Goal: Task Accomplishment & Management: Use online tool/utility

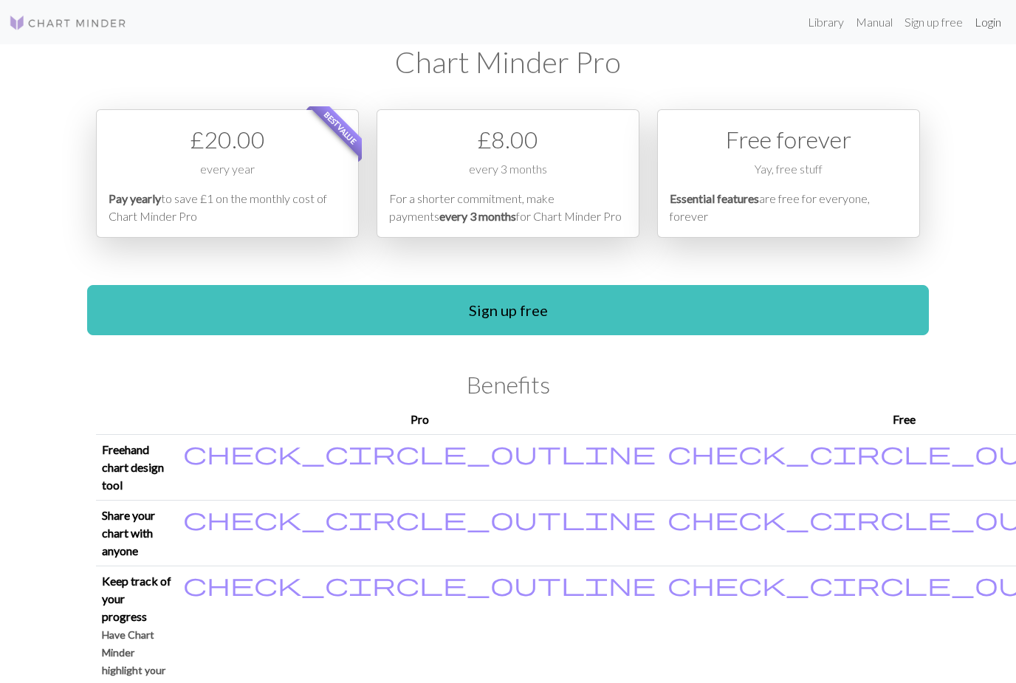
click at [985, 24] on link "Login" at bounding box center [988, 22] width 38 height 30
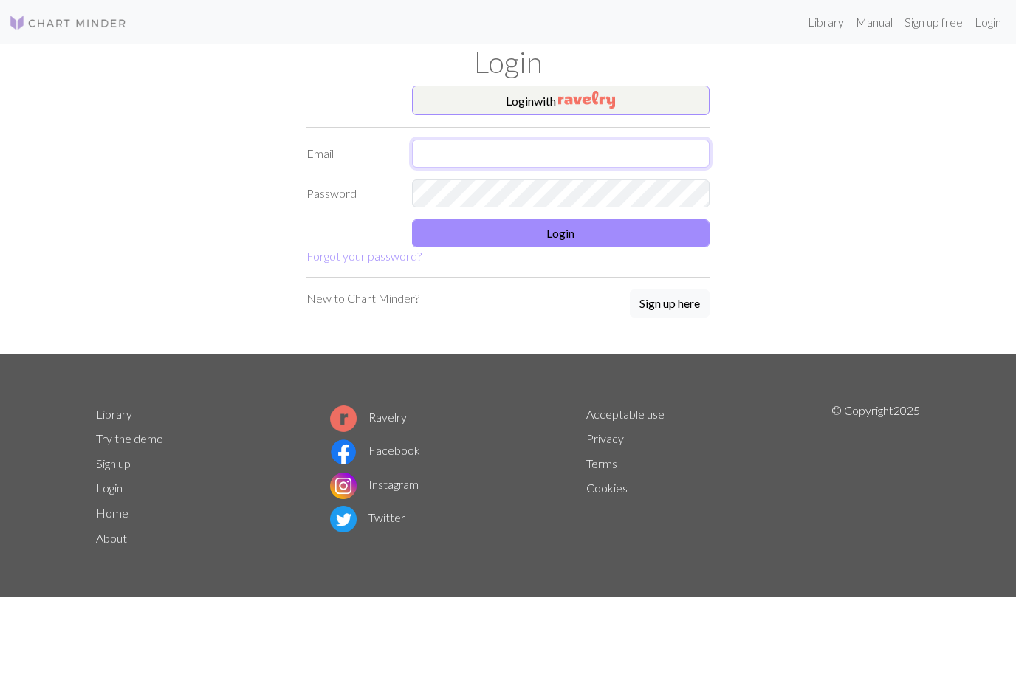
click at [547, 153] on input "text" at bounding box center [561, 154] width 298 height 28
type input "sue_tague99@yahoo.com"
click at [567, 234] on button "Login" at bounding box center [561, 233] width 298 height 28
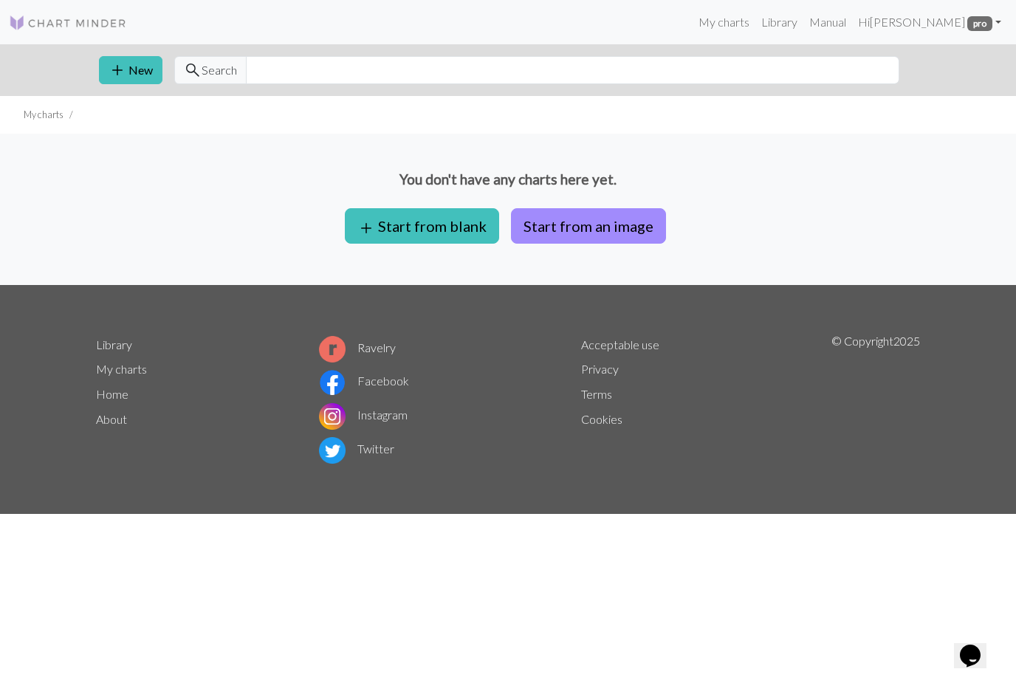
click at [601, 226] on button "Start from an image" at bounding box center [588, 225] width 155 height 35
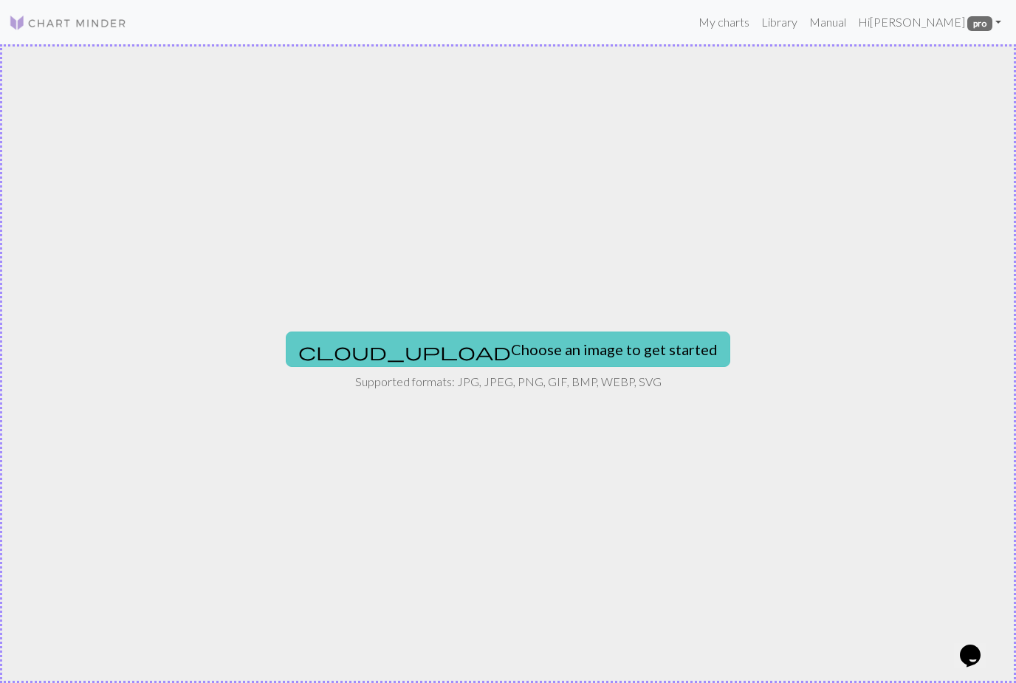
click at [534, 357] on button "cloud_upload Choose an image to get started" at bounding box center [508, 349] width 445 height 35
click at [545, 343] on button "cloud_upload Choose an image to get started" at bounding box center [508, 349] width 445 height 35
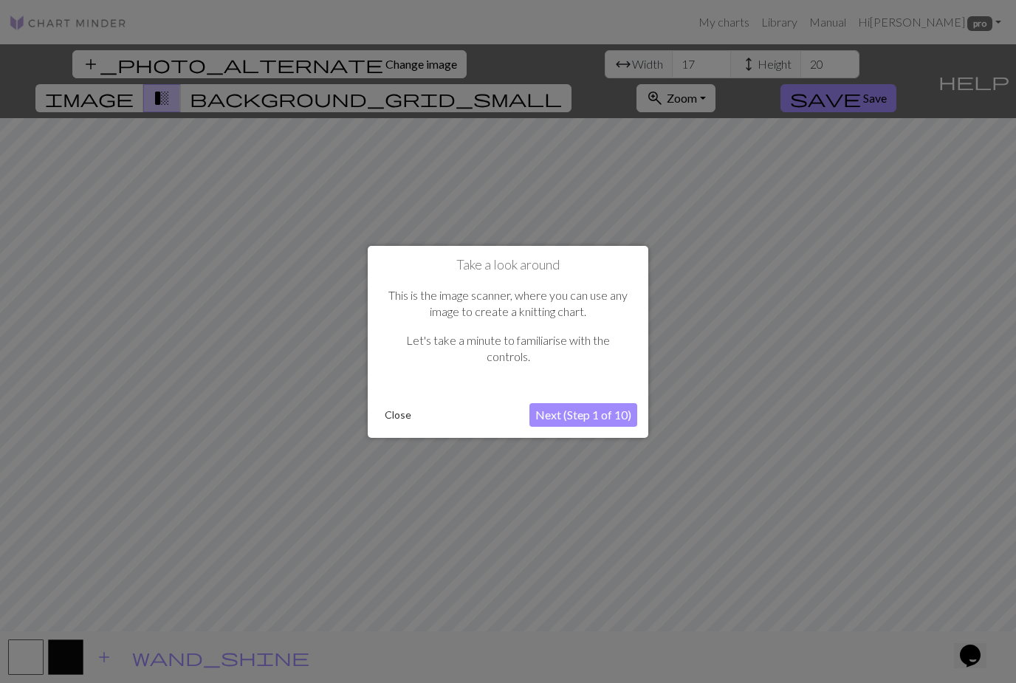
click at [606, 420] on button "Next (Step 1 of 10)" at bounding box center [584, 415] width 108 height 24
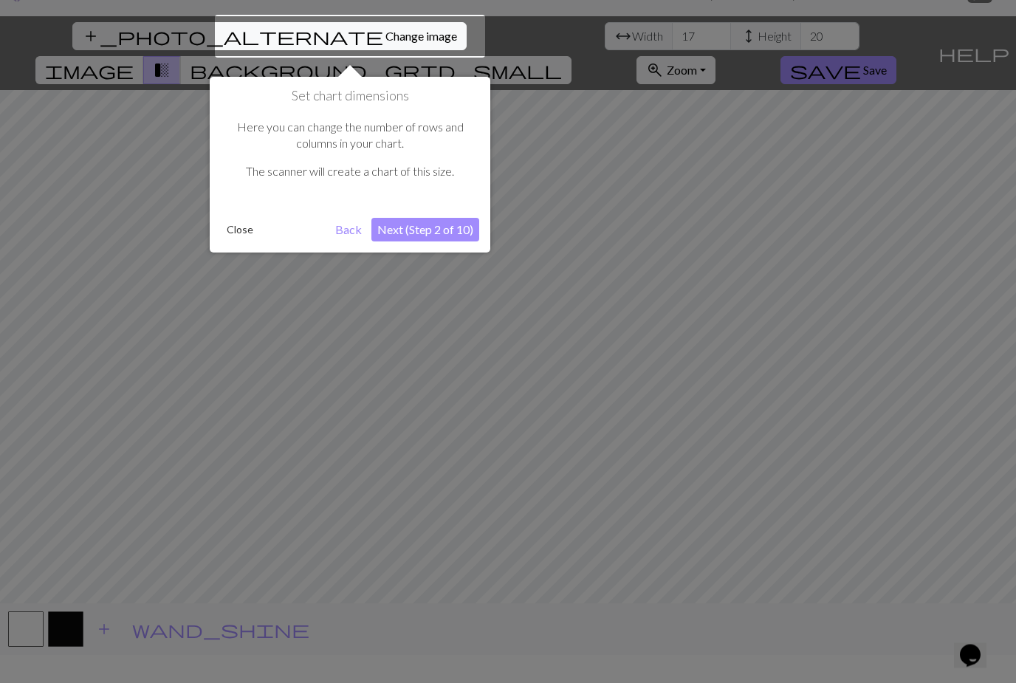
scroll to position [28, 0]
click at [323, 30] on div at bounding box center [350, 36] width 270 height 43
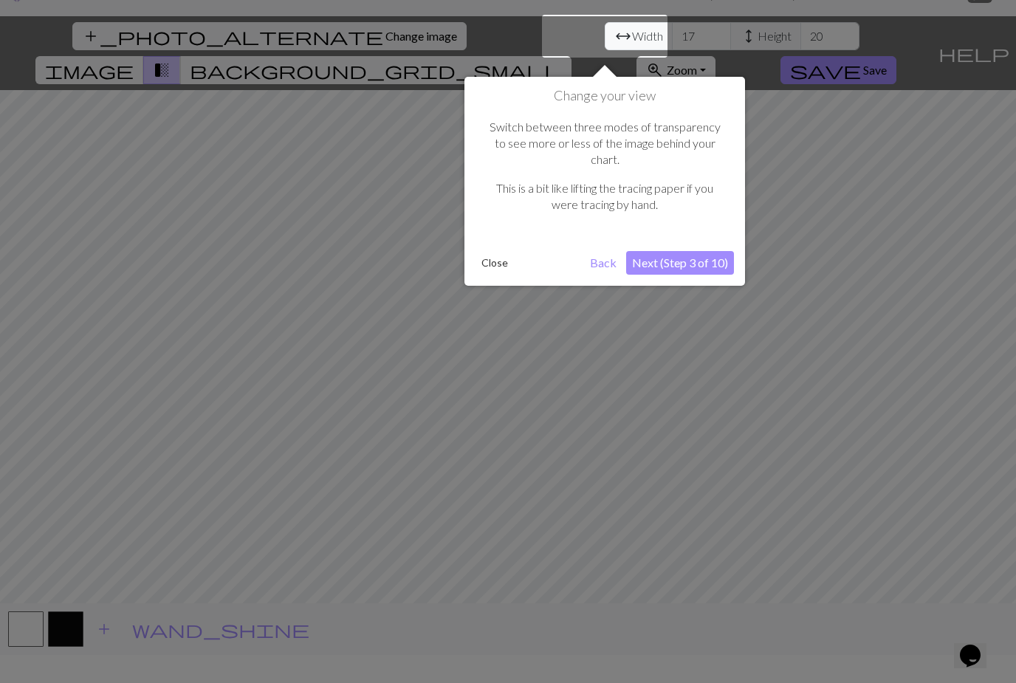
click at [718, 251] on button "Next (Step 3 of 10)" at bounding box center [680, 263] width 108 height 24
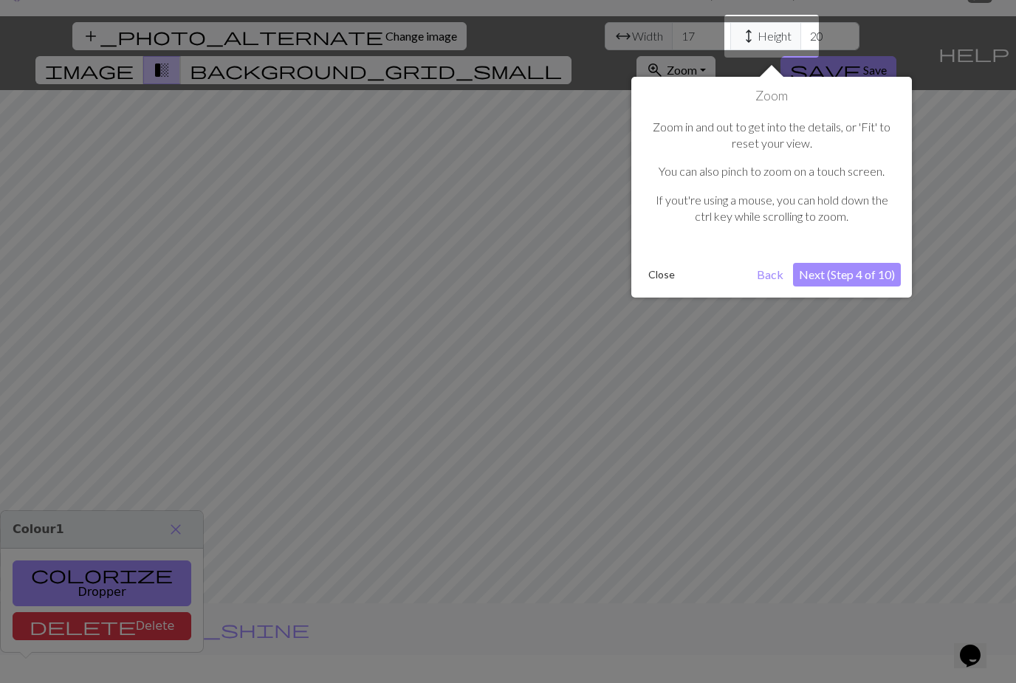
click at [873, 269] on button "Next (Step 4 of 10)" at bounding box center [847, 275] width 108 height 24
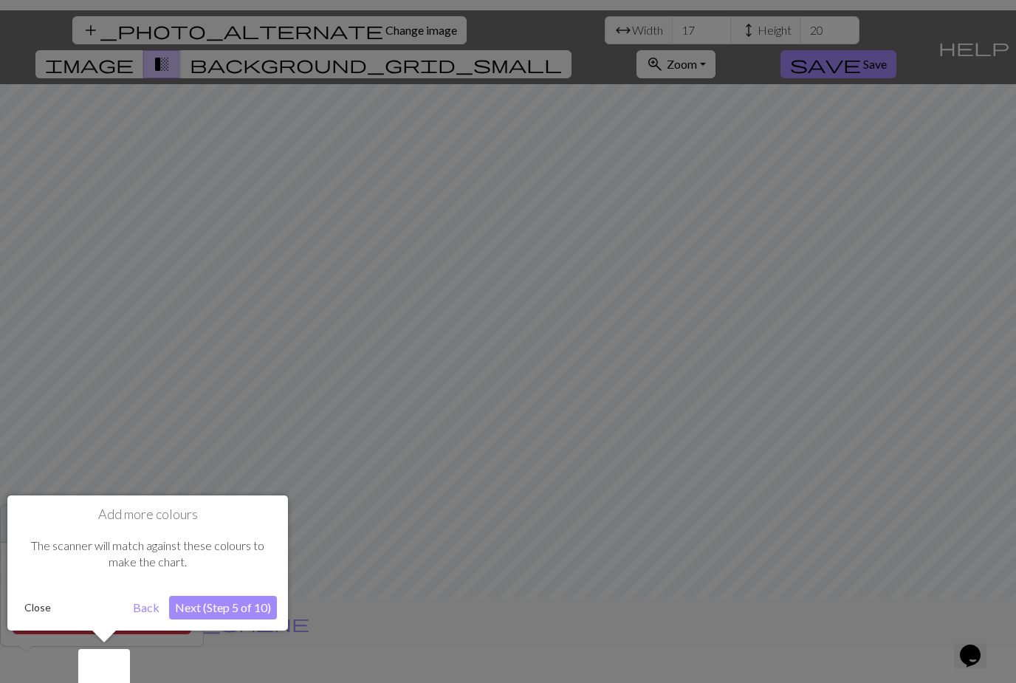
scroll to position [47, 0]
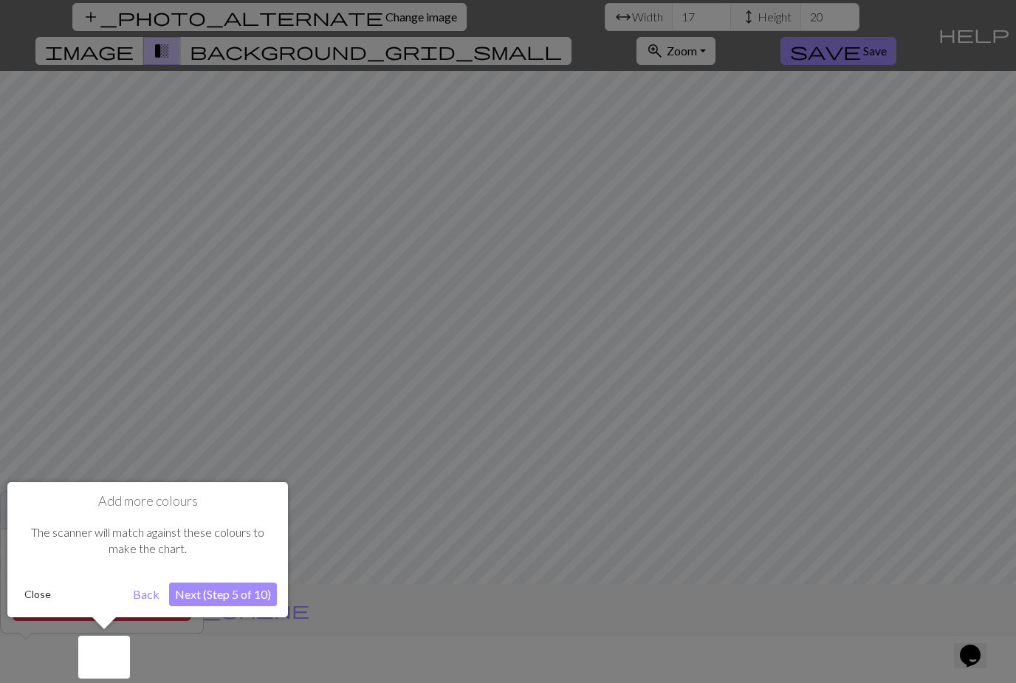
click at [213, 594] on button "Next (Step 5 of 10)" at bounding box center [223, 595] width 108 height 24
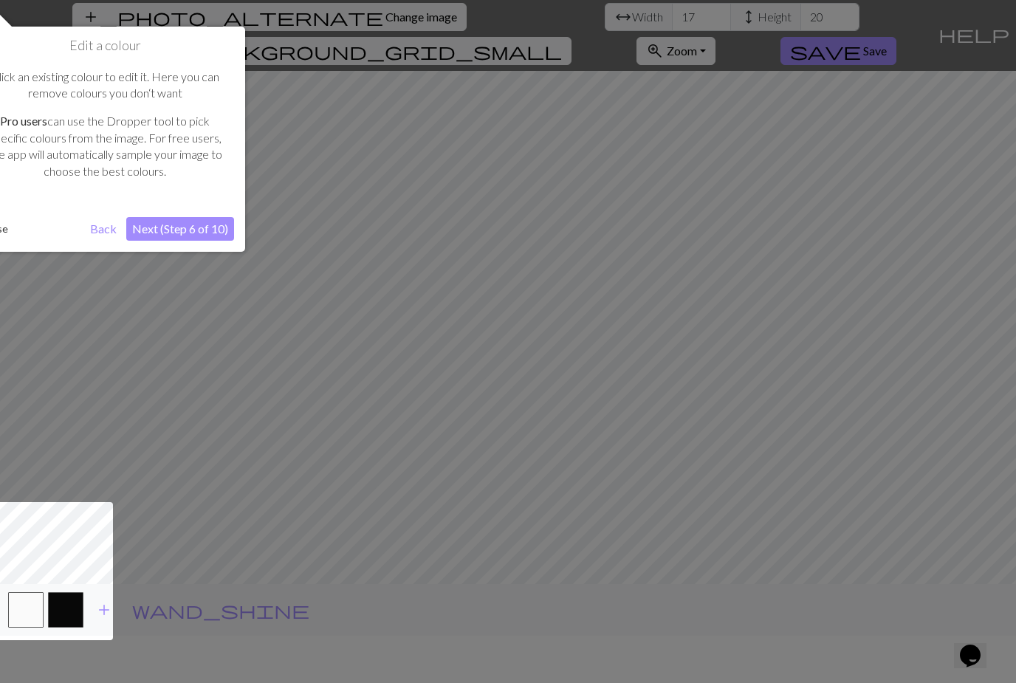
click at [200, 231] on button "Next (Step 6 of 10)" at bounding box center [180, 229] width 108 height 24
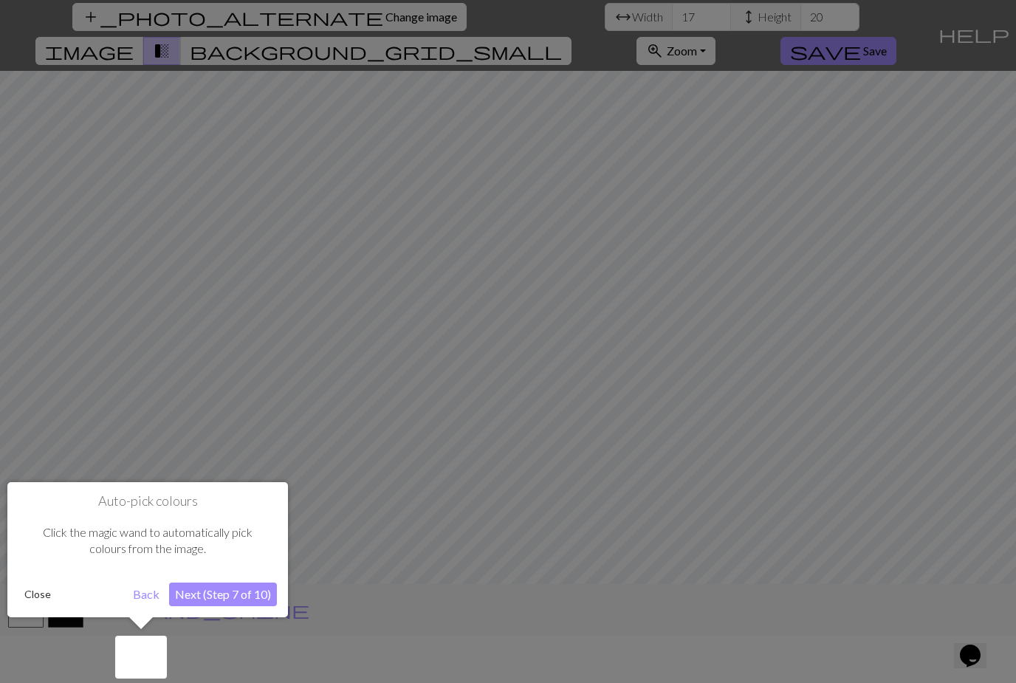
click at [232, 590] on button "Next (Step 7 of 10)" at bounding box center [223, 595] width 108 height 24
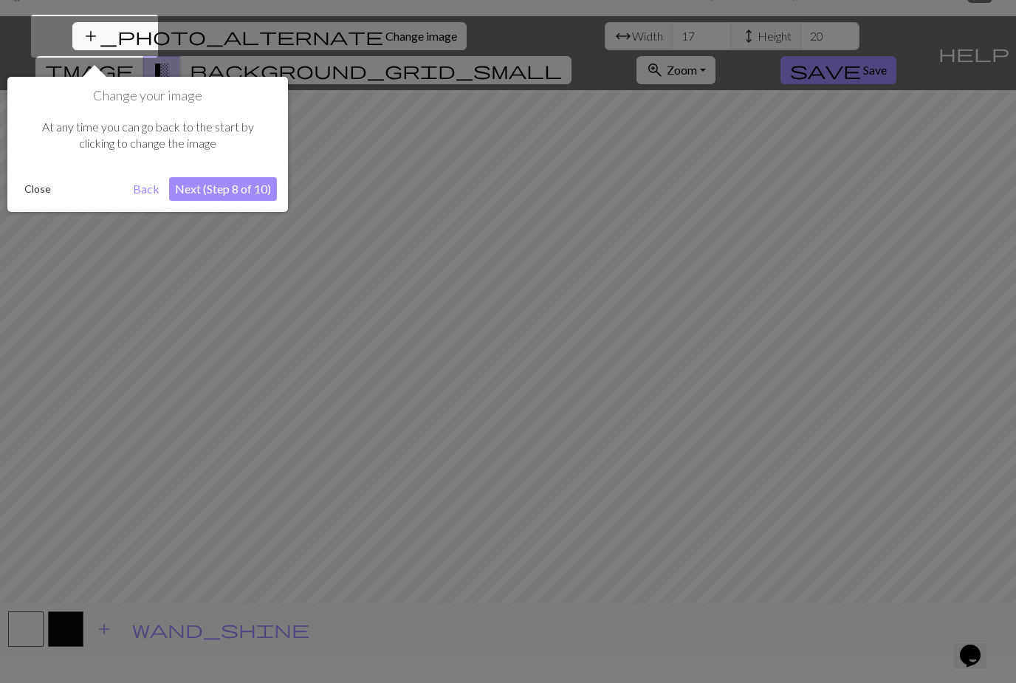
click at [248, 183] on button "Next (Step 8 of 10)" at bounding box center [223, 189] width 108 height 24
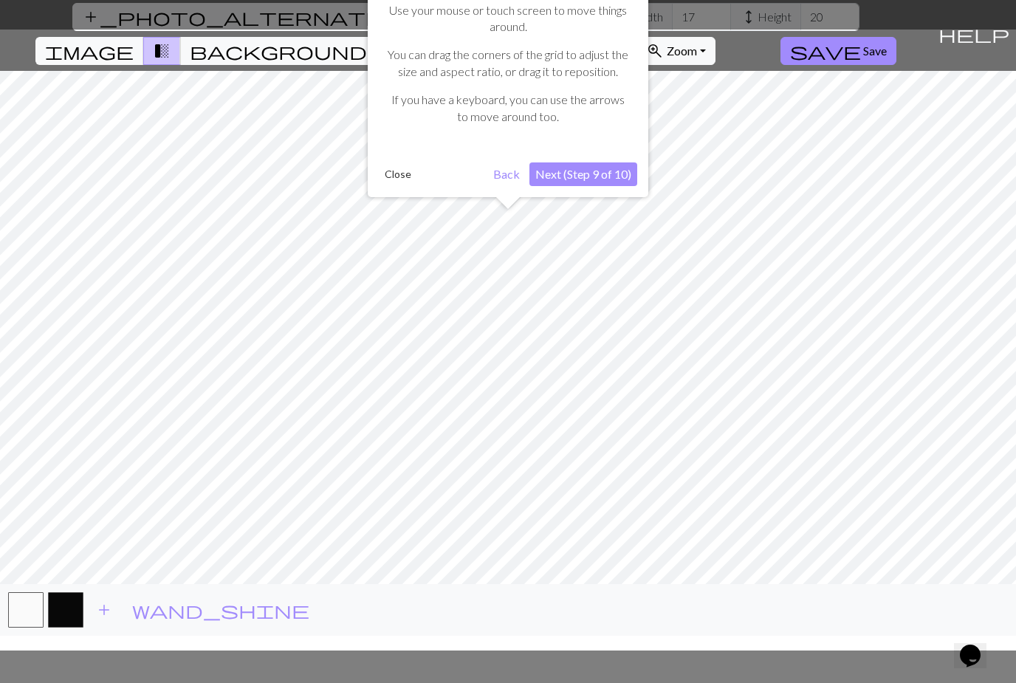
click at [605, 177] on button "Next (Step 9 of 10)" at bounding box center [584, 175] width 108 height 24
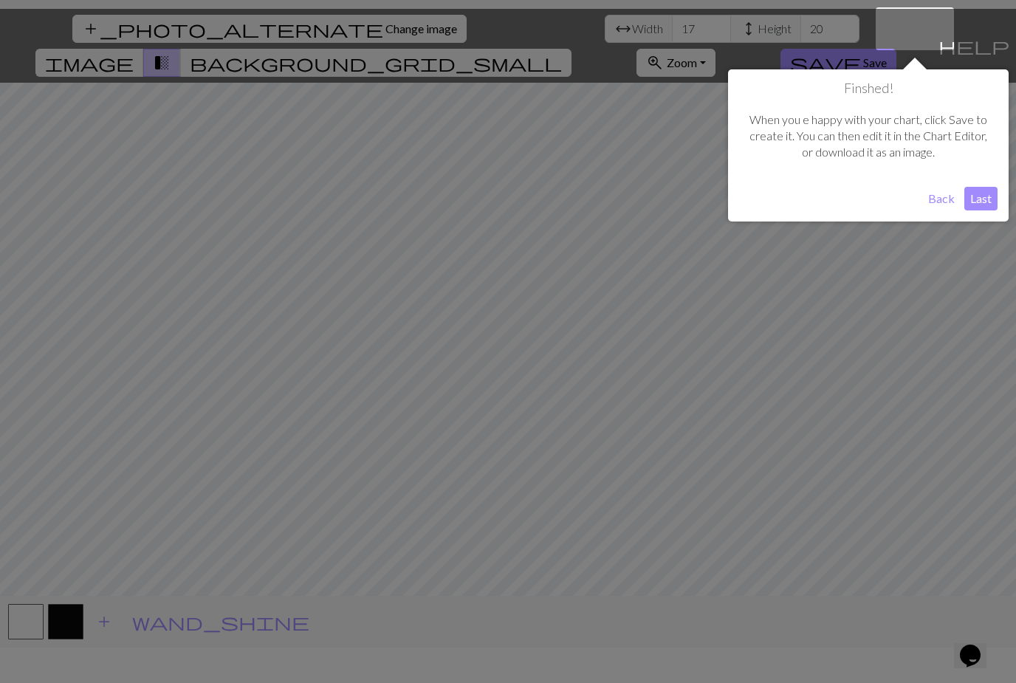
scroll to position [28, 0]
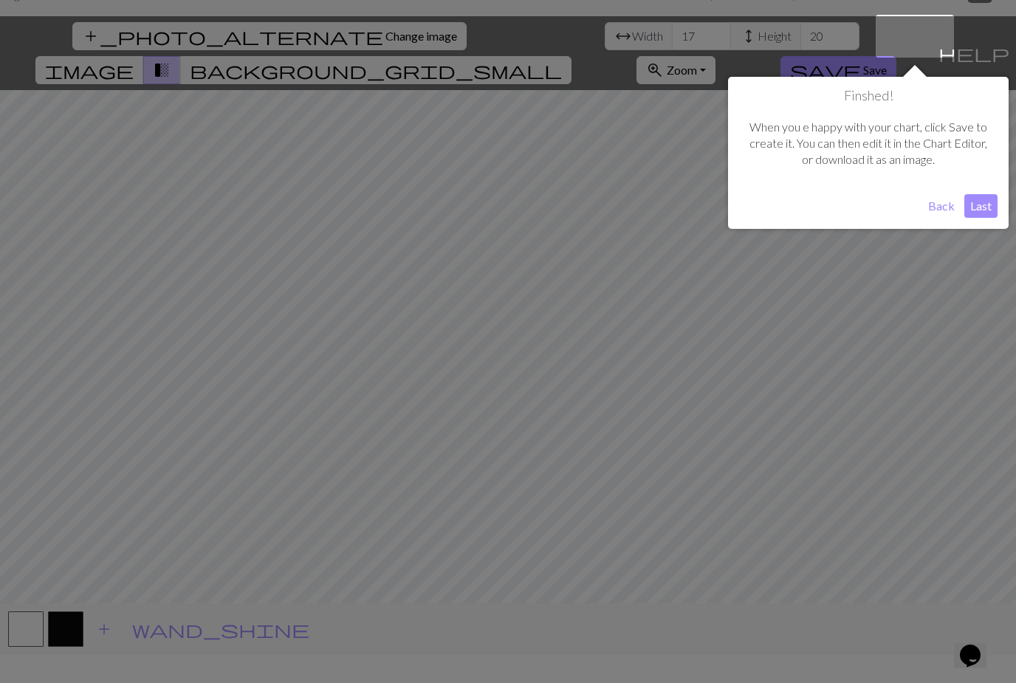
click at [982, 202] on button "Last" at bounding box center [981, 206] width 33 height 24
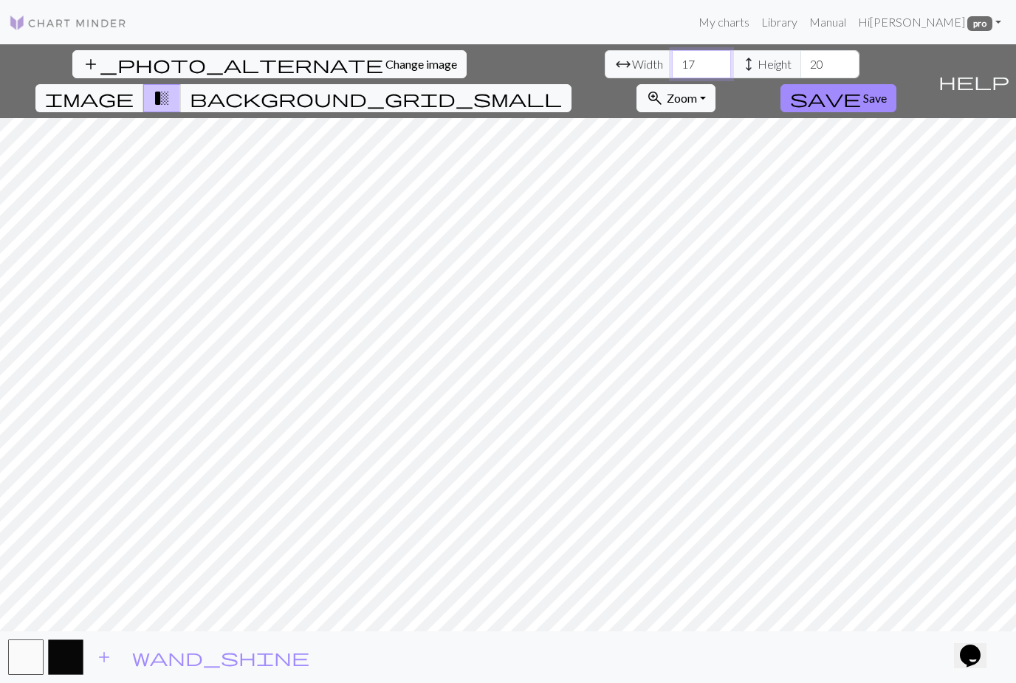
click at [672, 50] on input "17" at bounding box center [701, 64] width 59 height 28
type input "1"
type input "50"
click at [801, 50] on input "20" at bounding box center [830, 64] width 59 height 28
type input "2"
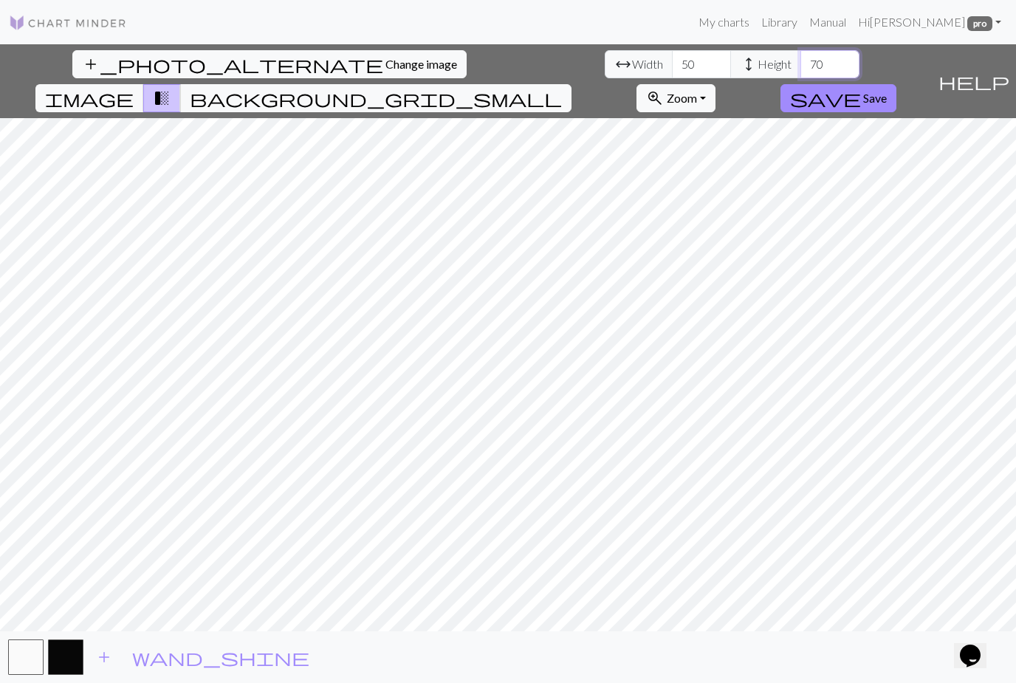
type input "70"
click at [672, 50] on input "50" at bounding box center [701, 64] width 59 height 28
type input "5"
type input "7"
type input "8"
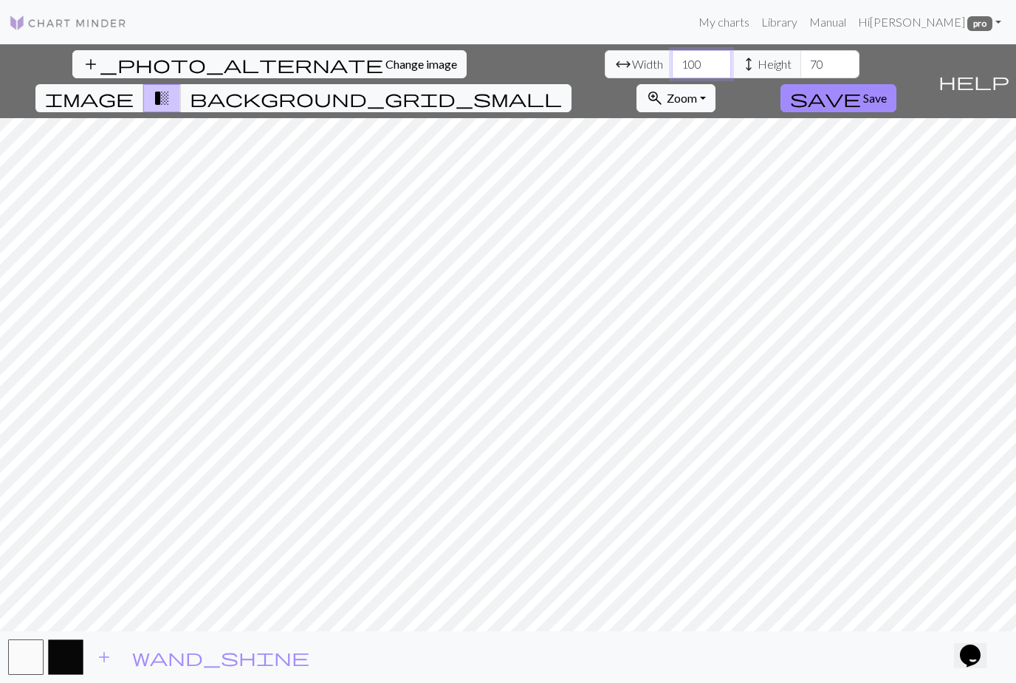
type input "100"
click at [134, 88] on span "image" at bounding box center [89, 98] width 89 height 21
click at [171, 88] on span "transition_fade" at bounding box center [162, 98] width 18 height 21
click at [562, 88] on span "background_grid_small" at bounding box center [376, 98] width 372 height 21
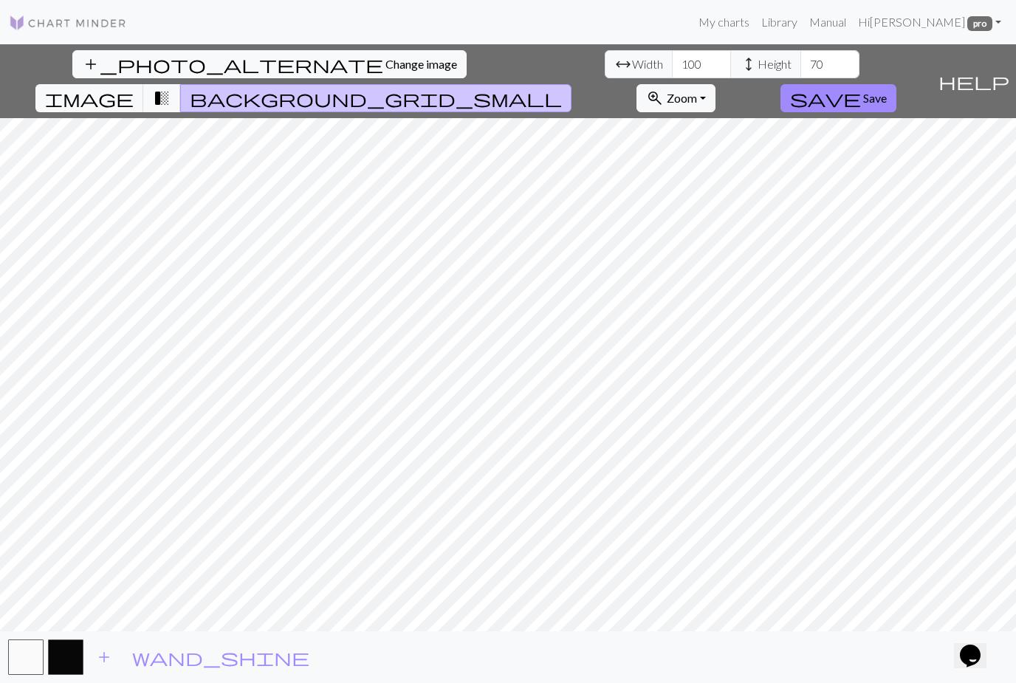
click at [697, 91] on span "Zoom" at bounding box center [682, 98] width 30 height 14
click at [754, 119] on button "Fit all" at bounding box center [695, 131] width 117 height 24
click at [887, 91] on span "Save" at bounding box center [876, 98] width 24 height 14
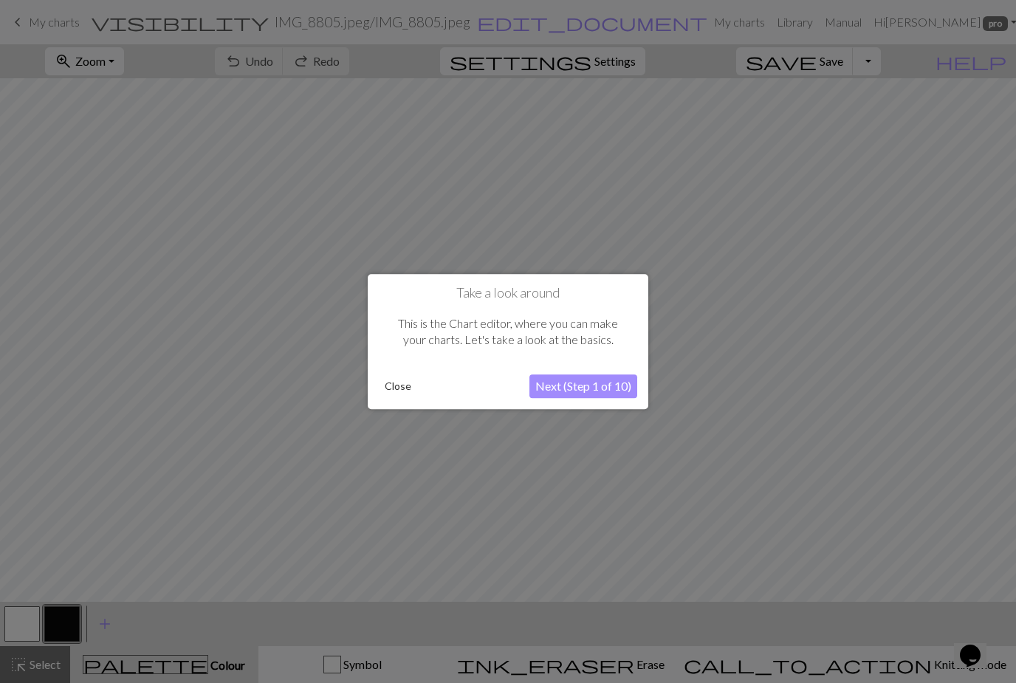
click at [600, 389] on button "Next (Step 1 of 10)" at bounding box center [584, 387] width 108 height 24
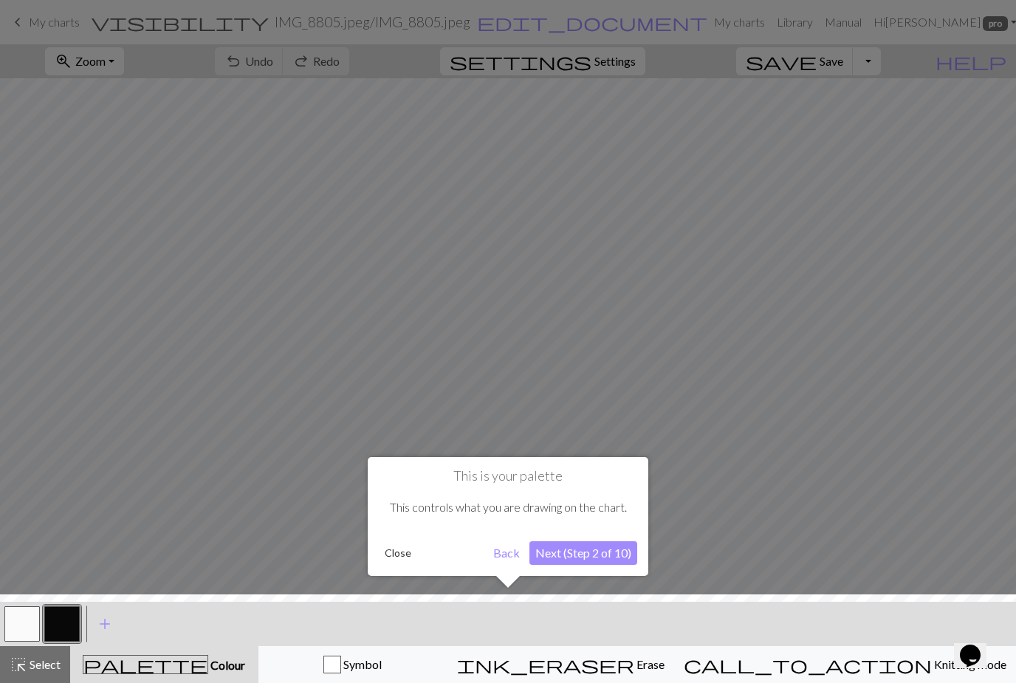
click at [613, 556] on button "Next (Step 2 of 10)" at bounding box center [584, 553] width 108 height 24
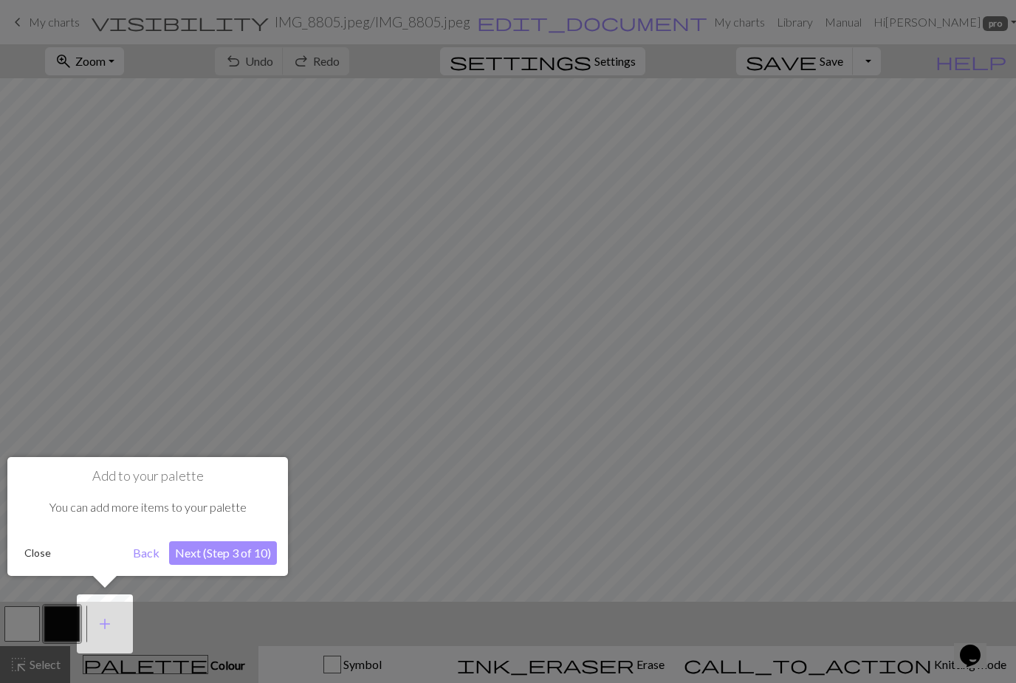
click at [216, 543] on button "Next (Step 3 of 10)" at bounding box center [223, 553] width 108 height 24
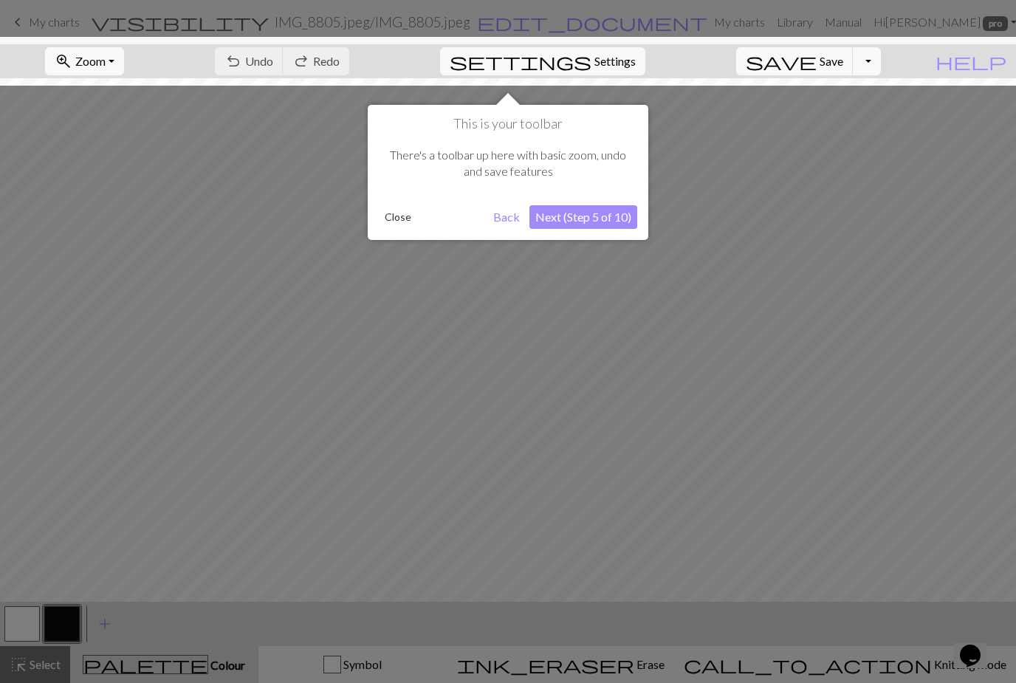
click at [608, 224] on button "Next (Step 5 of 10)" at bounding box center [584, 217] width 108 height 24
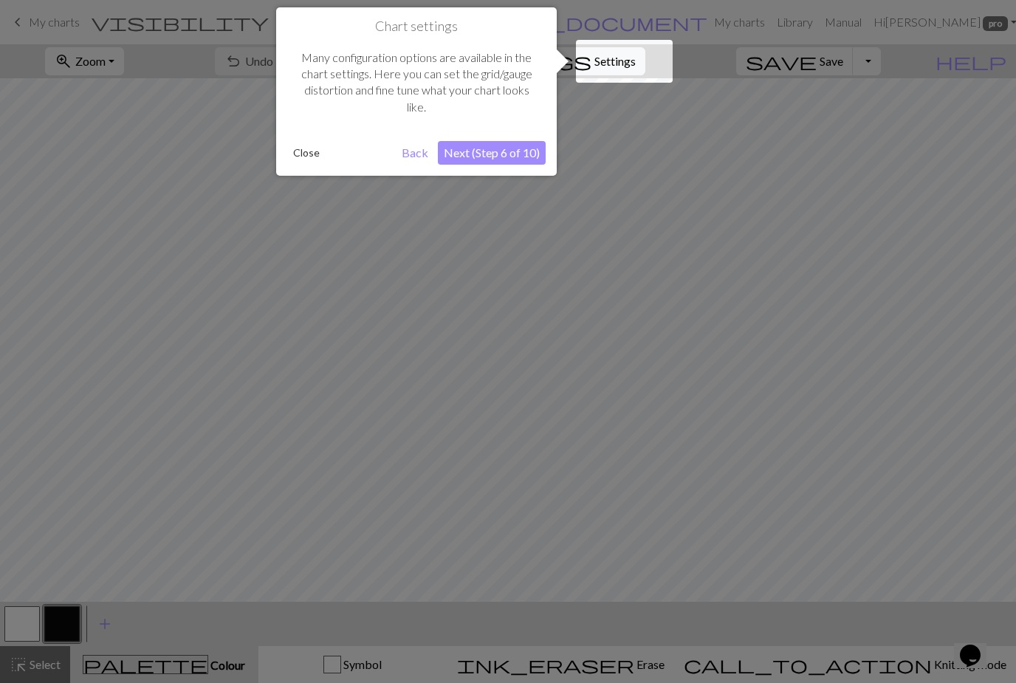
click at [511, 157] on button "Next (Step 6 of 10)" at bounding box center [492, 153] width 108 height 24
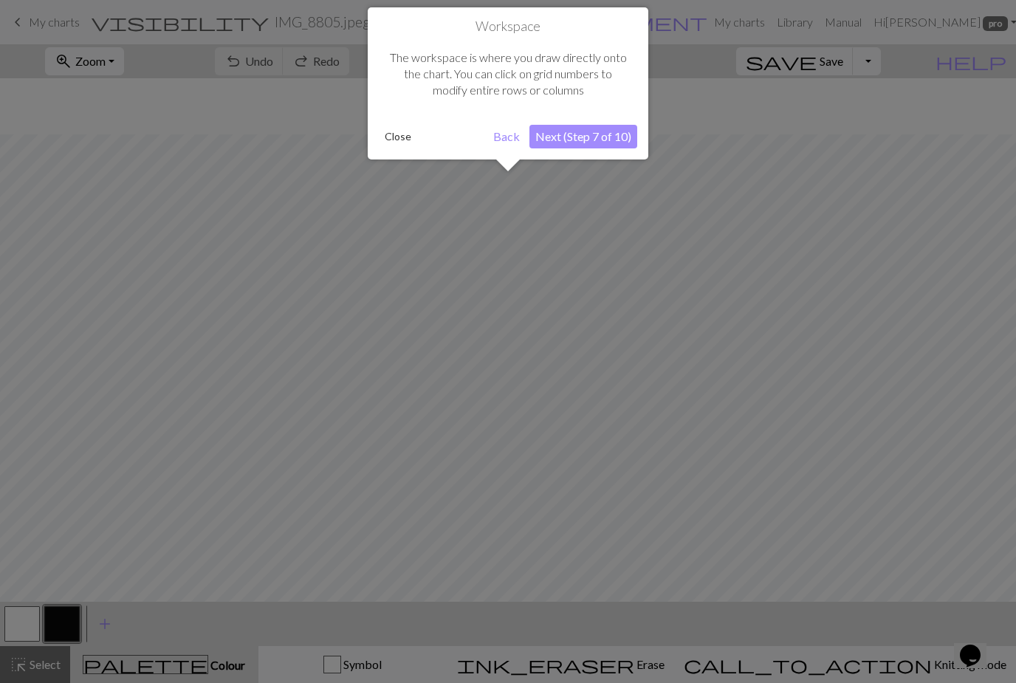
scroll to position [56, 0]
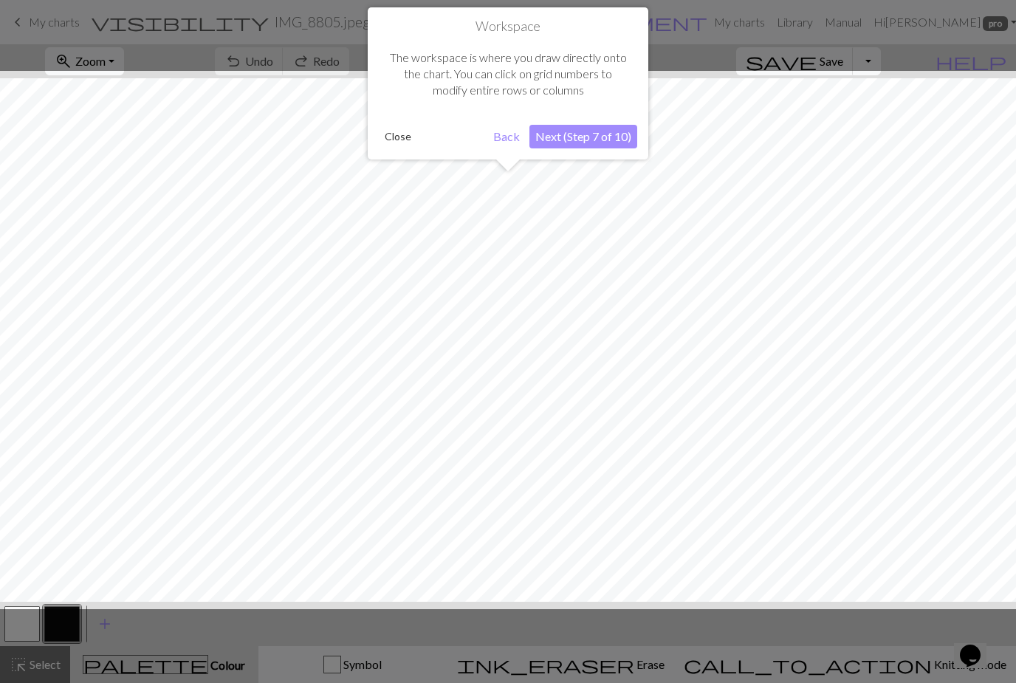
click at [606, 138] on button "Next (Step 7 of 10)" at bounding box center [584, 137] width 108 height 24
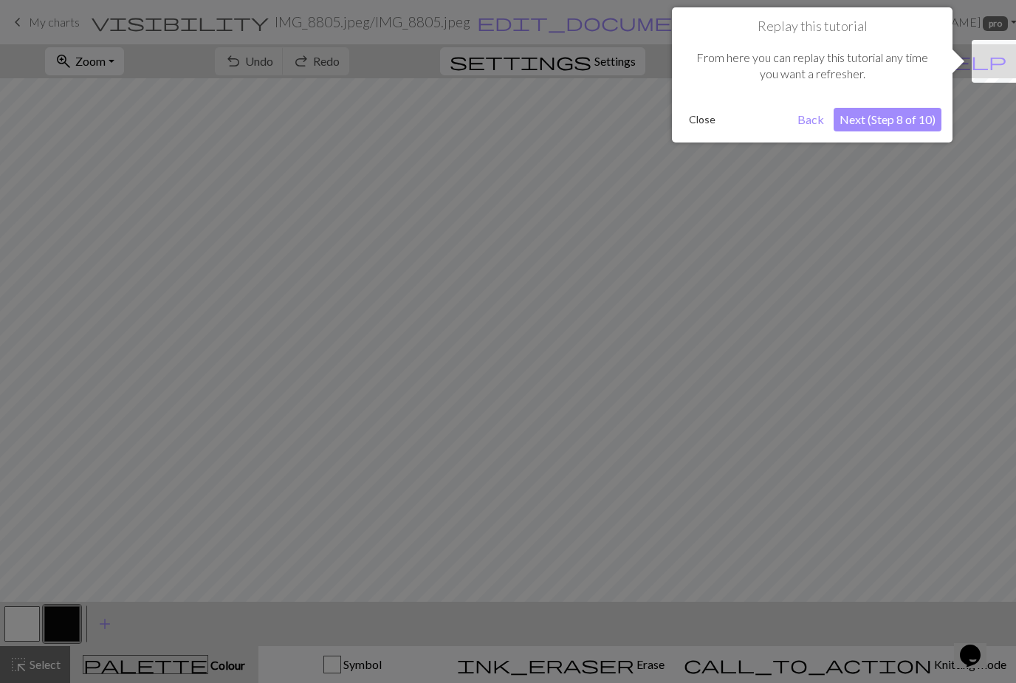
click at [917, 116] on button "Next (Step 8 of 10)" at bounding box center [888, 120] width 108 height 24
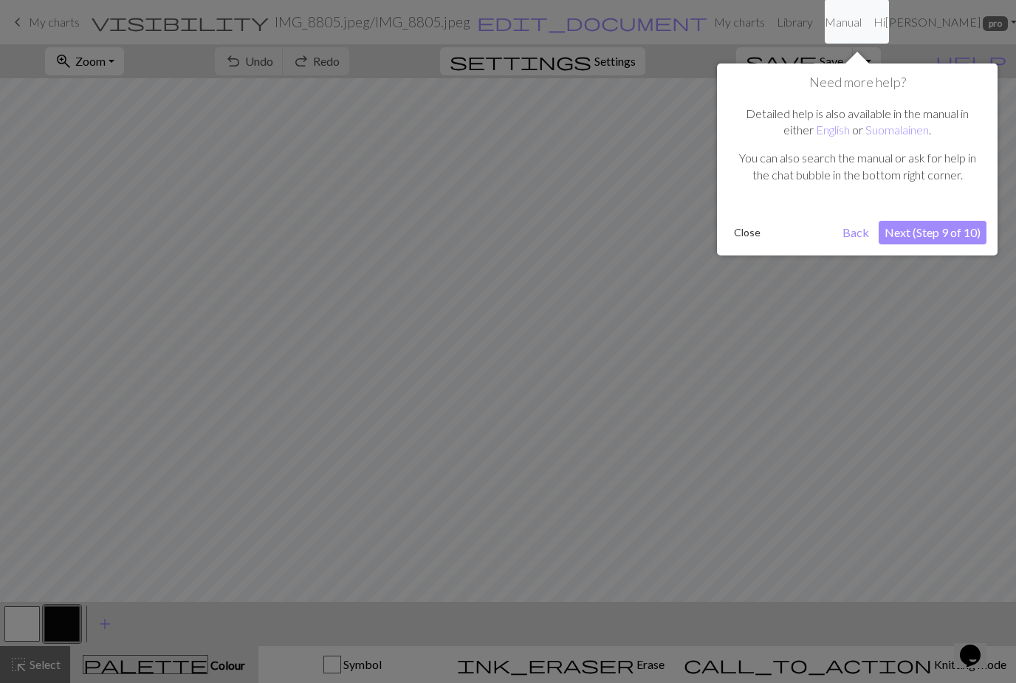
click at [951, 229] on button "Next (Step 9 of 10)" at bounding box center [933, 233] width 108 height 24
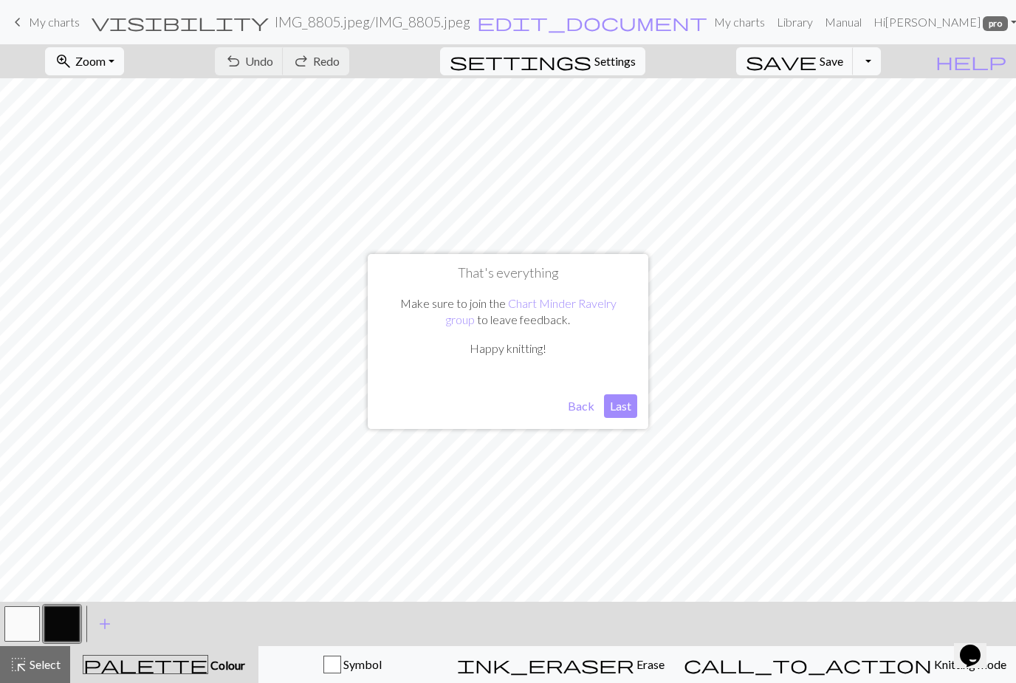
click at [620, 414] on button "Last" at bounding box center [620, 406] width 33 height 24
click at [124, 64] on button "zoom_in Zoom Zoom" at bounding box center [84, 61] width 79 height 28
click at [113, 203] on button "100%" at bounding box center [104, 201] width 117 height 24
click at [124, 69] on button "zoom_in Zoom Zoom" at bounding box center [84, 61] width 79 height 28
click at [102, 257] on button "200%" at bounding box center [104, 248] width 117 height 24
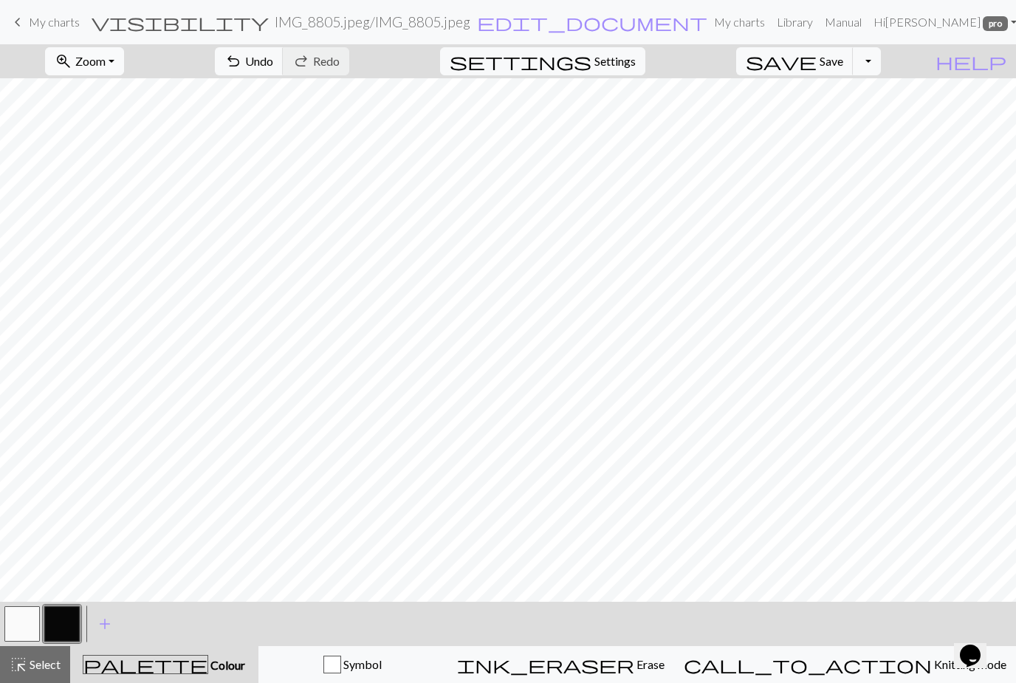
click at [124, 62] on button "zoom_in Zoom Zoom" at bounding box center [84, 61] width 79 height 28
click at [100, 180] on button "50%" at bounding box center [104, 177] width 117 height 24
click at [124, 64] on button "zoom_in Zoom Zoom" at bounding box center [84, 61] width 79 height 28
click at [117, 147] on button "Fit height" at bounding box center [104, 141] width 117 height 24
click at [124, 65] on button "zoom_in Zoom Zoom" at bounding box center [84, 61] width 79 height 28
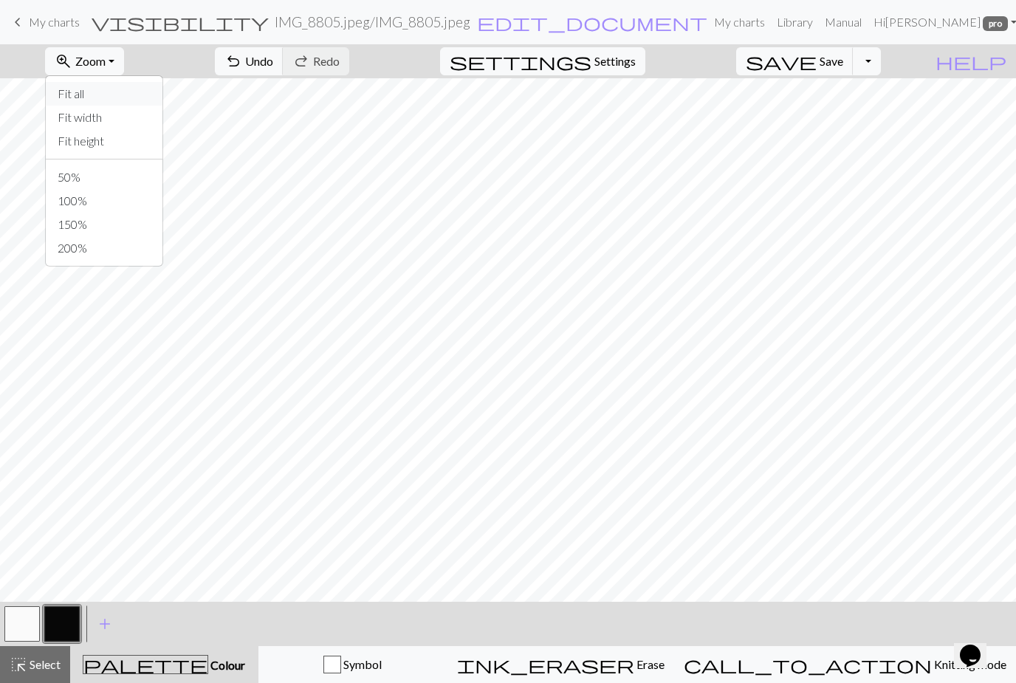
click at [101, 99] on button "Fit all" at bounding box center [104, 94] width 117 height 24
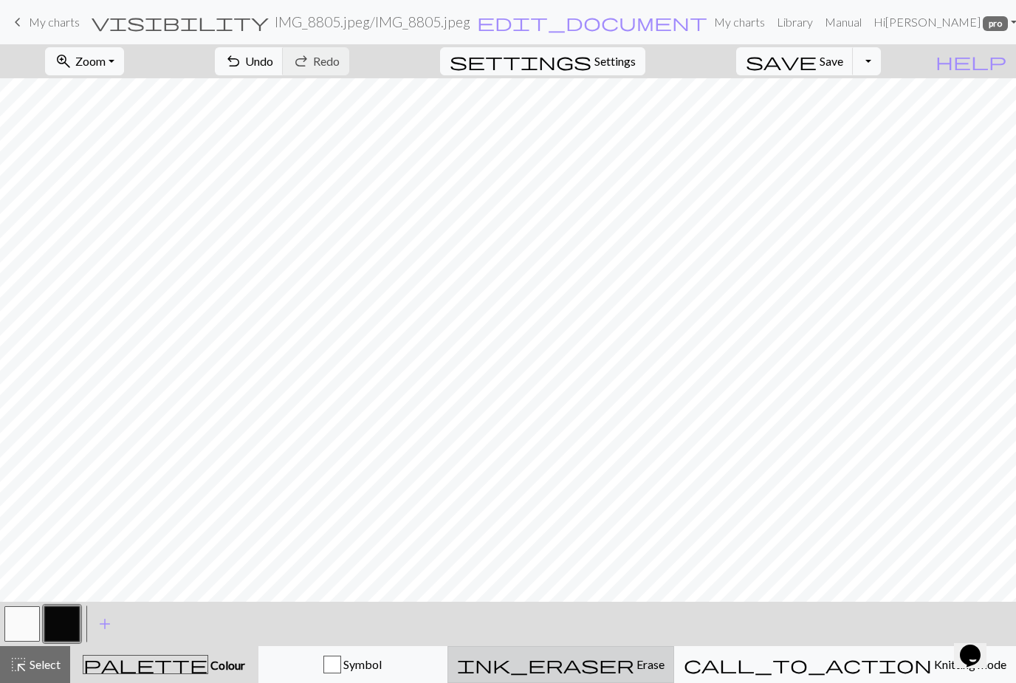
click at [662, 669] on span "Erase" at bounding box center [650, 664] width 30 height 14
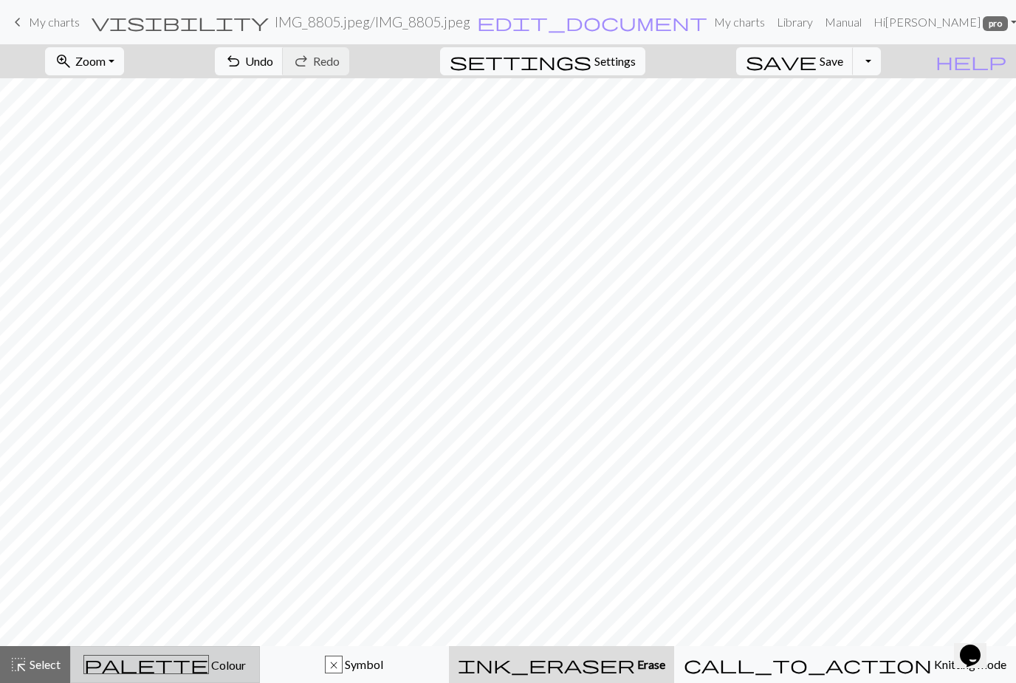
click at [209, 663] on span "Colour" at bounding box center [227, 665] width 37 height 14
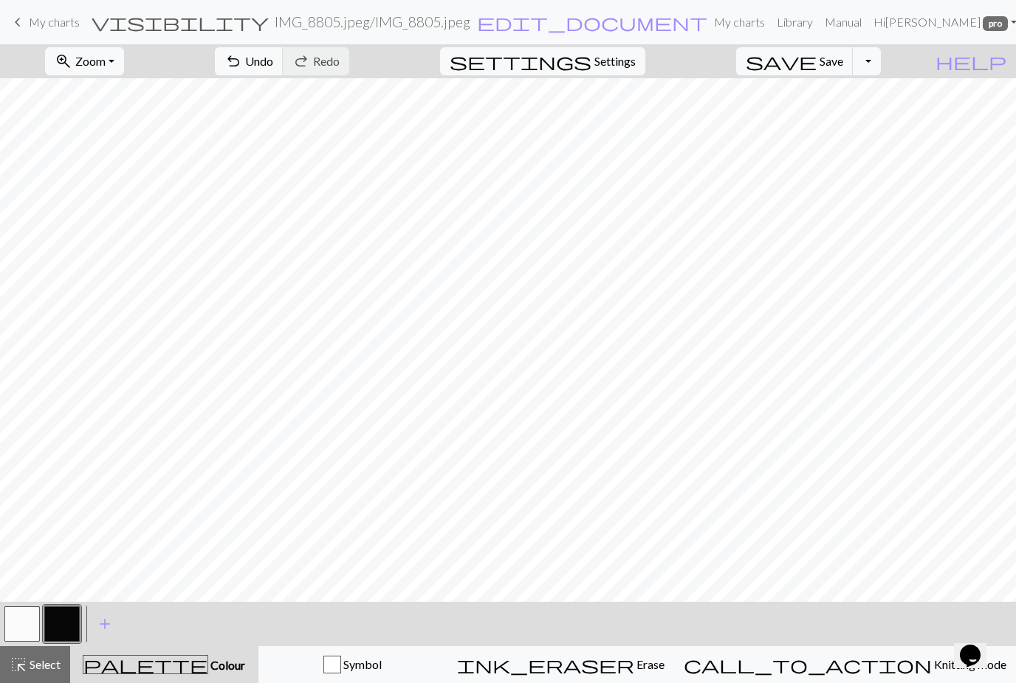
click at [78, 629] on button "button" at bounding box center [61, 623] width 35 height 35
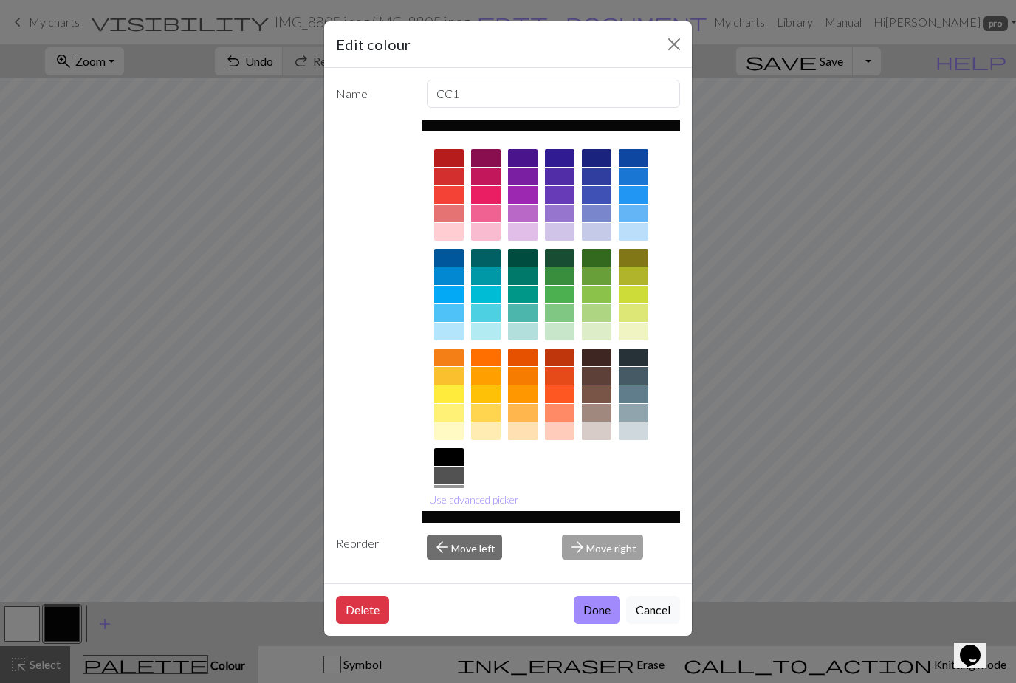
click at [601, 624] on button "Done" at bounding box center [597, 610] width 47 height 28
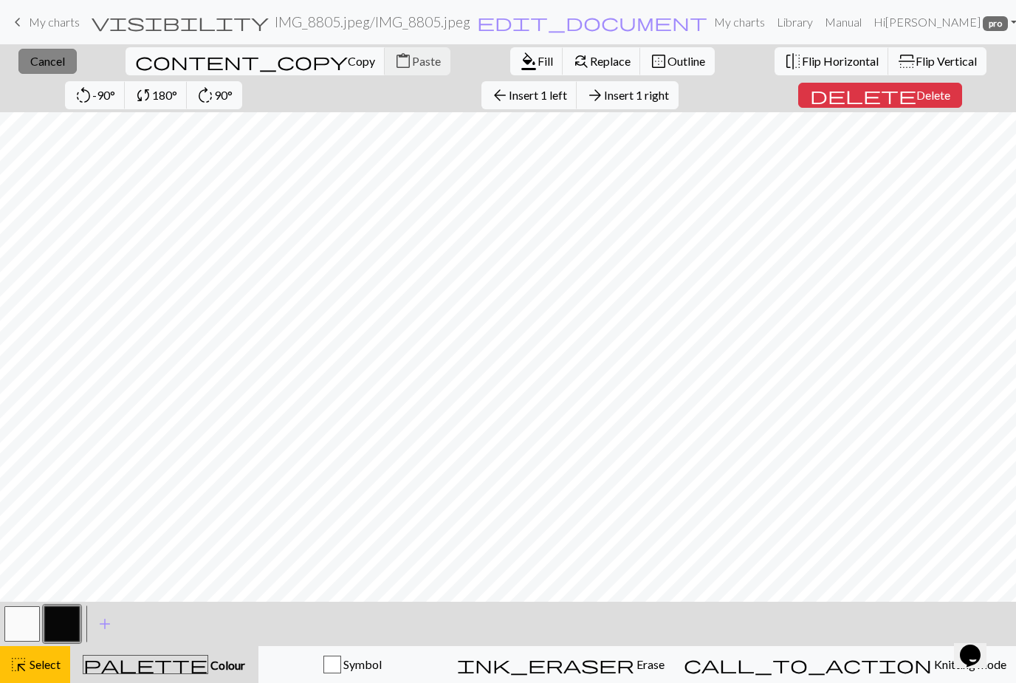
click at [47, 67] on span "Cancel" at bounding box center [47, 61] width 35 height 14
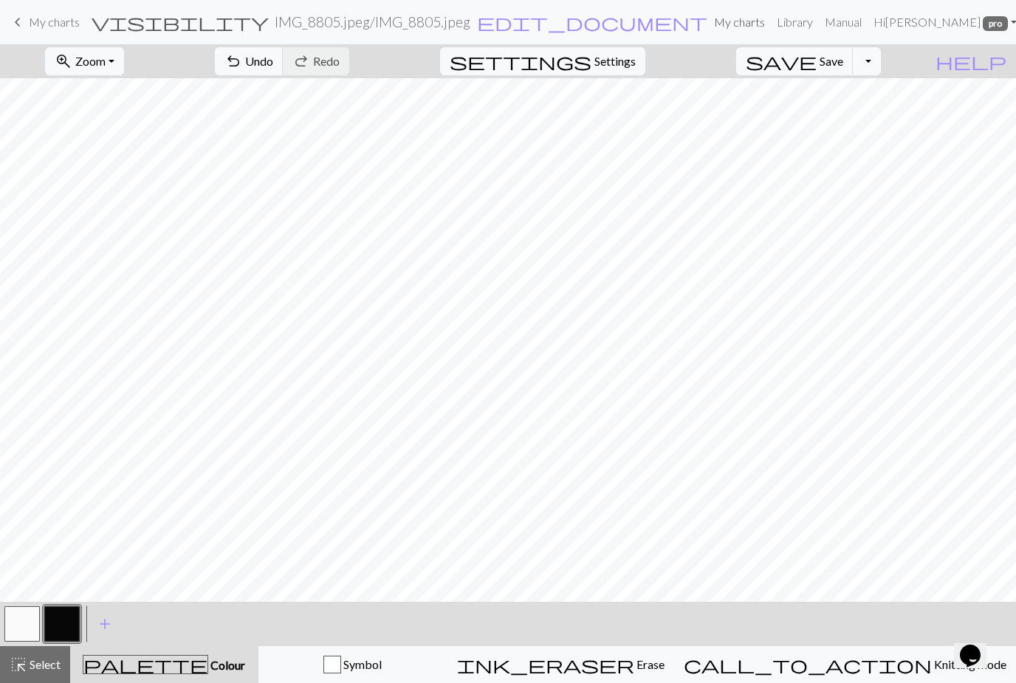
click at [745, 25] on link "My charts" at bounding box center [739, 22] width 63 height 30
click at [844, 59] on span "Save" at bounding box center [832, 61] width 24 height 14
click at [881, 63] on button "Toggle Dropdown" at bounding box center [867, 61] width 28 height 28
click at [847, 96] on button "file_copy Save a copy" at bounding box center [759, 94] width 244 height 24
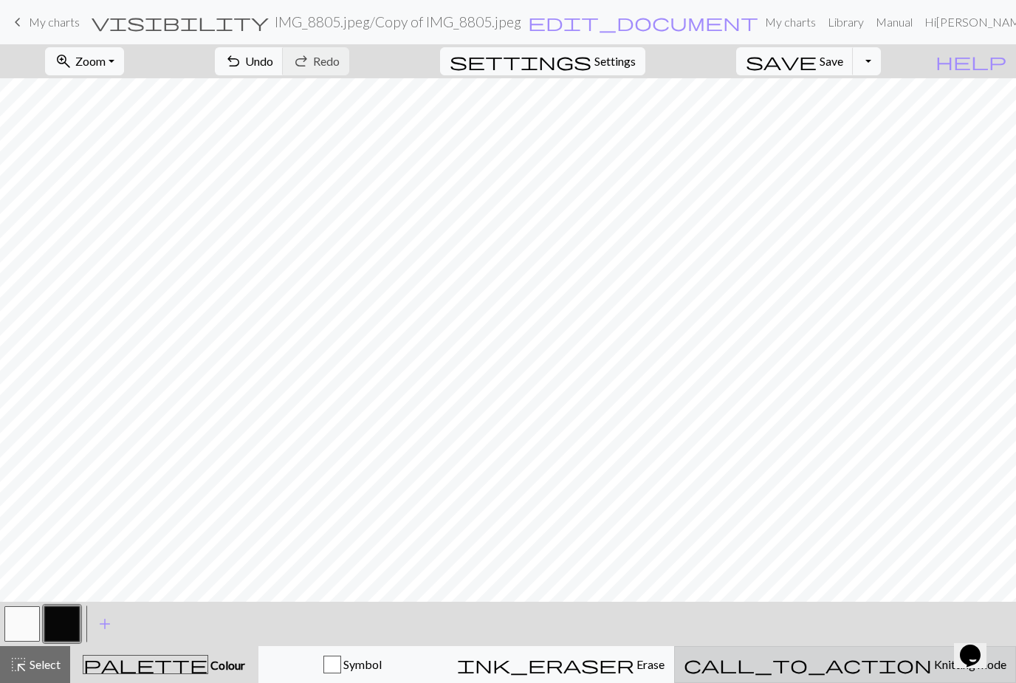
click at [864, 673] on span "call_to_action" at bounding box center [808, 664] width 248 height 21
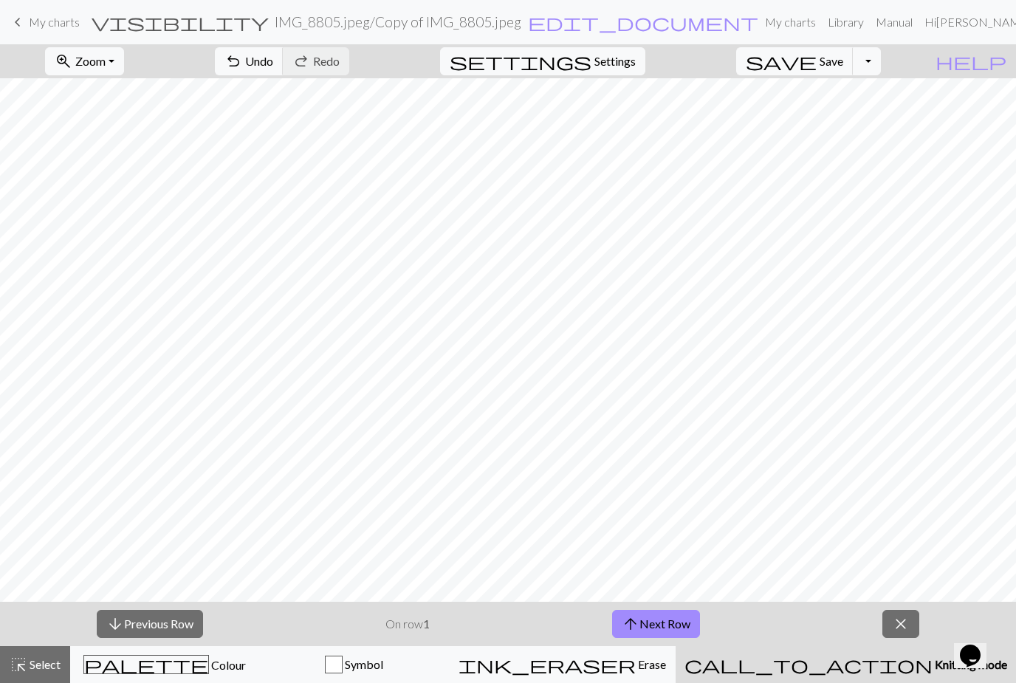
click at [933, 665] on span "Knitting mode" at bounding box center [970, 664] width 75 height 14
click at [52, 30] on link "keyboard_arrow_left My charts" at bounding box center [44, 22] width 71 height 25
click at [759, 24] on link "My charts" at bounding box center [790, 22] width 63 height 30
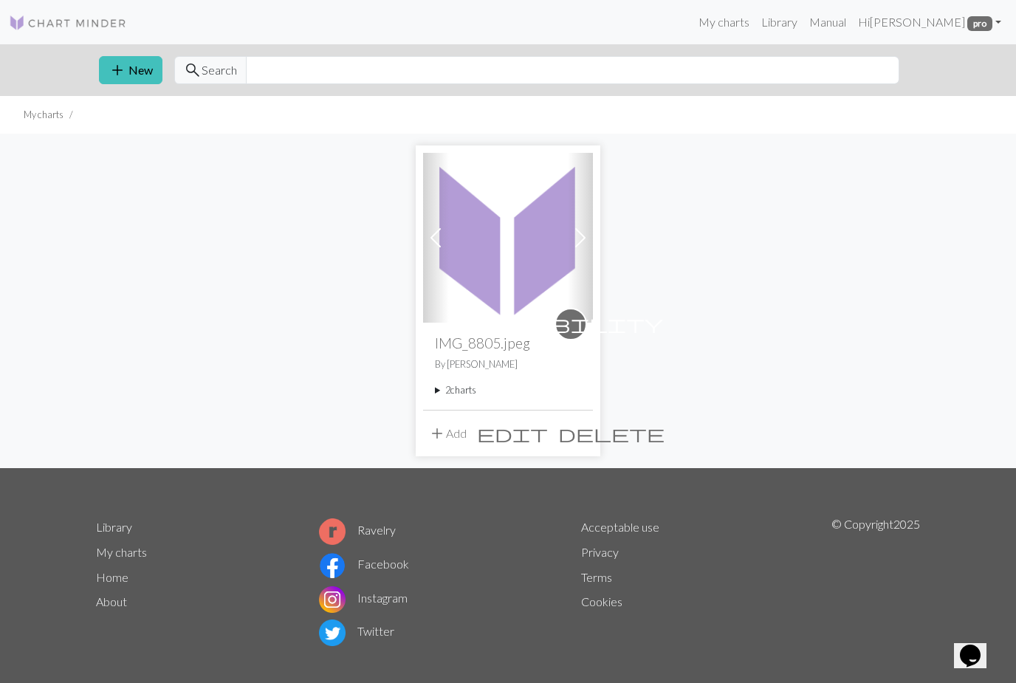
click at [510, 261] on img at bounding box center [508, 238] width 170 height 170
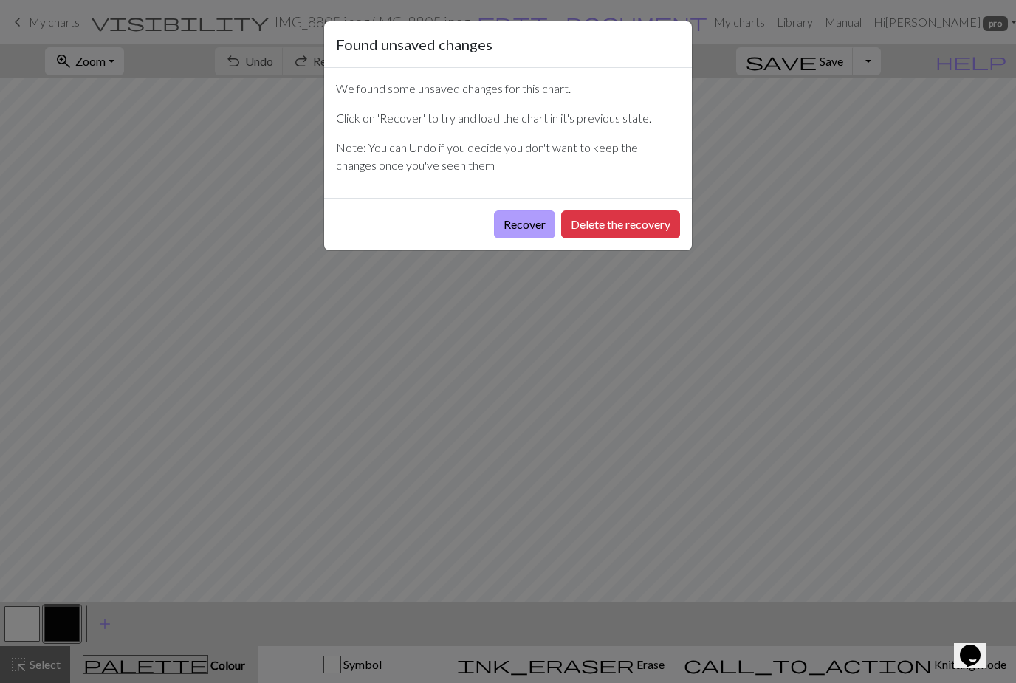
click at [516, 233] on button "Recover" at bounding box center [524, 225] width 61 height 28
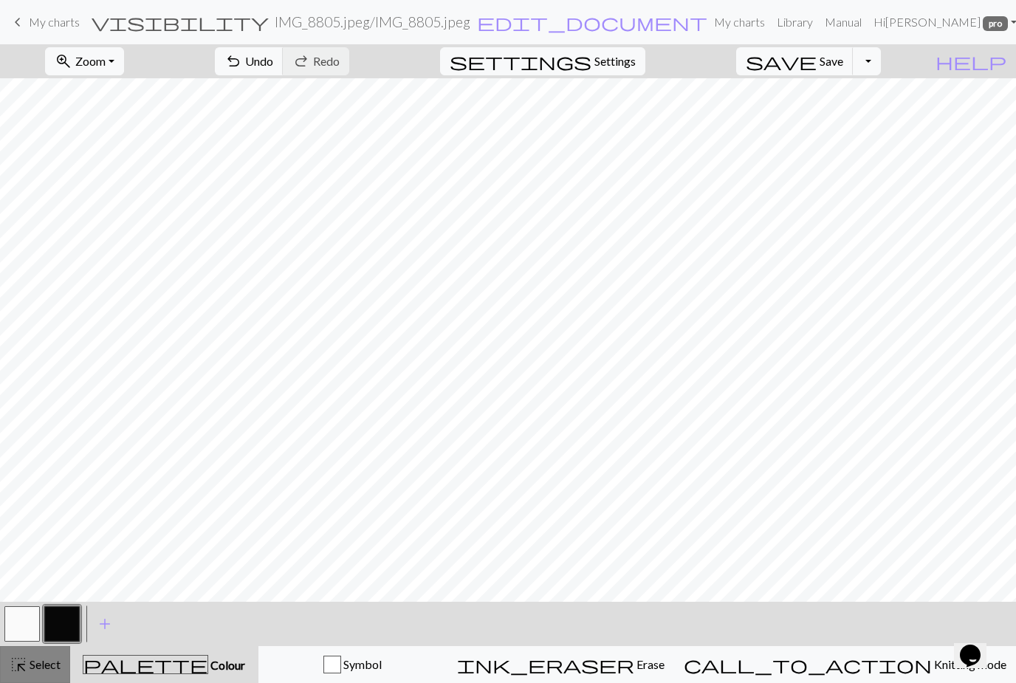
click at [31, 674] on button "highlight_alt Select Select" at bounding box center [35, 664] width 70 height 37
click at [46, 667] on span "Select" at bounding box center [43, 664] width 33 height 14
click at [858, 30] on link "Manual" at bounding box center [843, 22] width 49 height 30
click at [864, 22] on link "Manual" at bounding box center [843, 22] width 49 height 30
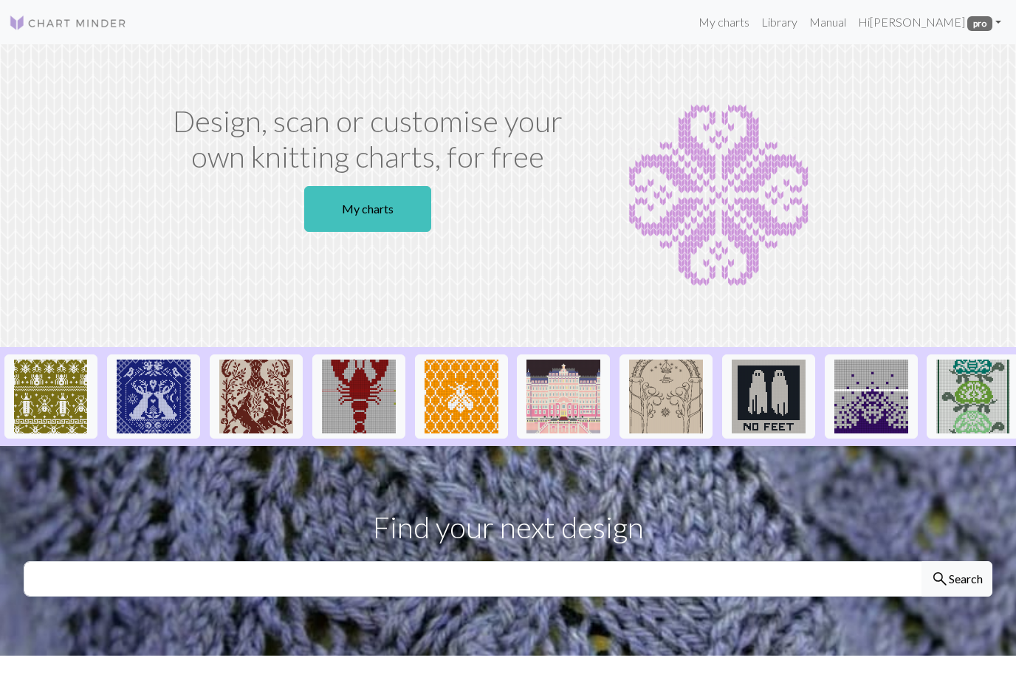
click at [745, 31] on link "My charts" at bounding box center [724, 22] width 63 height 30
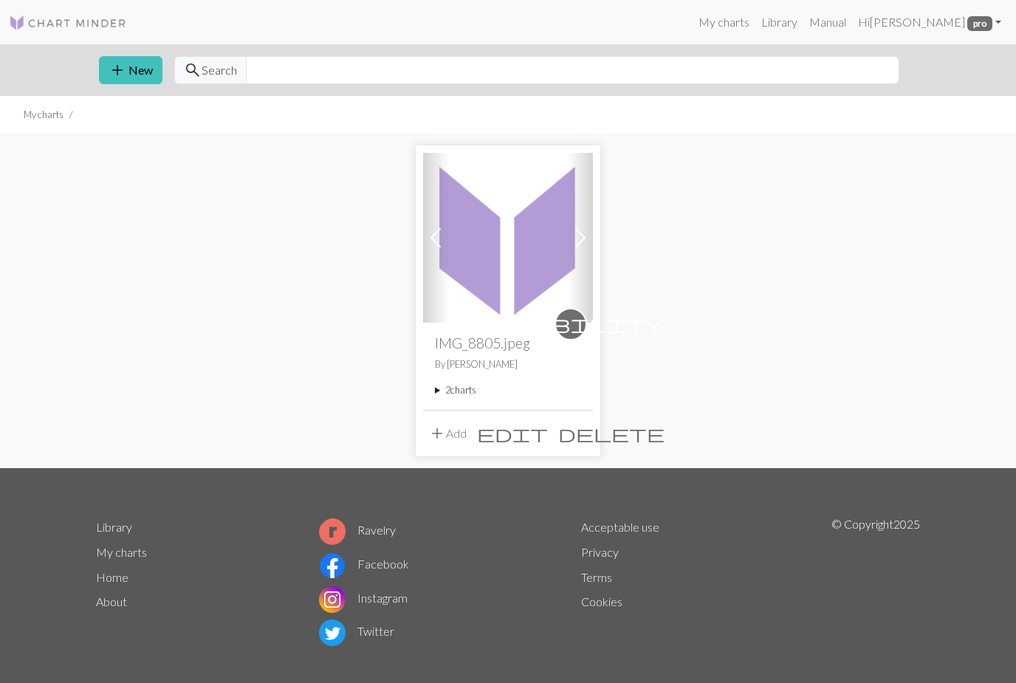
click at [456, 390] on summary "2 charts" at bounding box center [508, 390] width 146 height 14
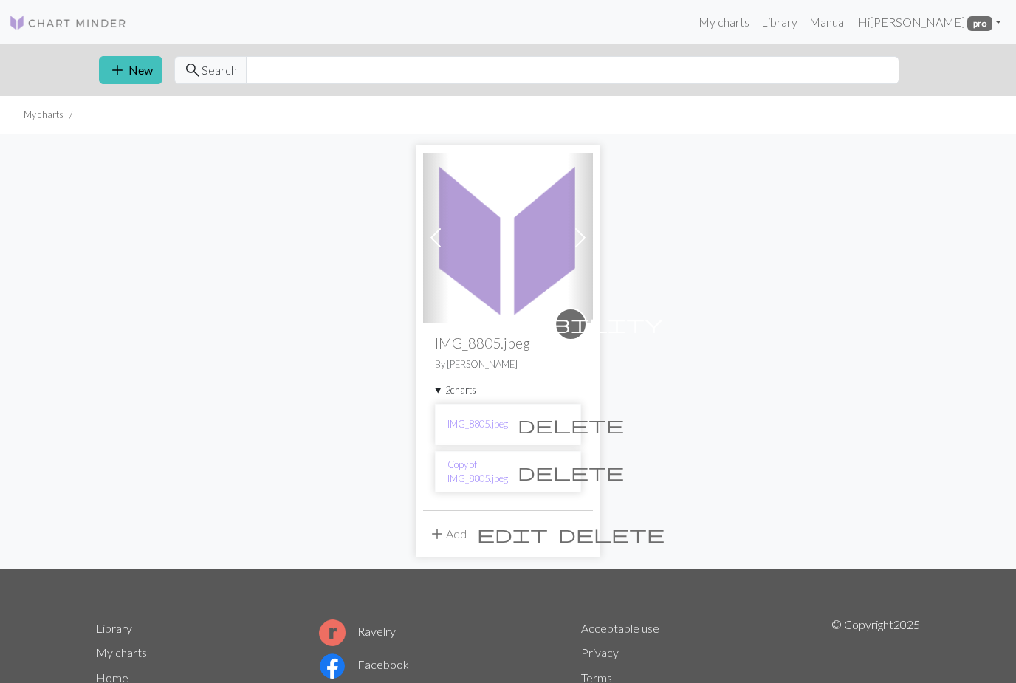
click at [503, 428] on link "IMG_8805.jpeg" at bounding box center [478, 424] width 61 height 14
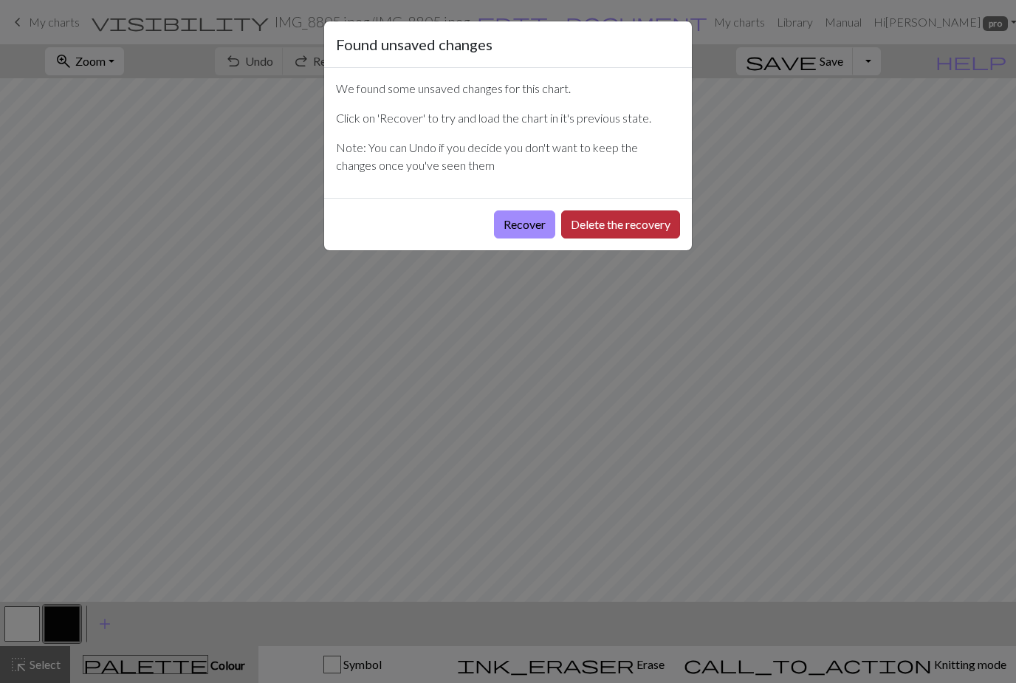
click at [635, 225] on button "Delete the recovery" at bounding box center [620, 225] width 119 height 28
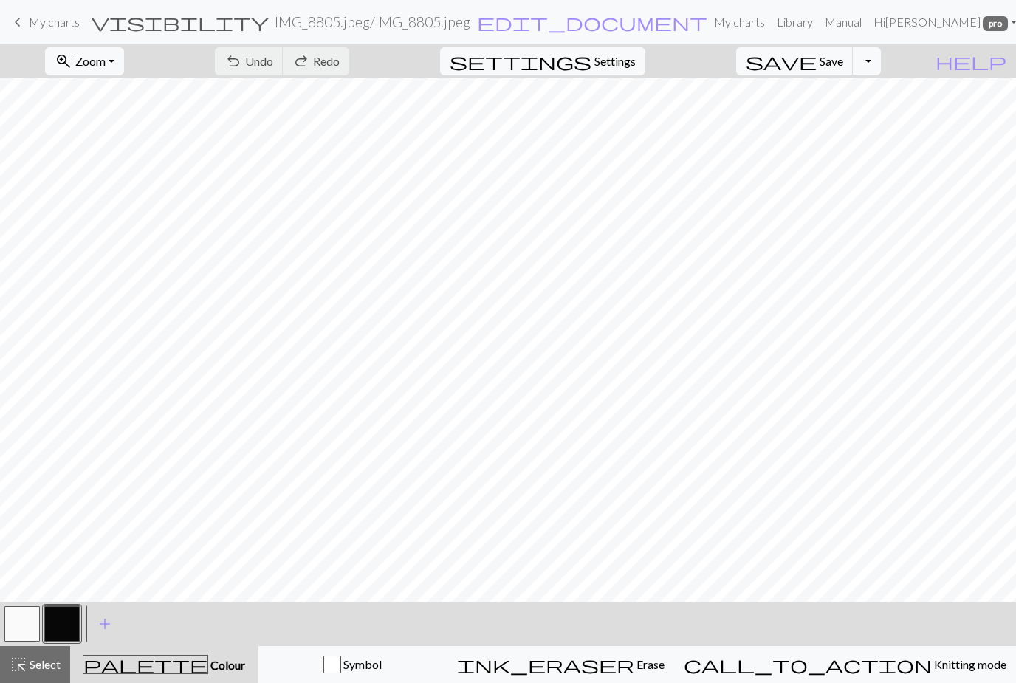
click at [386, 621] on div "< > add Add a colour" at bounding box center [508, 624] width 1016 height 44
click at [124, 62] on button "zoom_in Zoom Zoom" at bounding box center [84, 61] width 79 height 28
click at [99, 247] on button "200%" at bounding box center [104, 248] width 117 height 24
click at [124, 58] on button "zoom_in Zoom Zoom" at bounding box center [84, 61] width 79 height 28
click at [96, 182] on button "50%" at bounding box center [104, 177] width 117 height 24
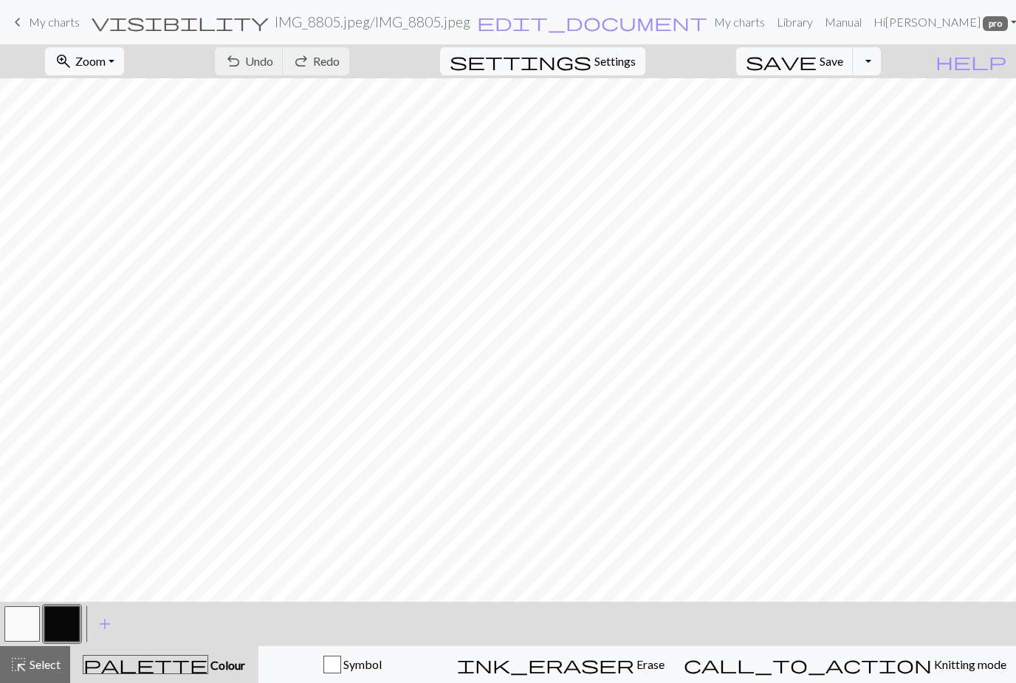
click at [29, 629] on button "button" at bounding box center [21, 623] width 35 height 35
click at [70, 627] on button "button" at bounding box center [61, 623] width 35 height 35
click at [520, 21] on span "edit_document" at bounding box center [592, 22] width 230 height 21
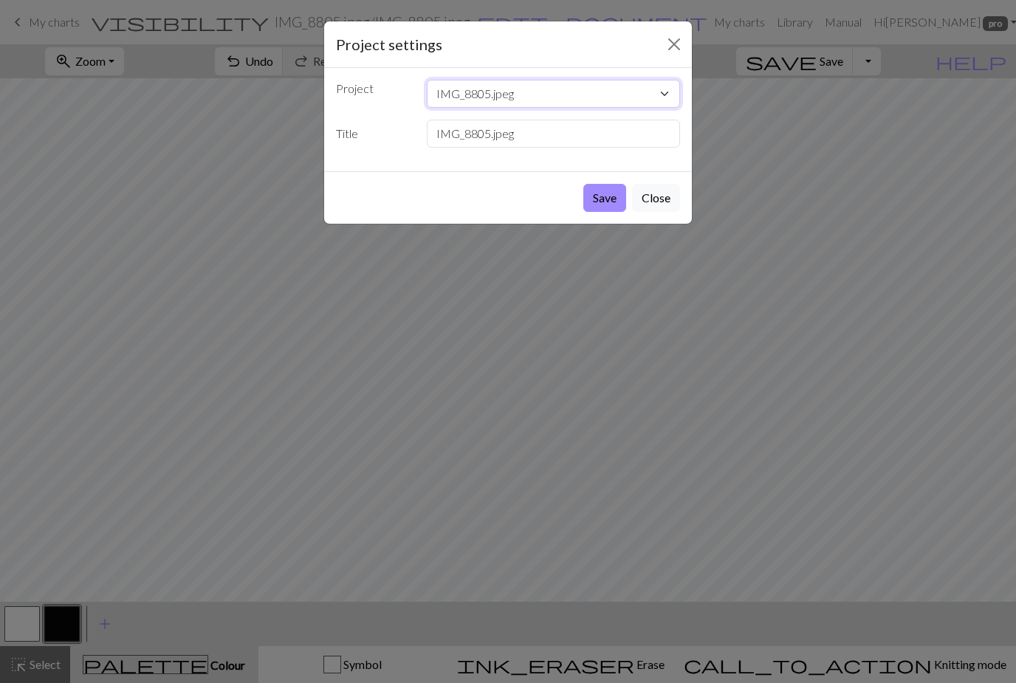
click at [523, 87] on select "IMG_8805.jpeg" at bounding box center [554, 94] width 254 height 28
type input "I"
type input "Dragon"
click at [604, 203] on button "Save" at bounding box center [605, 198] width 43 height 28
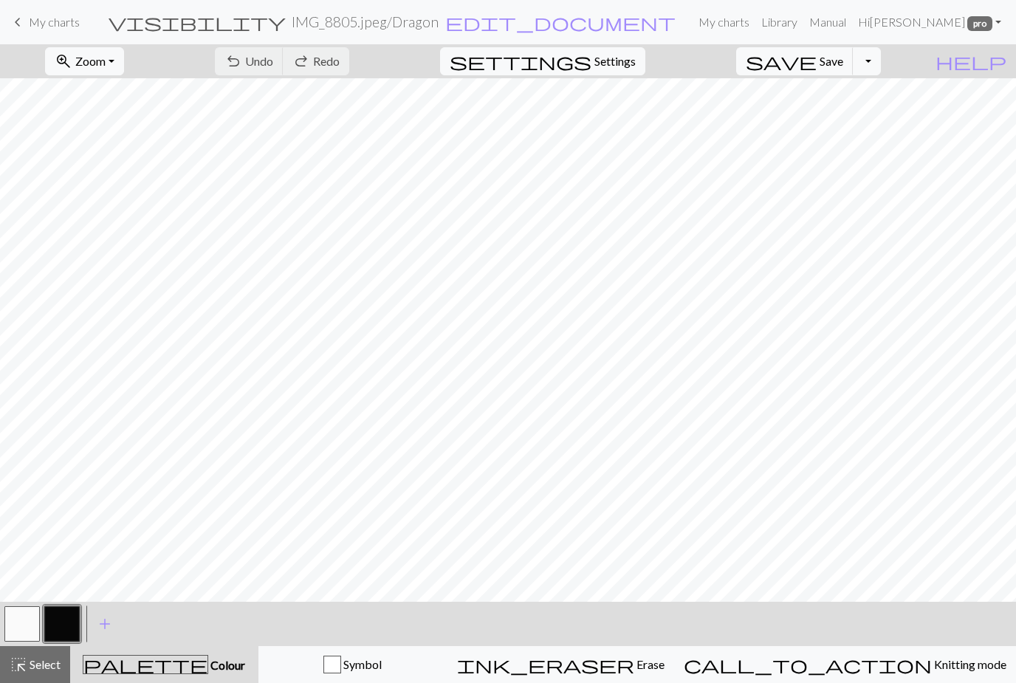
click at [27, 623] on button "button" at bounding box center [21, 623] width 35 height 35
click at [881, 68] on button "Toggle Dropdown" at bounding box center [867, 61] width 28 height 28
click at [858, 95] on button "file_copy Save a copy" at bounding box center [759, 94] width 244 height 24
click at [44, 19] on span "My charts" at bounding box center [54, 22] width 51 height 14
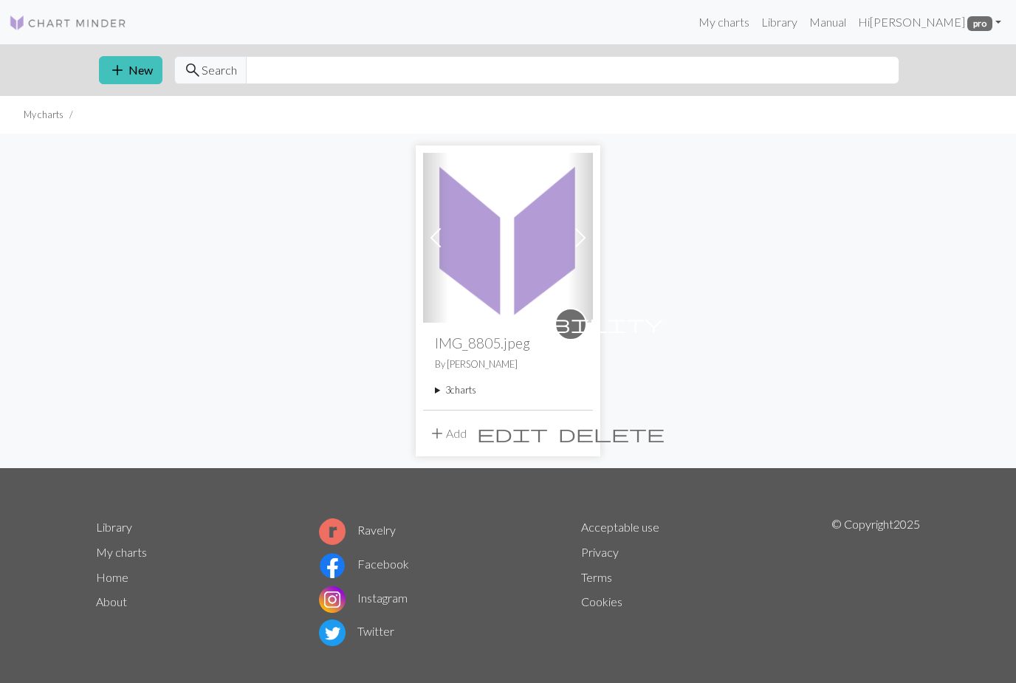
click at [450, 391] on summary "3 charts" at bounding box center [508, 390] width 146 height 14
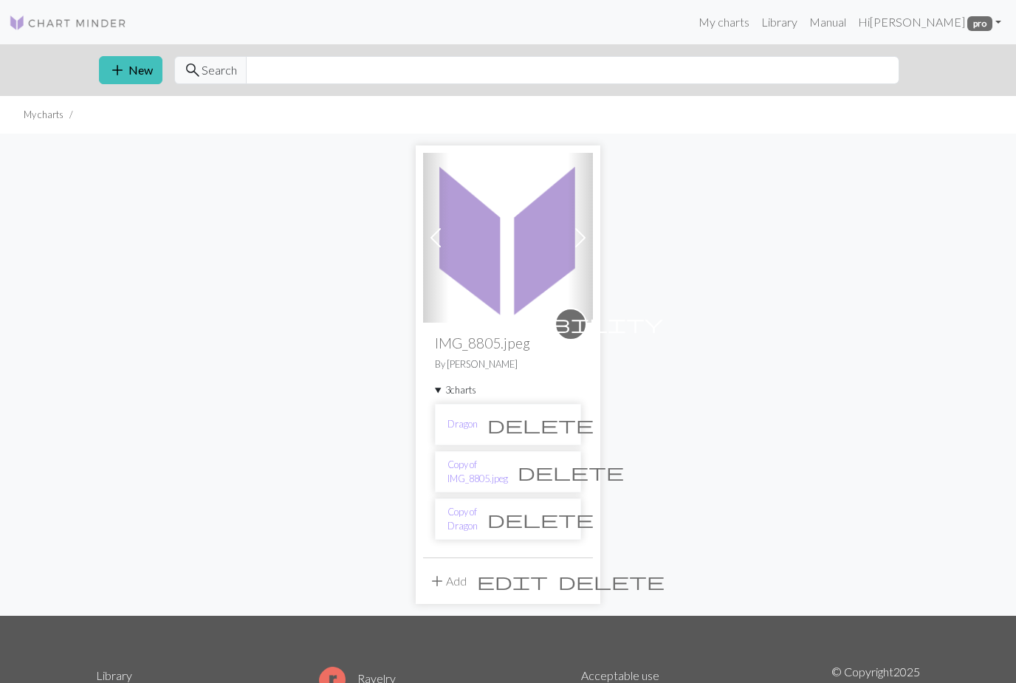
click at [520, 427] on li "Dragon delete" at bounding box center [508, 424] width 146 height 41
click at [491, 433] on li "Dragon delete" at bounding box center [508, 424] width 146 height 41
click at [476, 423] on link "Dragon" at bounding box center [463, 424] width 30 height 14
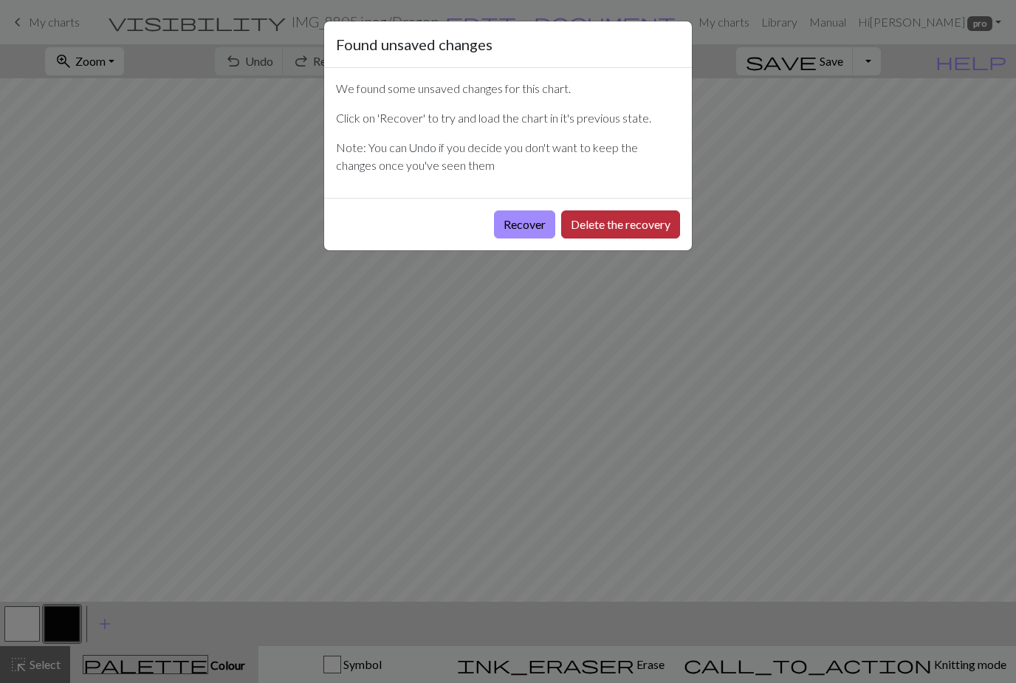
click at [630, 225] on button "Delete the recovery" at bounding box center [620, 225] width 119 height 28
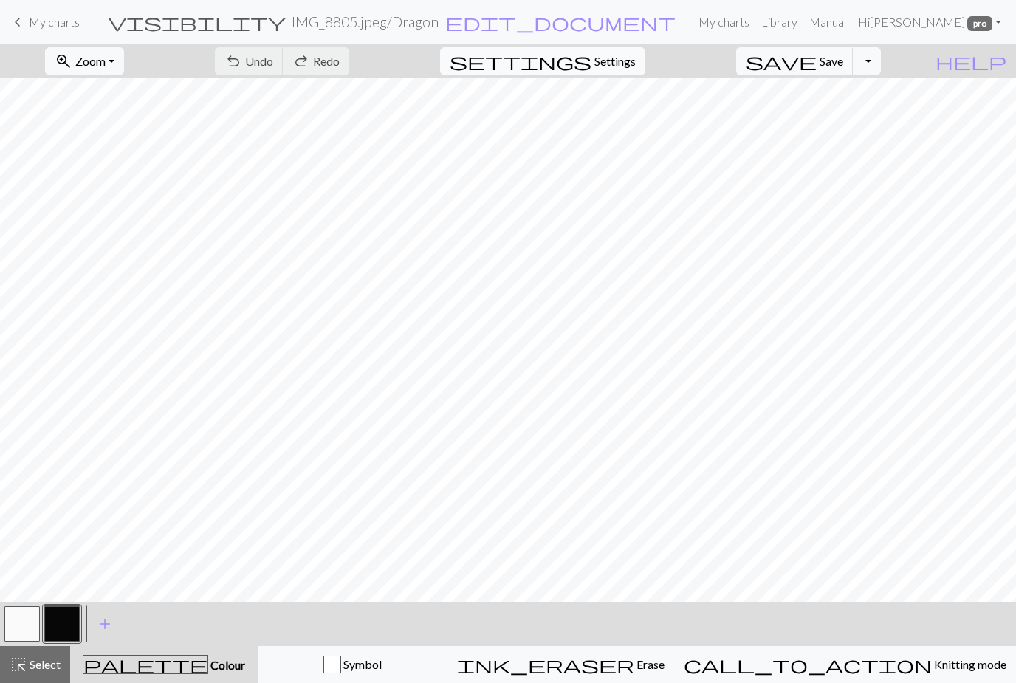
click at [636, 69] on span "Settings" at bounding box center [615, 61] width 41 height 18
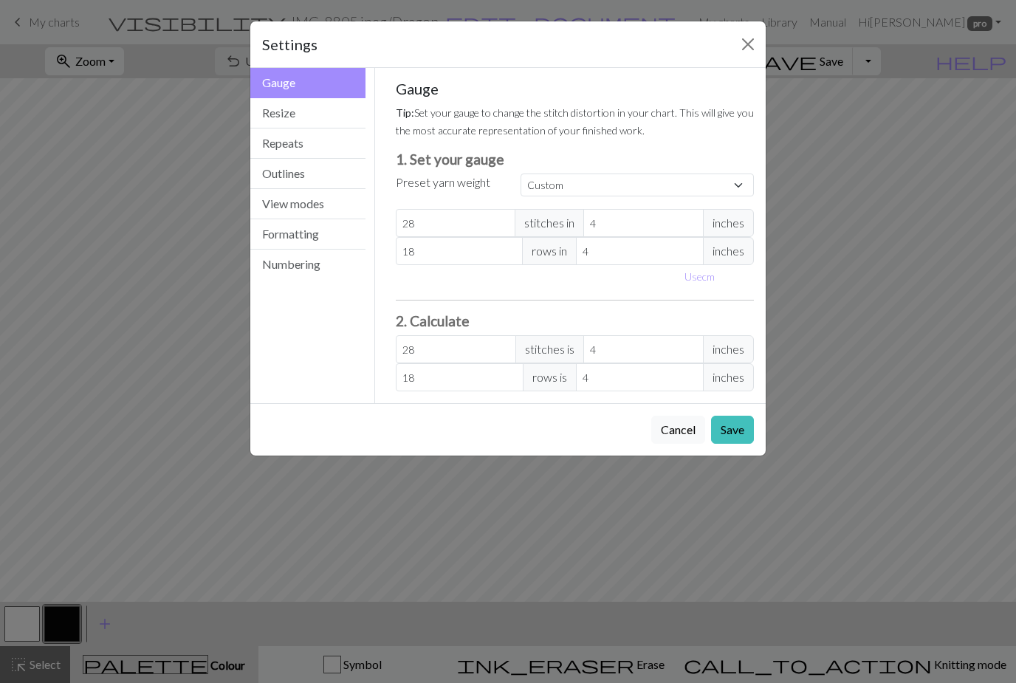
click at [295, 113] on button "Resize" at bounding box center [307, 113] width 115 height 30
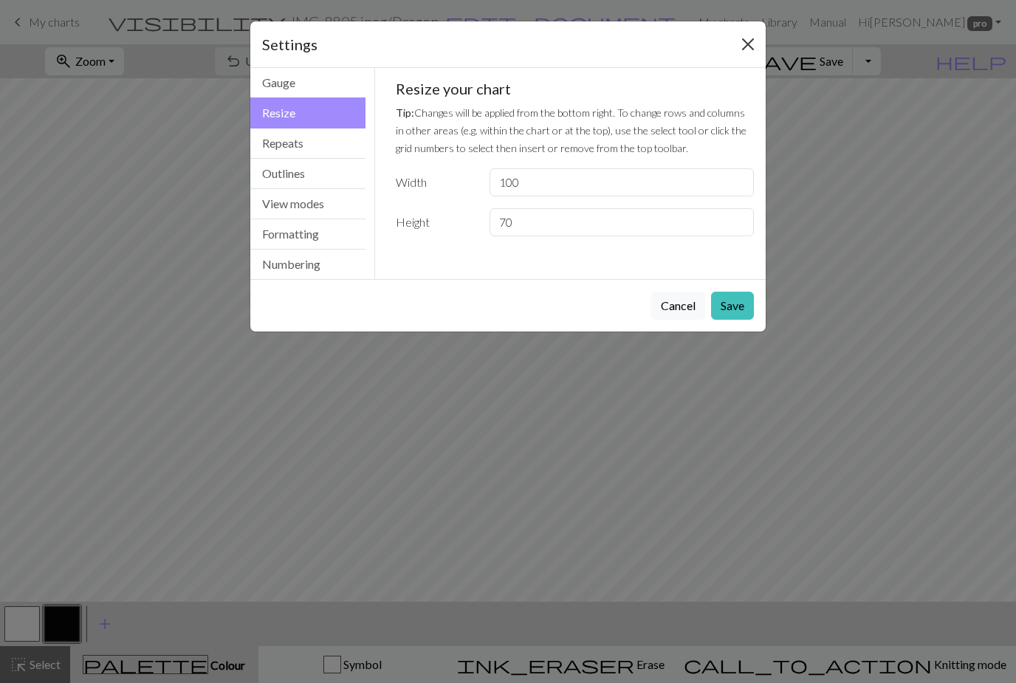
click at [741, 48] on button "Close" at bounding box center [748, 45] width 24 height 24
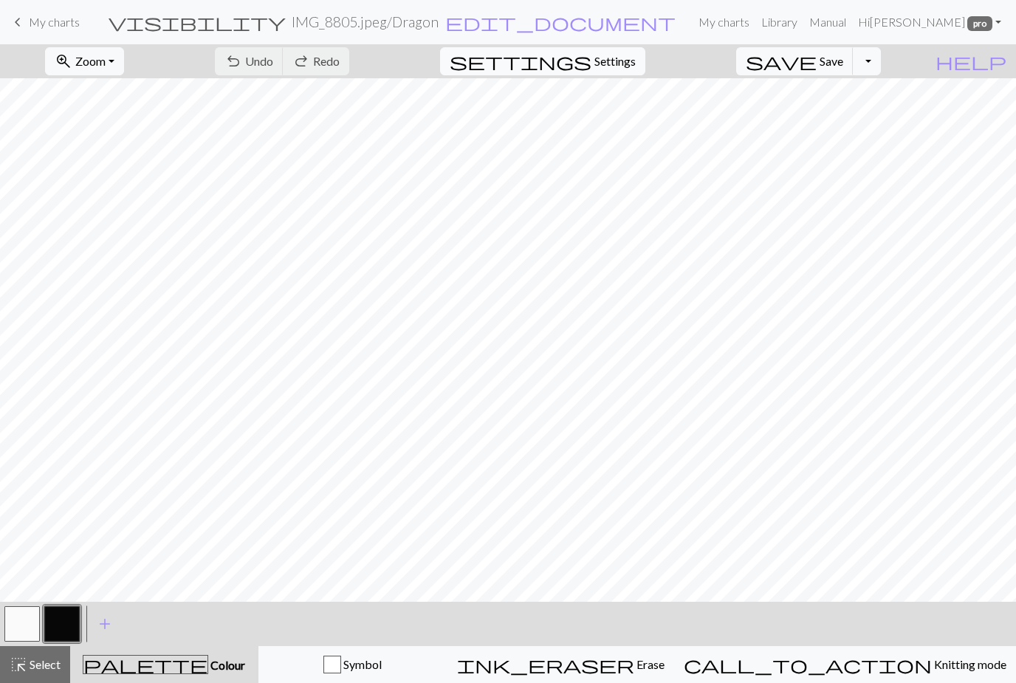
click at [632, 72] on button "settings Settings" at bounding box center [542, 61] width 205 height 28
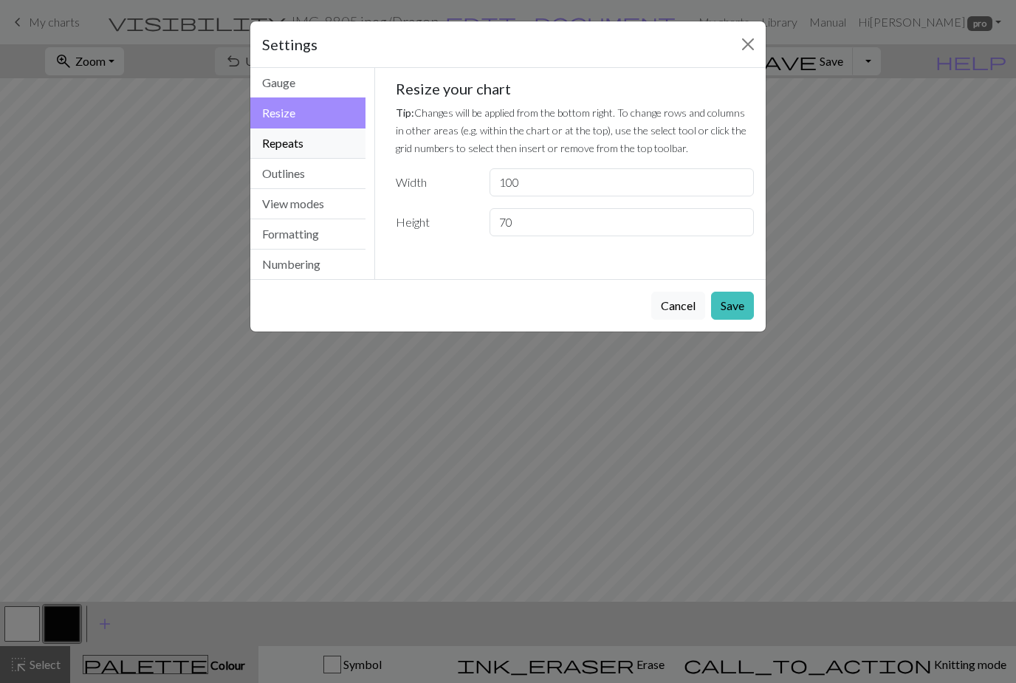
click at [304, 146] on button "Repeats" at bounding box center [307, 144] width 115 height 30
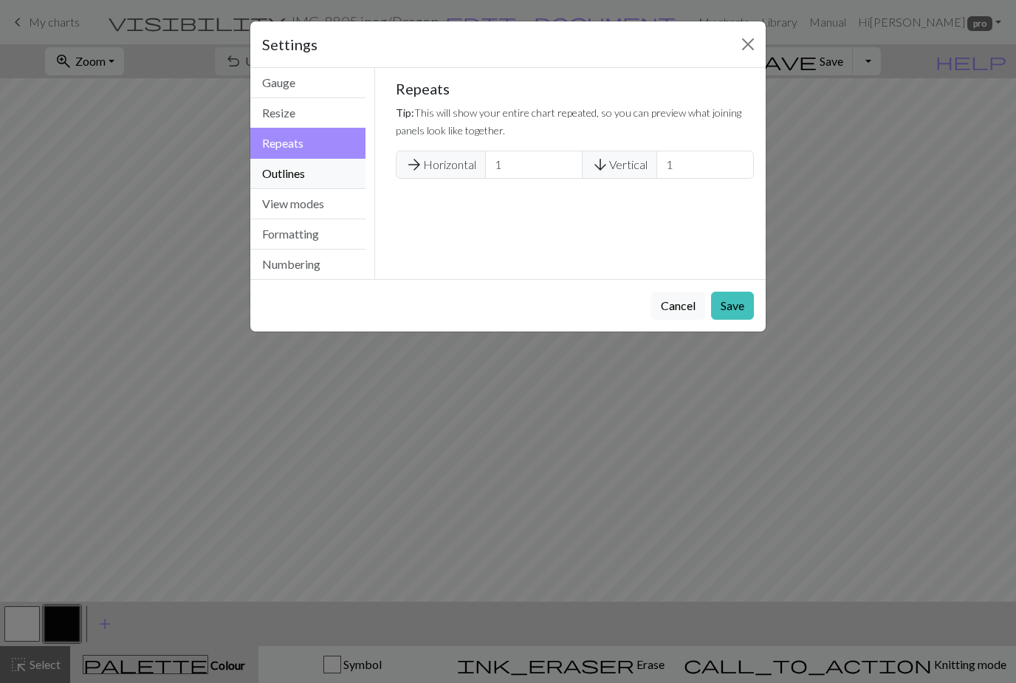
click at [316, 174] on button "Outlines" at bounding box center [307, 174] width 115 height 30
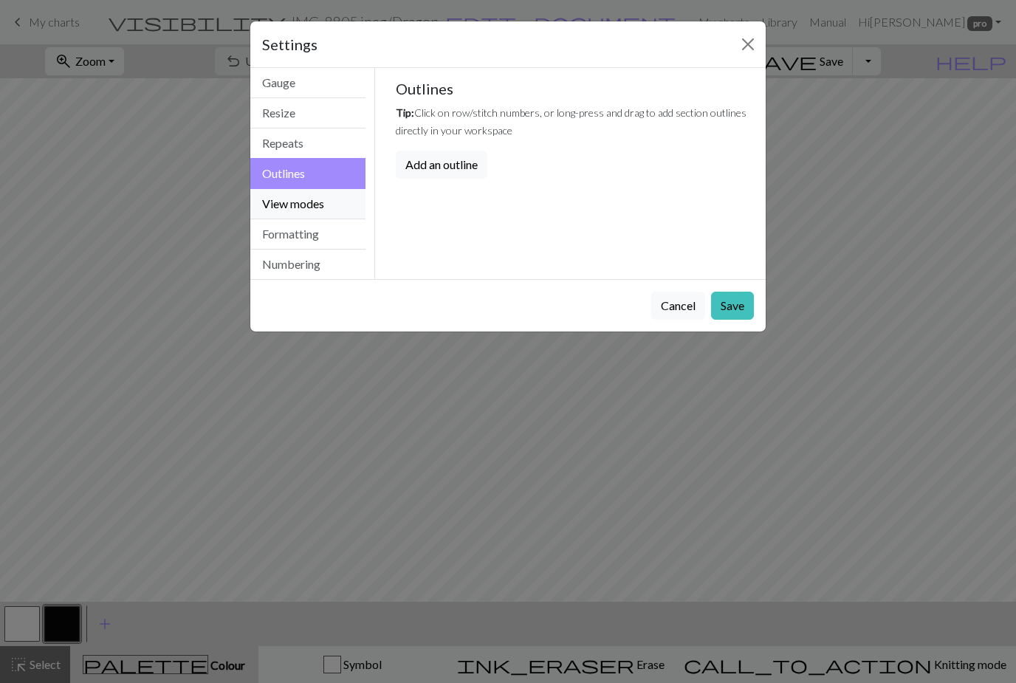
click at [319, 208] on button "View modes" at bounding box center [307, 204] width 115 height 30
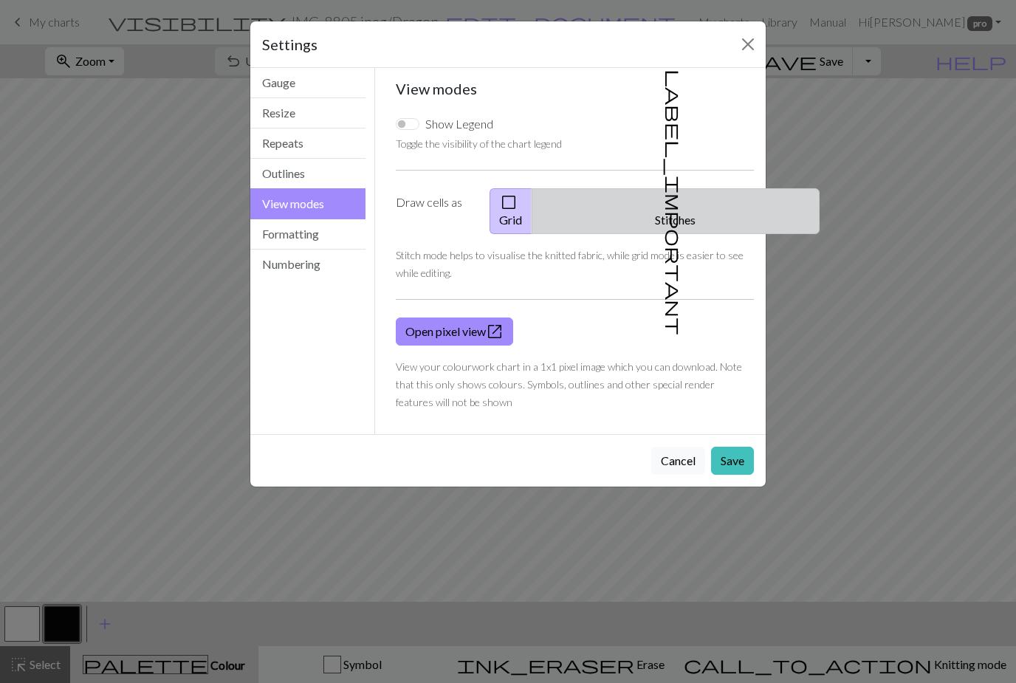
click at [680, 204] on button "label_important Stitches" at bounding box center [676, 211] width 288 height 46
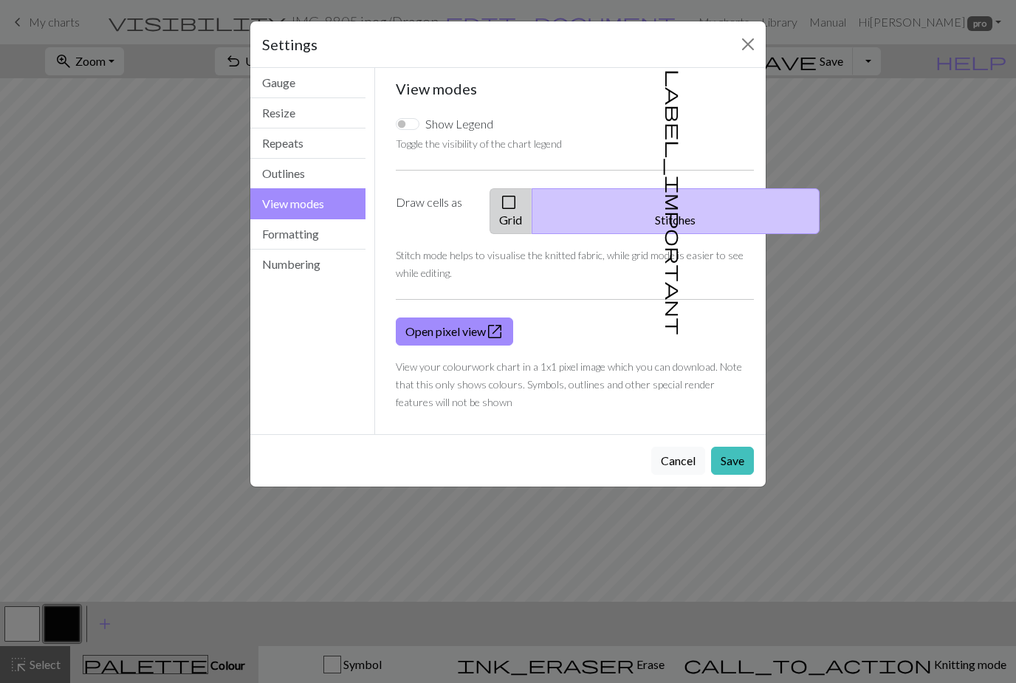
click at [533, 206] on button "check_box_outline_blank Grid" at bounding box center [511, 211] width 43 height 46
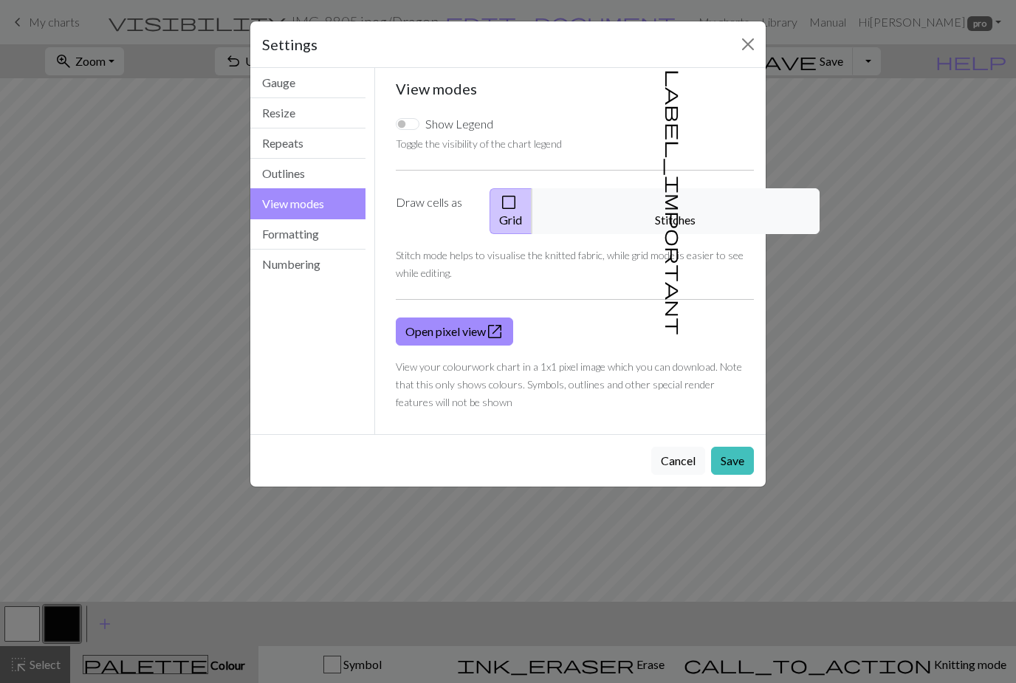
click at [292, 231] on button "Formatting" at bounding box center [307, 234] width 115 height 30
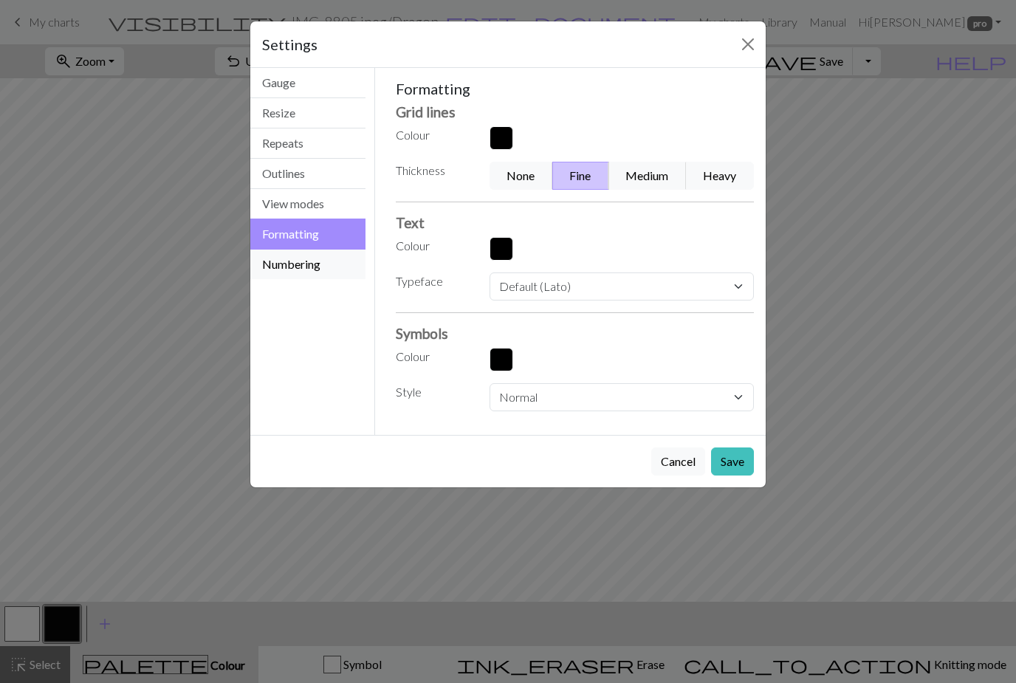
click at [291, 273] on button "Numbering" at bounding box center [307, 265] width 115 height 30
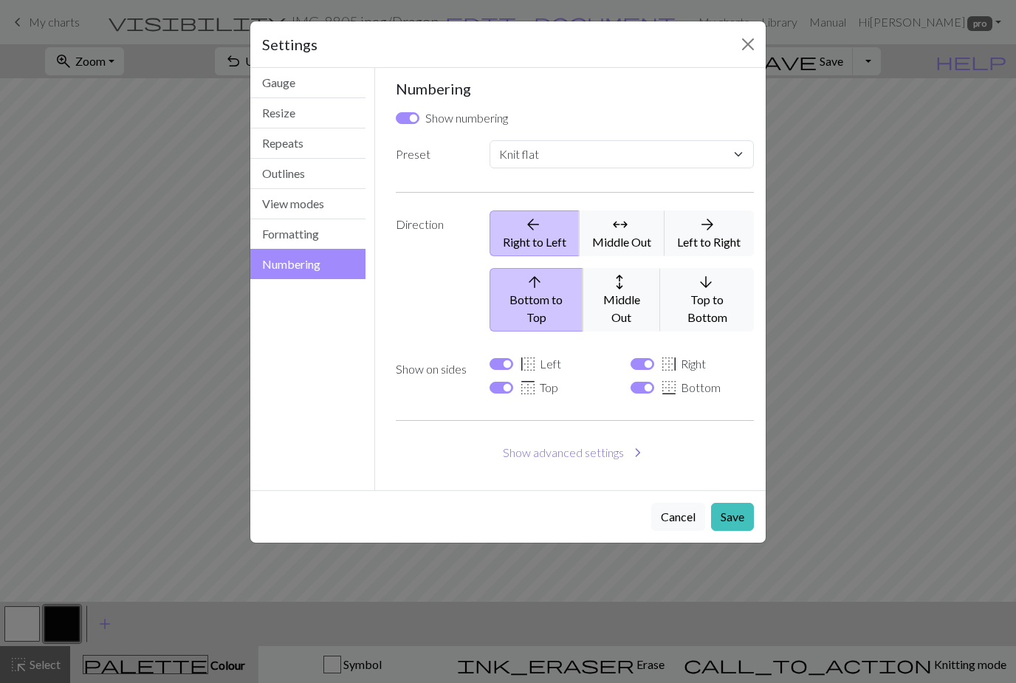
click at [571, 441] on button "Show advanced settings chevron_right" at bounding box center [575, 453] width 359 height 28
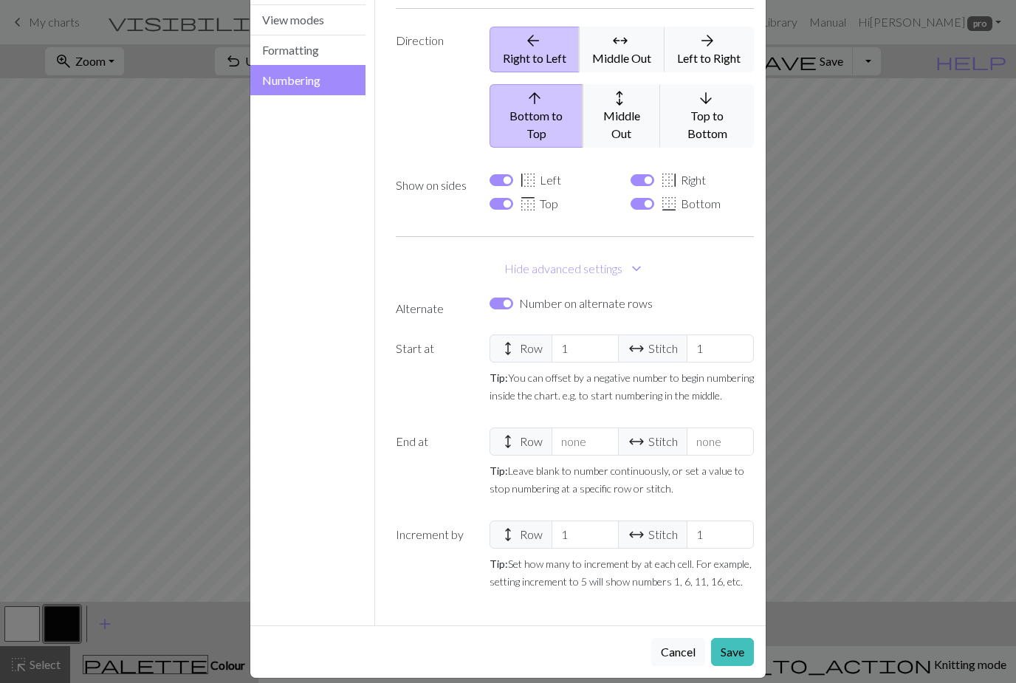
scroll to position [182, 0]
click at [314, 29] on button "View modes" at bounding box center [307, 22] width 115 height 30
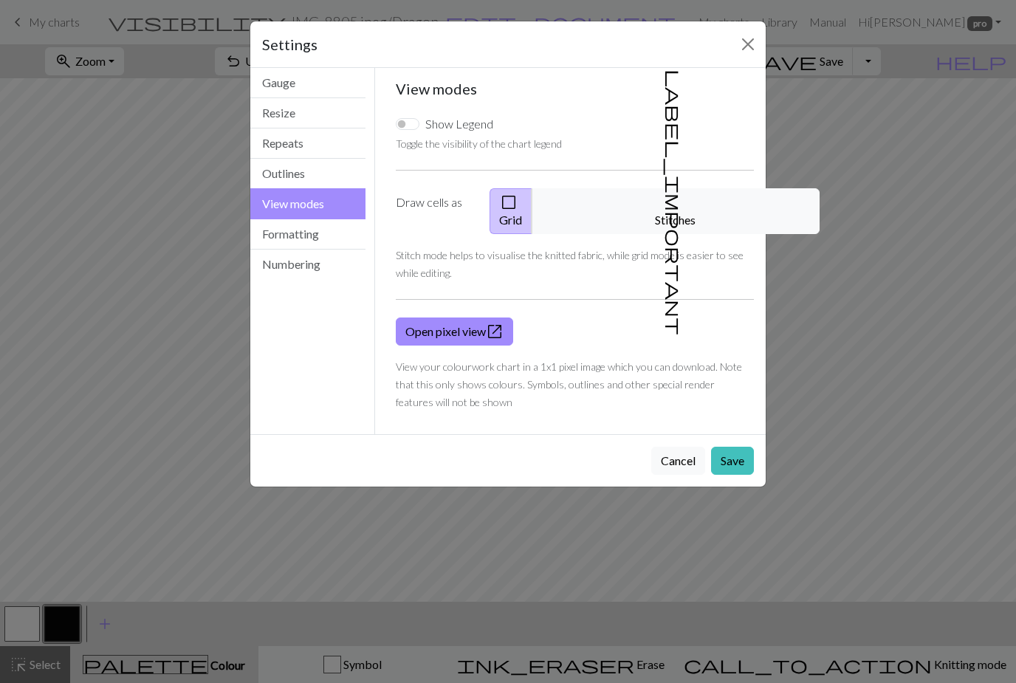
scroll to position [0, 0]
click at [307, 180] on button "Outlines" at bounding box center [307, 174] width 115 height 30
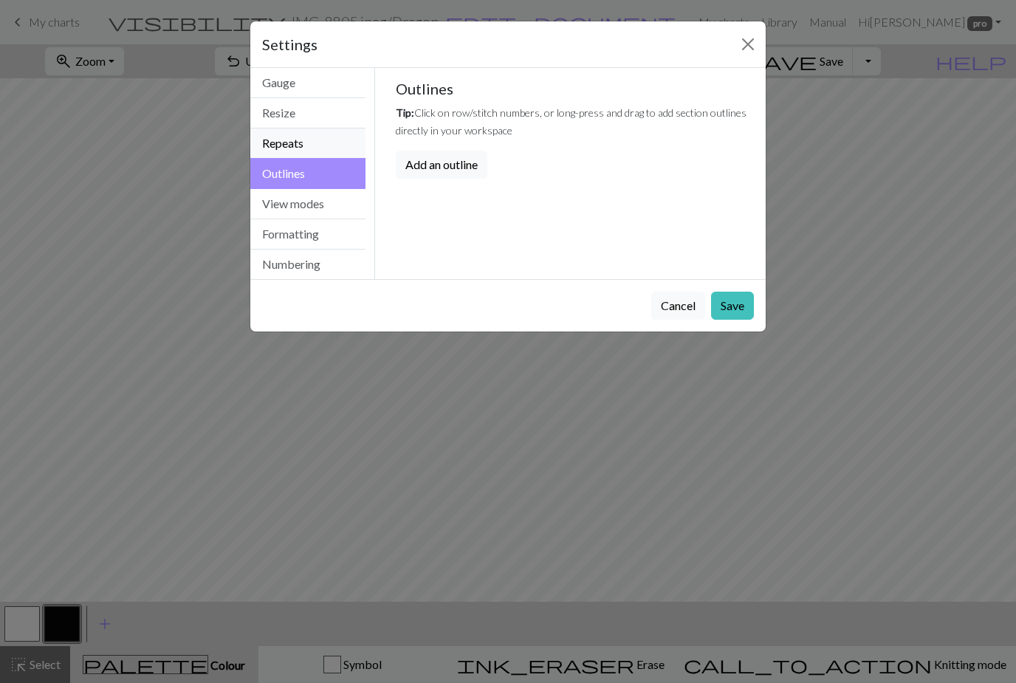
click at [298, 146] on button "Repeats" at bounding box center [307, 144] width 115 height 30
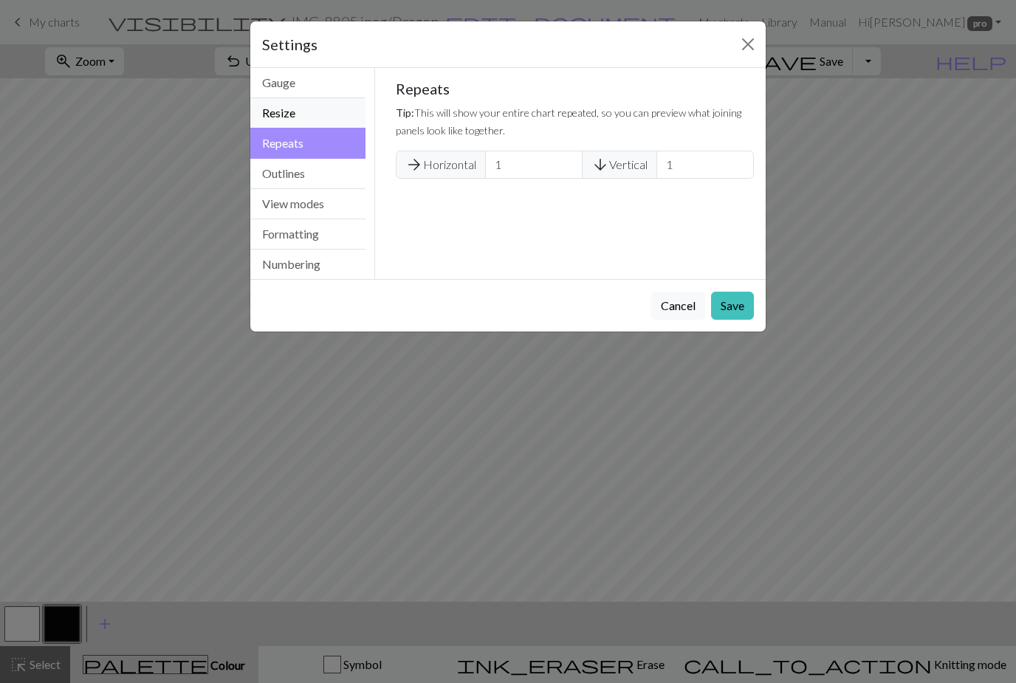
click at [306, 117] on button "Resize" at bounding box center [307, 113] width 115 height 30
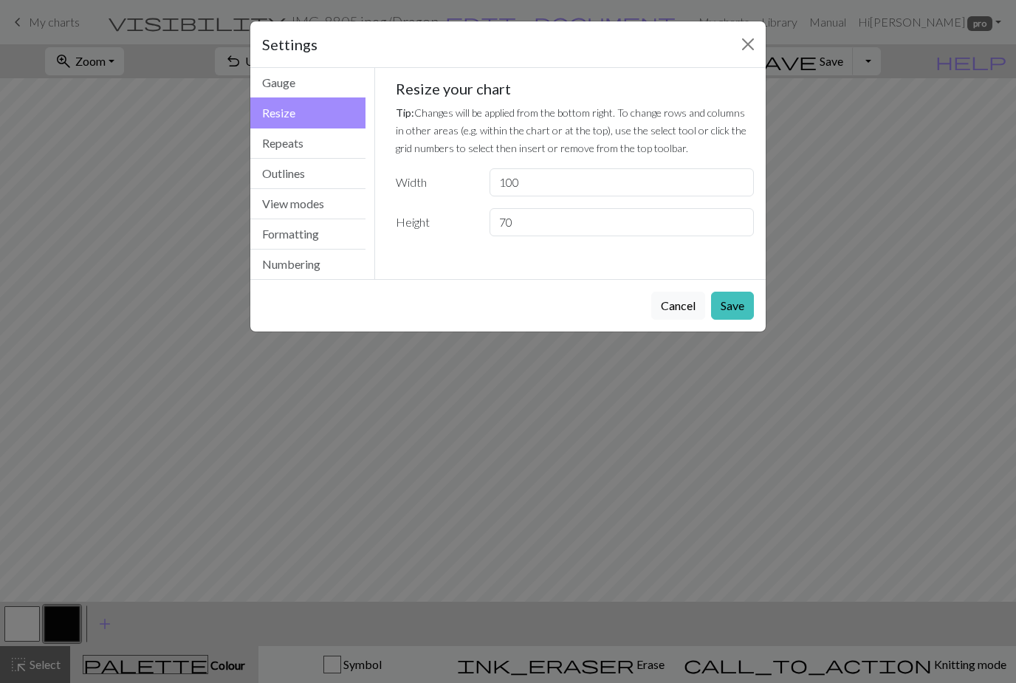
click at [301, 78] on button "Gauge" at bounding box center [307, 83] width 115 height 30
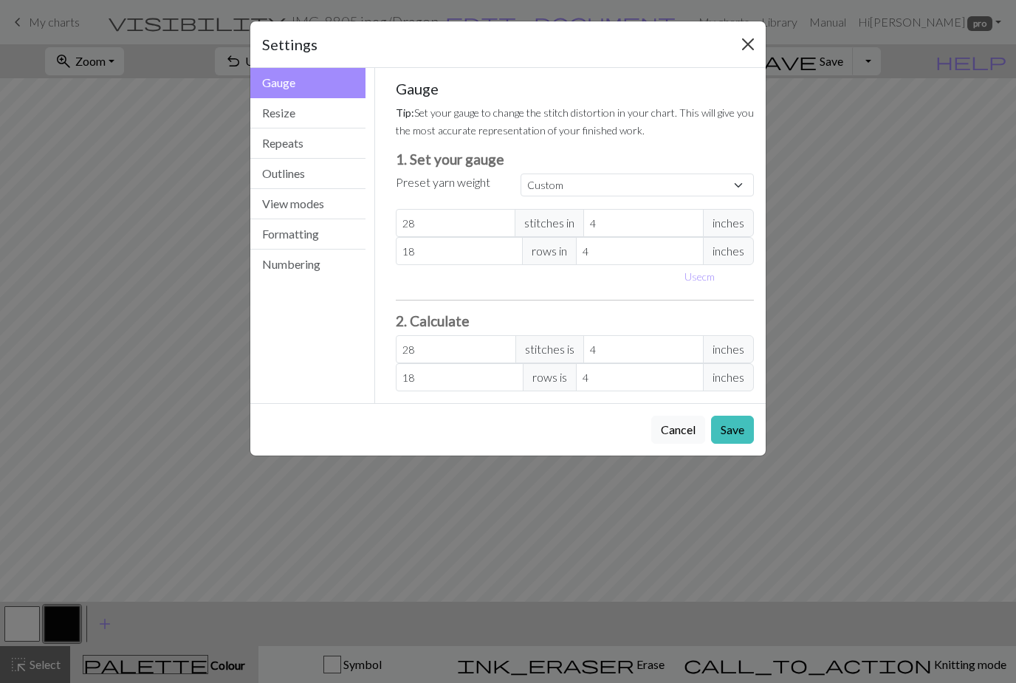
click at [749, 43] on button "Close" at bounding box center [748, 45] width 24 height 24
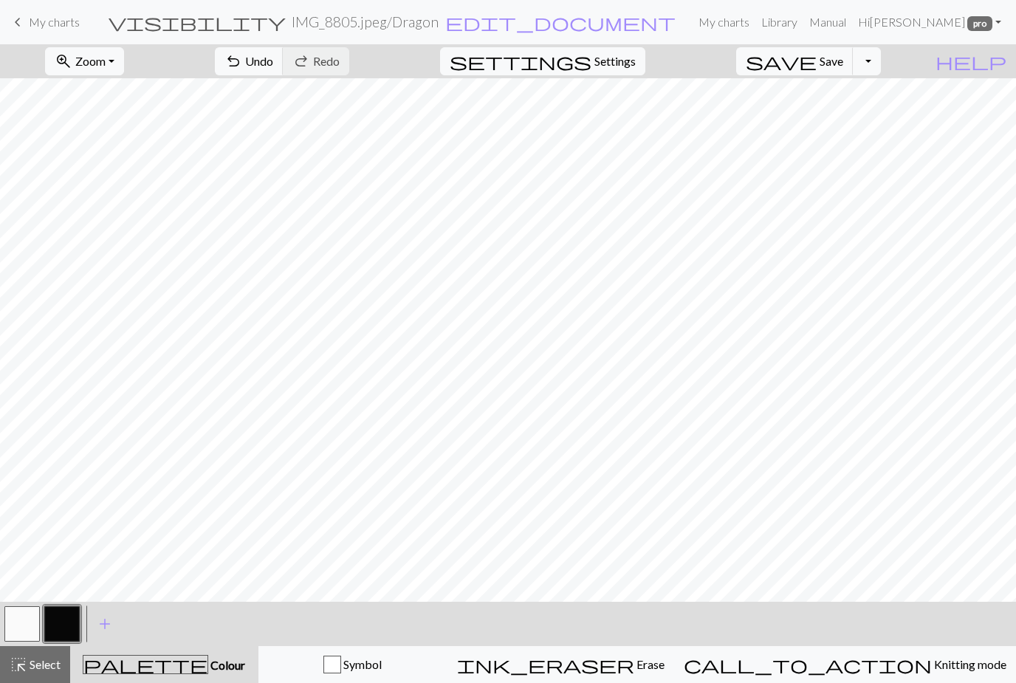
click at [124, 61] on button "zoom_in Zoom Zoom" at bounding box center [84, 61] width 79 height 28
click at [108, 98] on button "Fit all" at bounding box center [104, 94] width 117 height 24
click at [273, 61] on span "Undo" at bounding box center [259, 61] width 28 height 14
click at [38, 31] on link "keyboard_arrow_left My charts" at bounding box center [44, 22] width 71 height 25
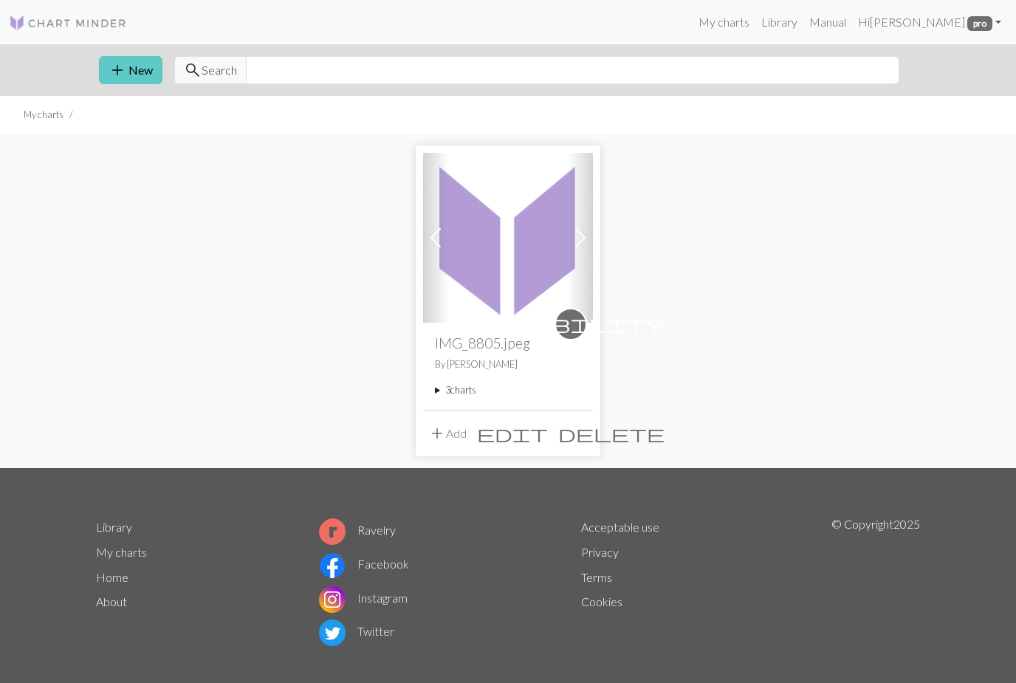
click at [123, 70] on span "add" at bounding box center [118, 70] width 18 height 21
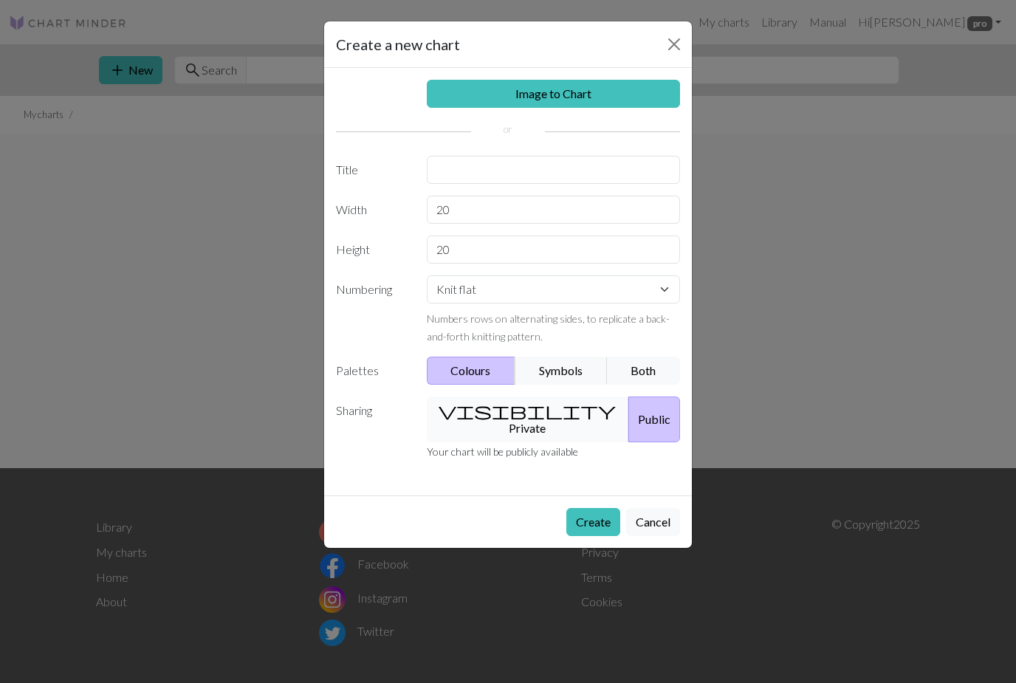
click at [515, 417] on button "visibility Private" at bounding box center [528, 420] width 203 height 46
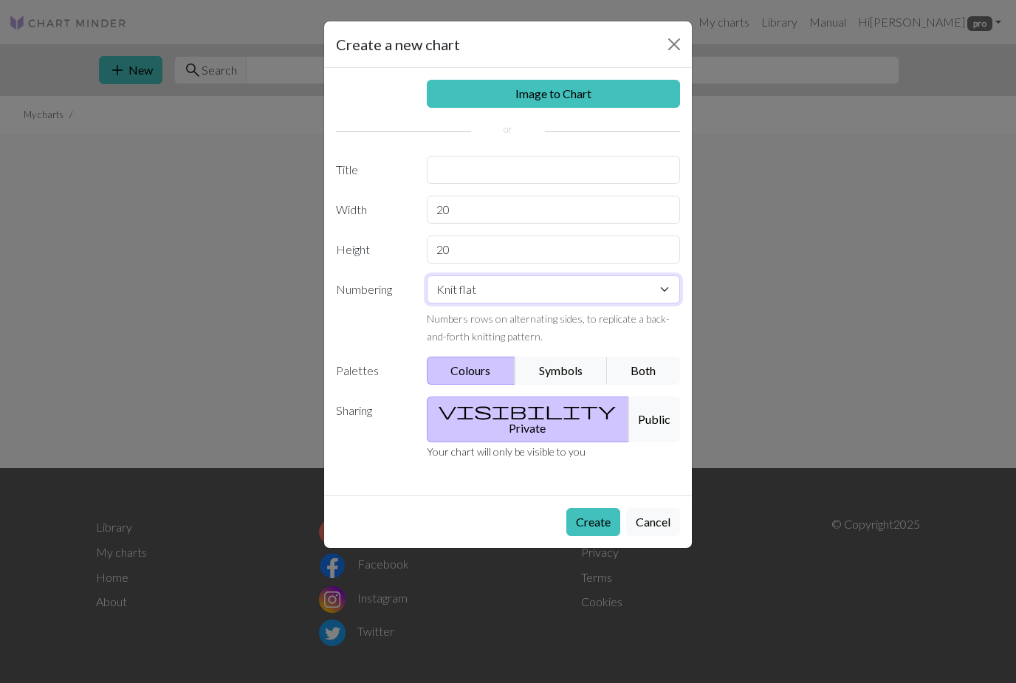
click at [663, 296] on select "Knit flat Knit in the round Lace knitting Cross stitch" at bounding box center [554, 290] width 254 height 28
select select "round"
click at [609, 95] on link "Image to Chart" at bounding box center [554, 94] width 254 height 28
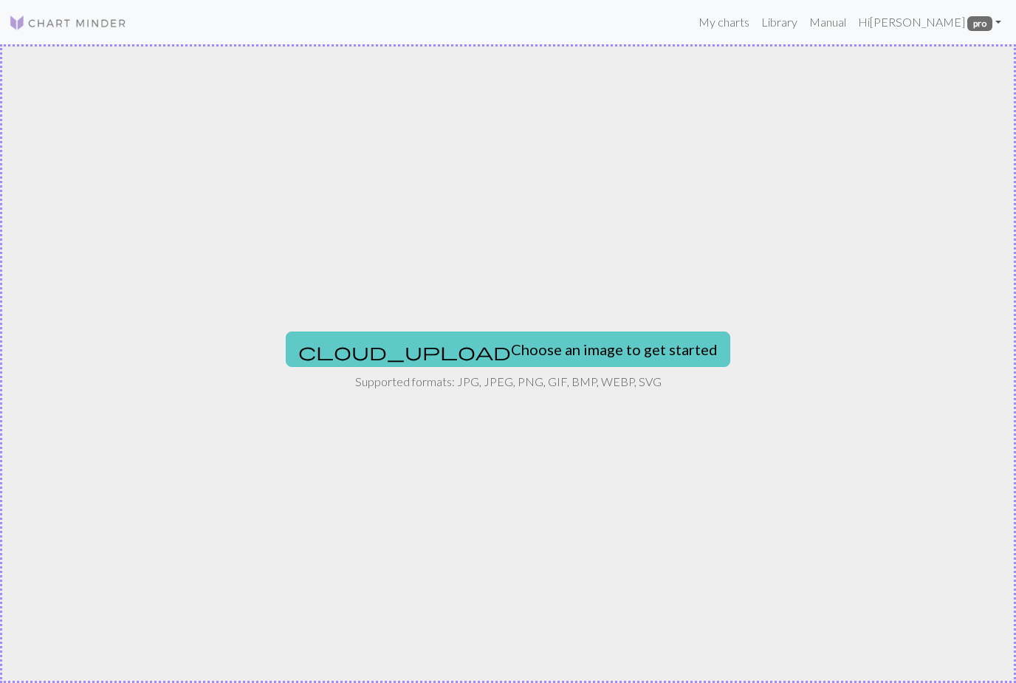
click at [588, 349] on button "cloud_upload Choose an image to get started" at bounding box center [508, 349] width 445 height 35
click at [604, 352] on button "cloud_upload Choose an image to get started" at bounding box center [508, 349] width 445 height 35
click at [585, 354] on button "cloud_upload Choose an image to get started" at bounding box center [508, 349] width 445 height 35
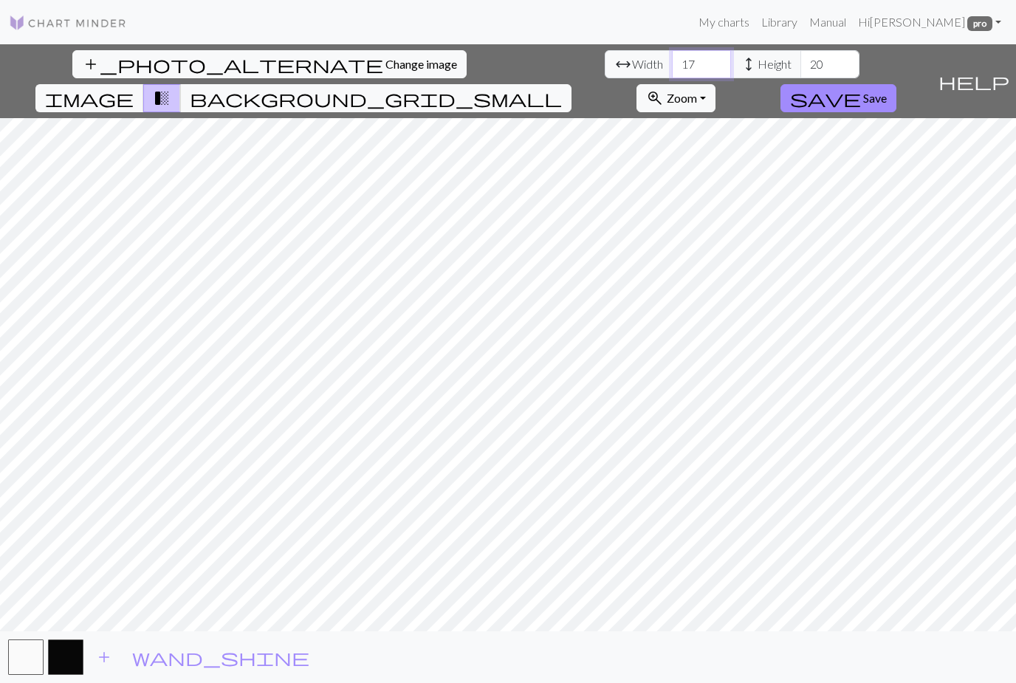
click at [672, 68] on input "17" at bounding box center [701, 64] width 59 height 28
type input "1"
type input "70"
click at [801, 72] on input "20" at bounding box center [830, 64] width 59 height 28
type input "2"
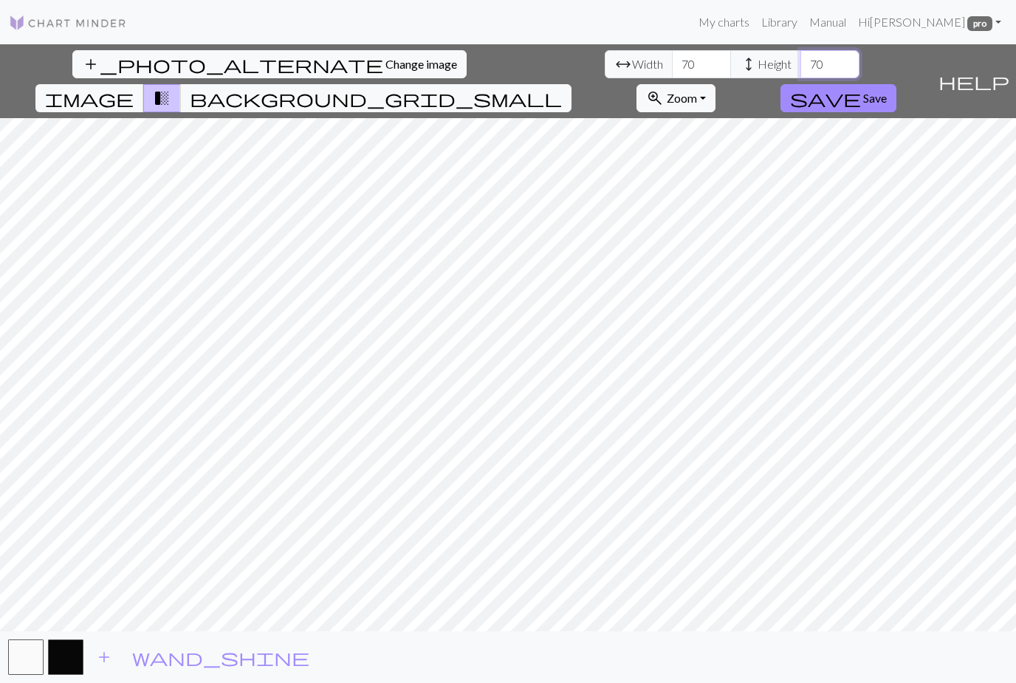
type input "70"
click at [887, 91] on span "Save" at bounding box center [876, 98] width 24 height 14
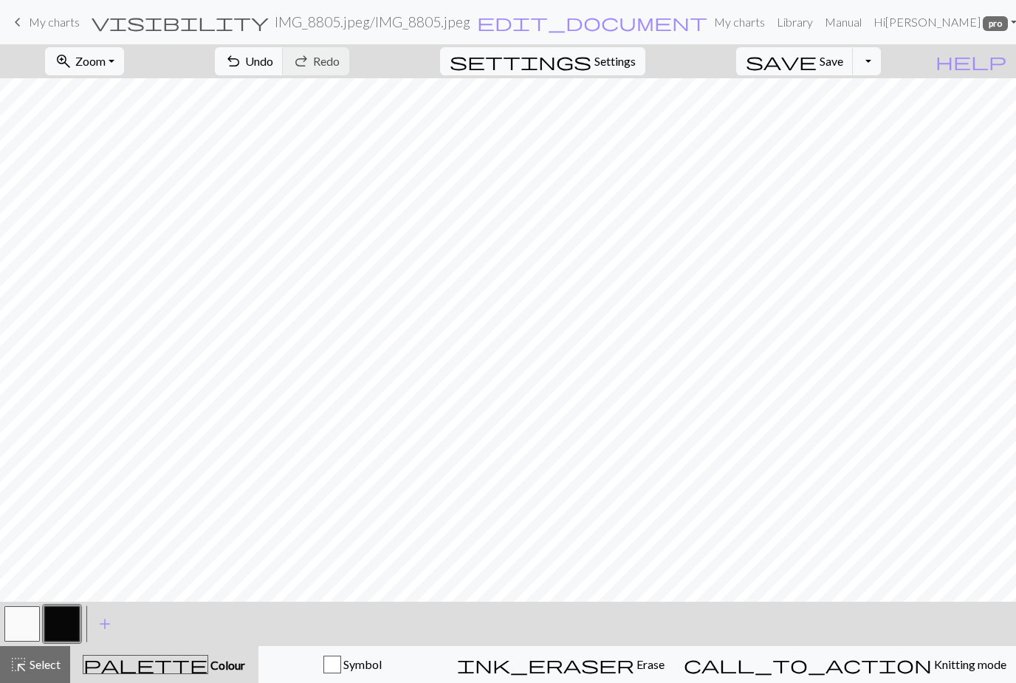
click at [273, 57] on span "Undo" at bounding box center [259, 61] width 28 height 14
click at [632, 66] on span "Settings" at bounding box center [615, 61] width 41 height 18
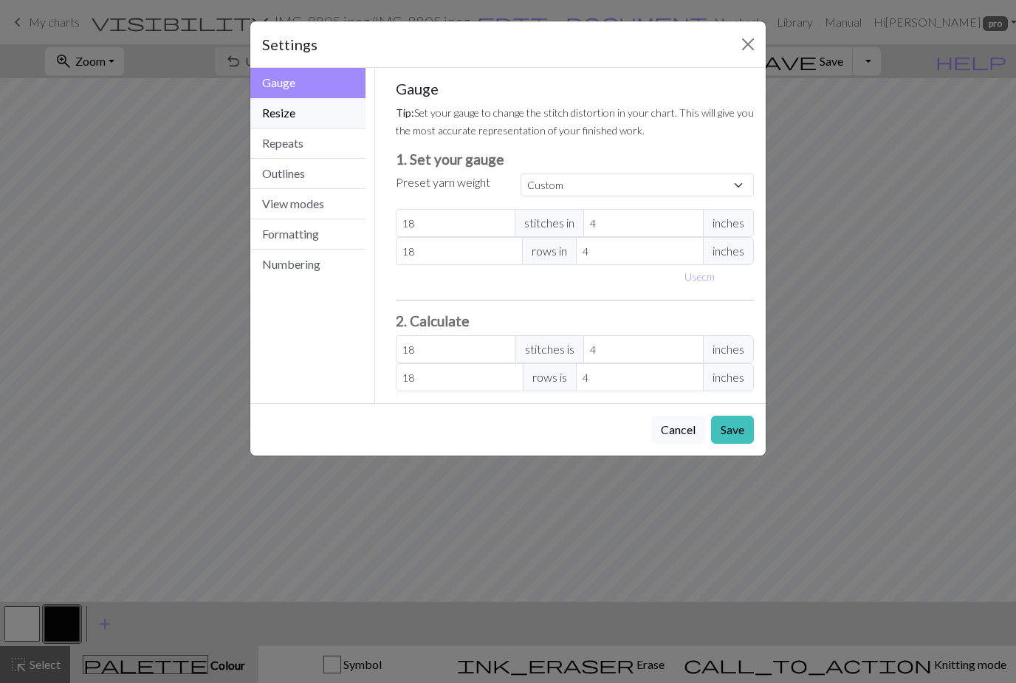
click at [302, 115] on button "Resize" at bounding box center [307, 113] width 115 height 30
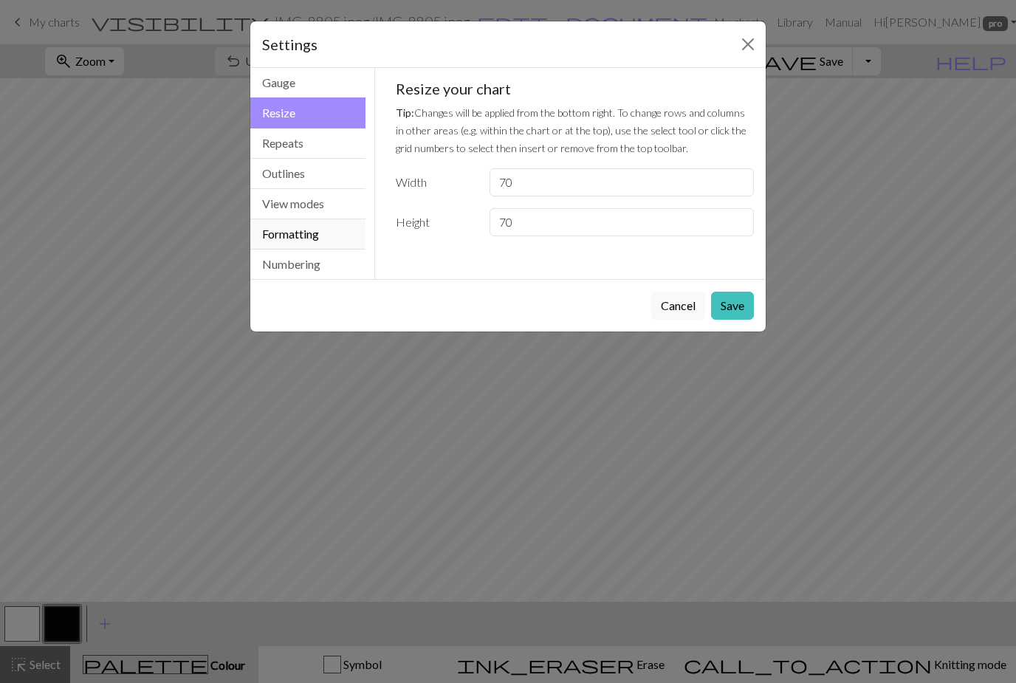
click at [295, 241] on button "Formatting" at bounding box center [307, 234] width 115 height 30
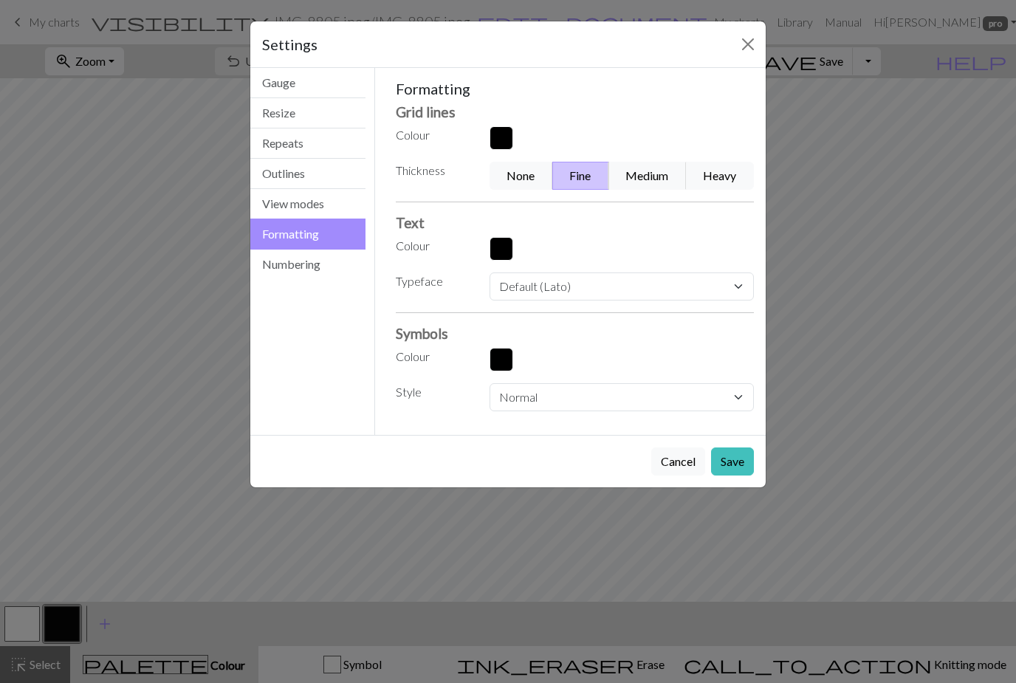
click at [731, 177] on button "Heavy" at bounding box center [720, 176] width 68 height 28
click at [583, 172] on button "Fine" at bounding box center [581, 176] width 57 height 28
click at [744, 464] on button "Save" at bounding box center [732, 462] width 43 height 28
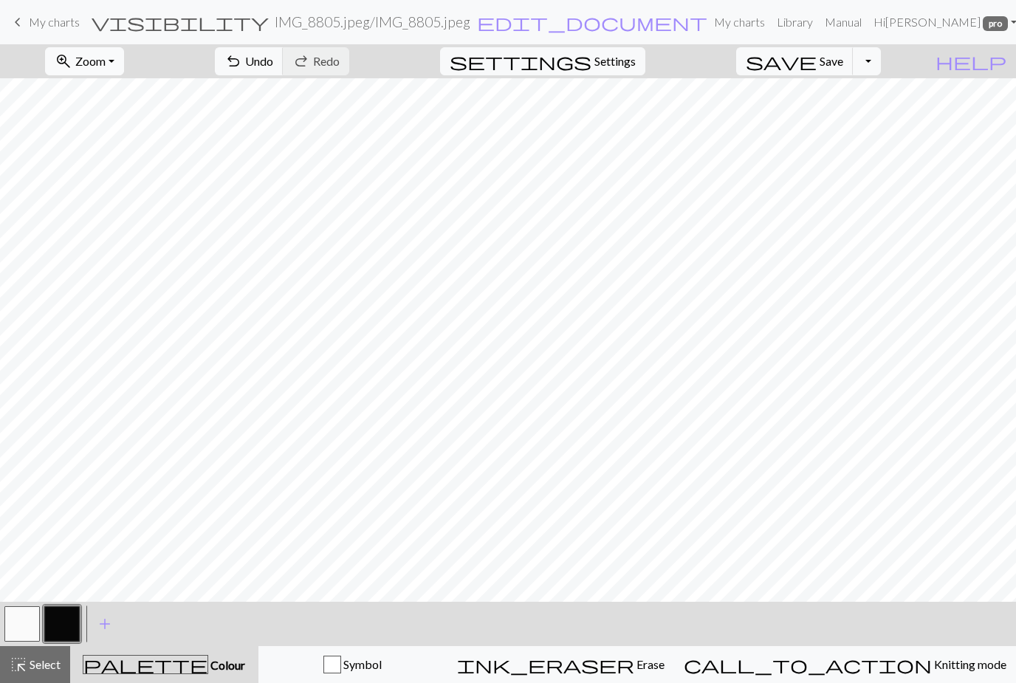
click at [124, 56] on button "zoom_in Zoom Zoom" at bounding box center [84, 61] width 79 height 28
click at [99, 99] on button "Fit all" at bounding box center [104, 94] width 117 height 24
click at [124, 61] on button "zoom_in Zoom Zoom" at bounding box center [84, 61] width 79 height 28
click at [28, 631] on button "button" at bounding box center [21, 623] width 35 height 35
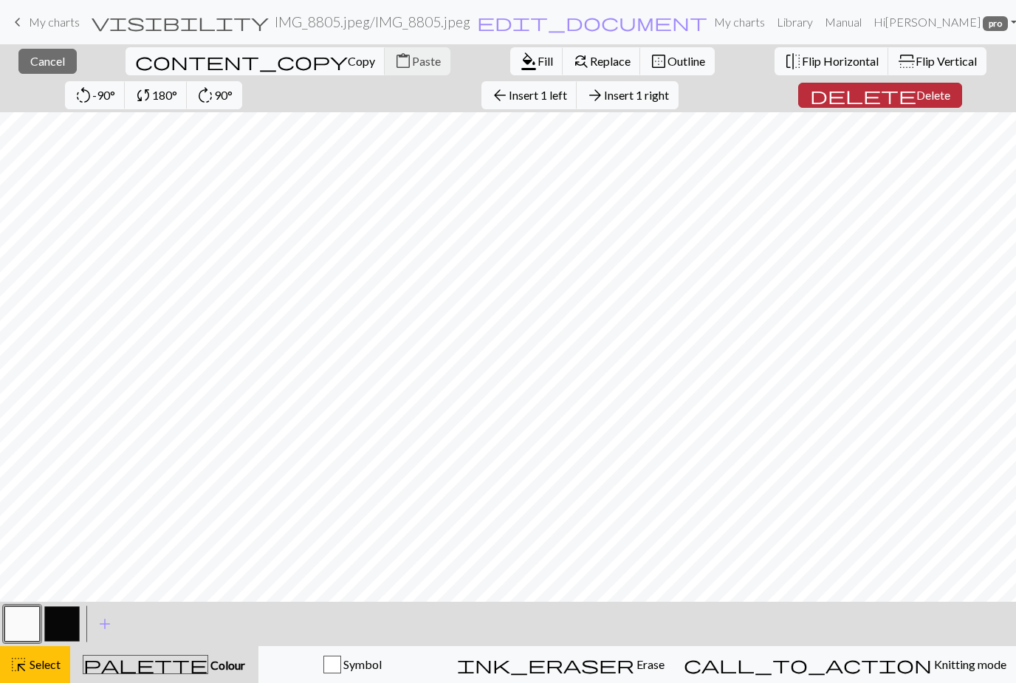
click at [917, 95] on span "Delete" at bounding box center [934, 95] width 34 height 14
click at [917, 96] on span "Delete" at bounding box center [934, 95] width 34 height 14
click at [827, 89] on button "delete Delete" at bounding box center [881, 95] width 164 height 25
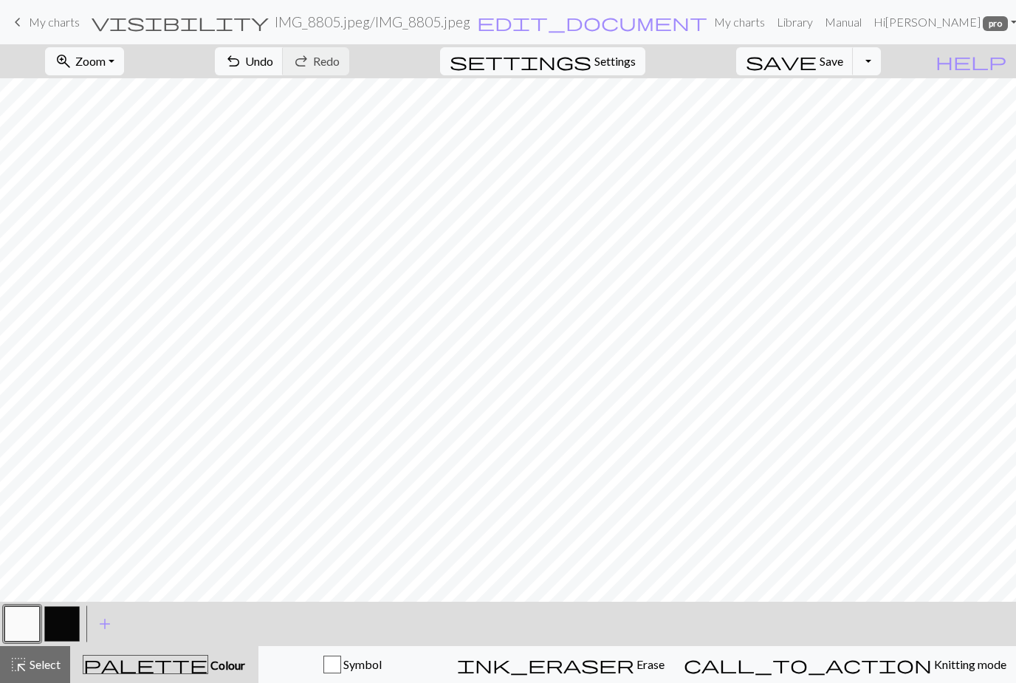
click at [124, 62] on button "zoom_in Zoom Zoom" at bounding box center [84, 61] width 79 height 28
click at [104, 95] on button "Fit all" at bounding box center [104, 94] width 117 height 24
click at [19, 626] on button "button" at bounding box center [21, 623] width 35 height 35
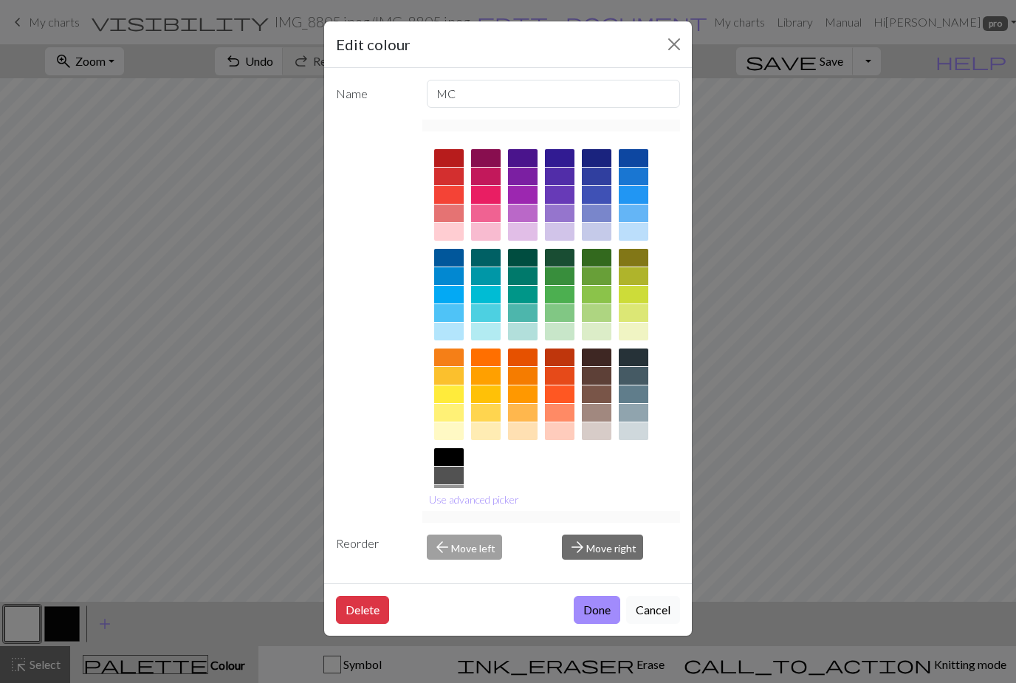
click at [657, 624] on button "Cancel" at bounding box center [653, 610] width 54 height 28
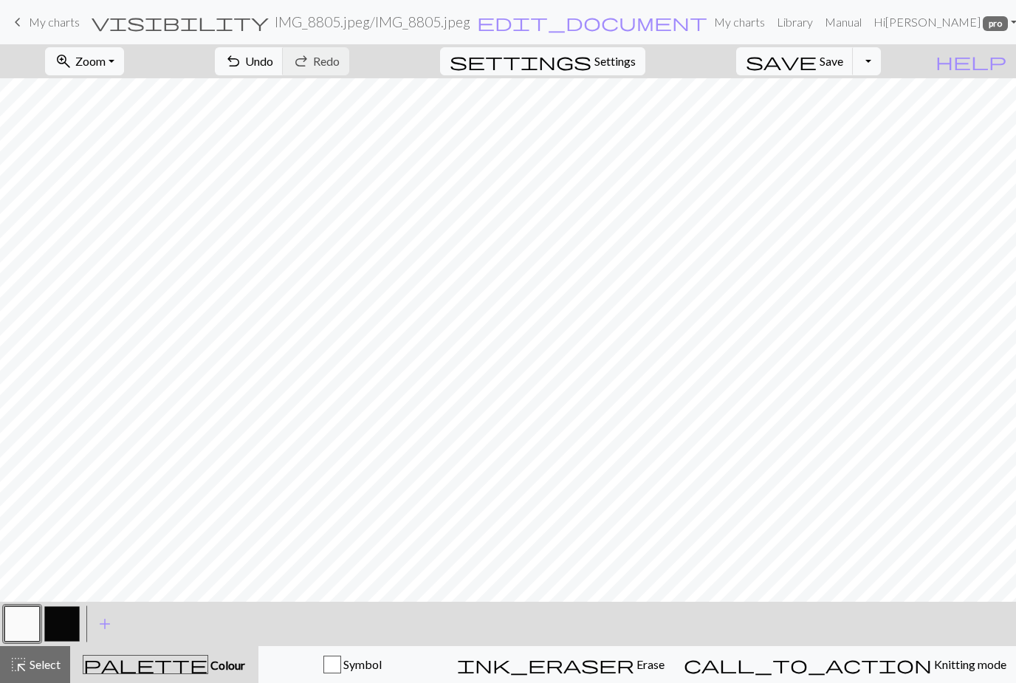
click at [24, 625] on button "button" at bounding box center [21, 623] width 35 height 35
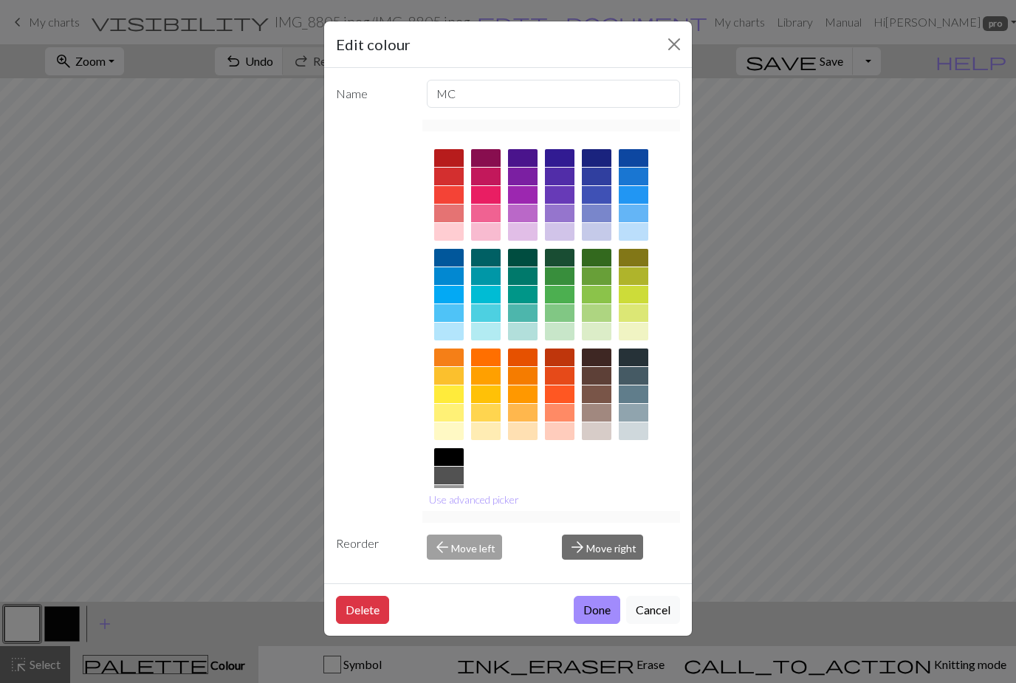
click at [663, 624] on button "Cancel" at bounding box center [653, 610] width 54 height 28
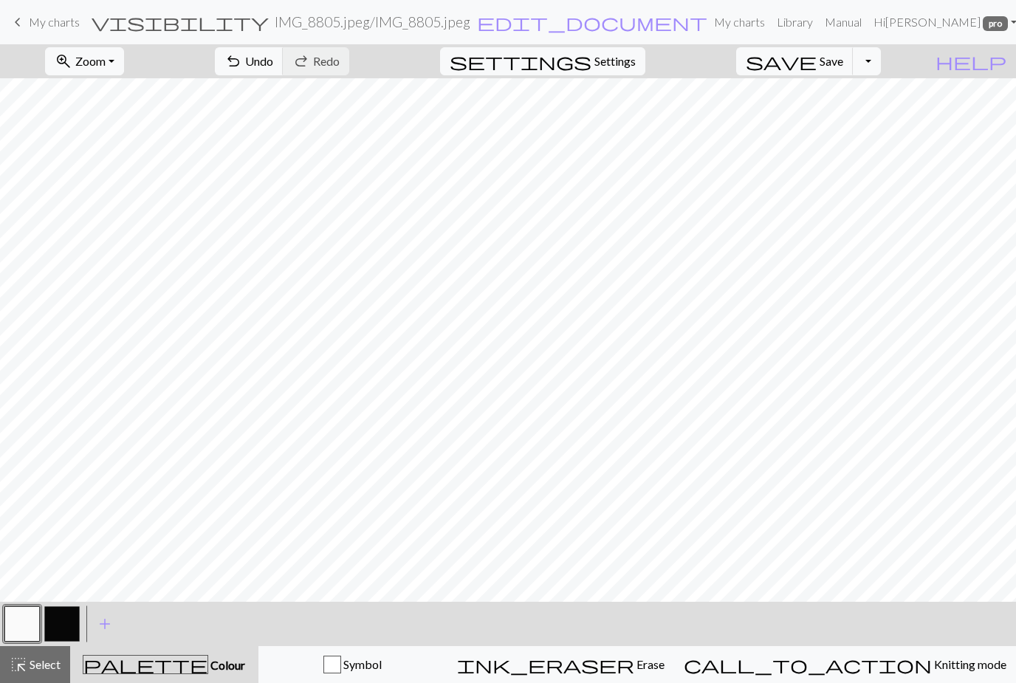
click at [61, 633] on button "button" at bounding box center [61, 623] width 35 height 35
click at [22, 636] on button "button" at bounding box center [21, 623] width 35 height 35
click at [70, 629] on button "button" at bounding box center [61, 623] width 35 height 35
click at [27, 620] on button "button" at bounding box center [21, 623] width 35 height 35
click at [65, 629] on button "button" at bounding box center [61, 623] width 35 height 35
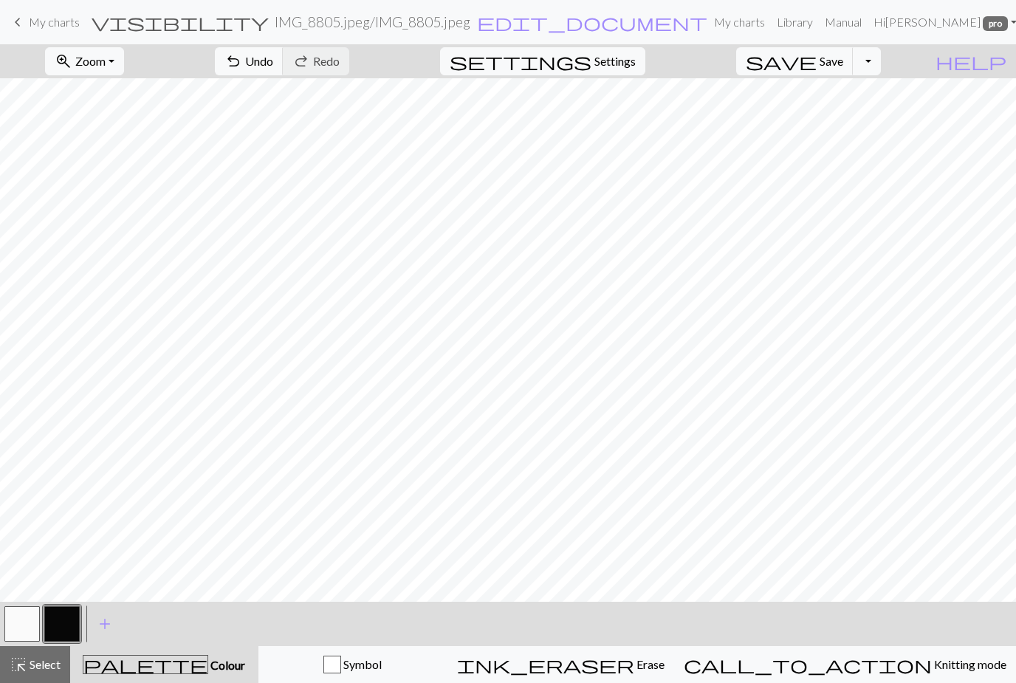
click at [26, 623] on button "button" at bounding box center [21, 623] width 35 height 35
click at [66, 627] on button "button" at bounding box center [61, 623] width 35 height 35
click at [881, 67] on button "Toggle Dropdown" at bounding box center [867, 61] width 28 height 28
click at [852, 98] on button "file_copy Save a copy" at bounding box center [759, 94] width 244 height 24
click at [24, 34] on link "keyboard_arrow_left My charts" at bounding box center [44, 22] width 71 height 25
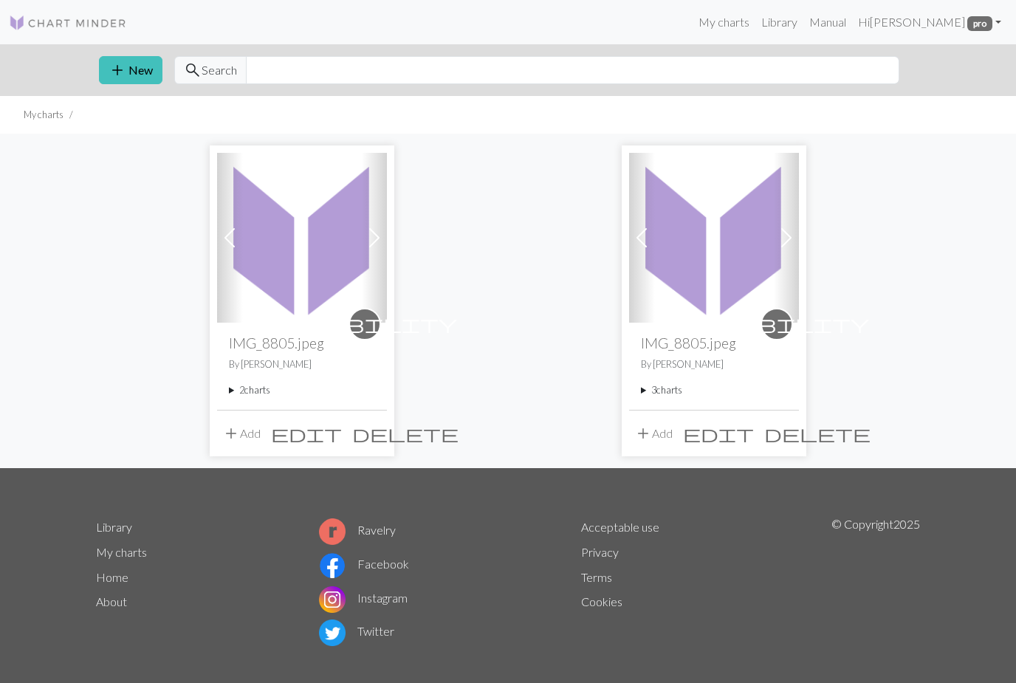
click at [38, 120] on li "My charts" at bounding box center [44, 115] width 40 height 14
click at [33, 116] on li "My charts" at bounding box center [44, 115] width 40 height 14
click at [44, 114] on li "My charts" at bounding box center [44, 115] width 40 height 14
click at [306, 263] on img at bounding box center [302, 238] width 170 height 170
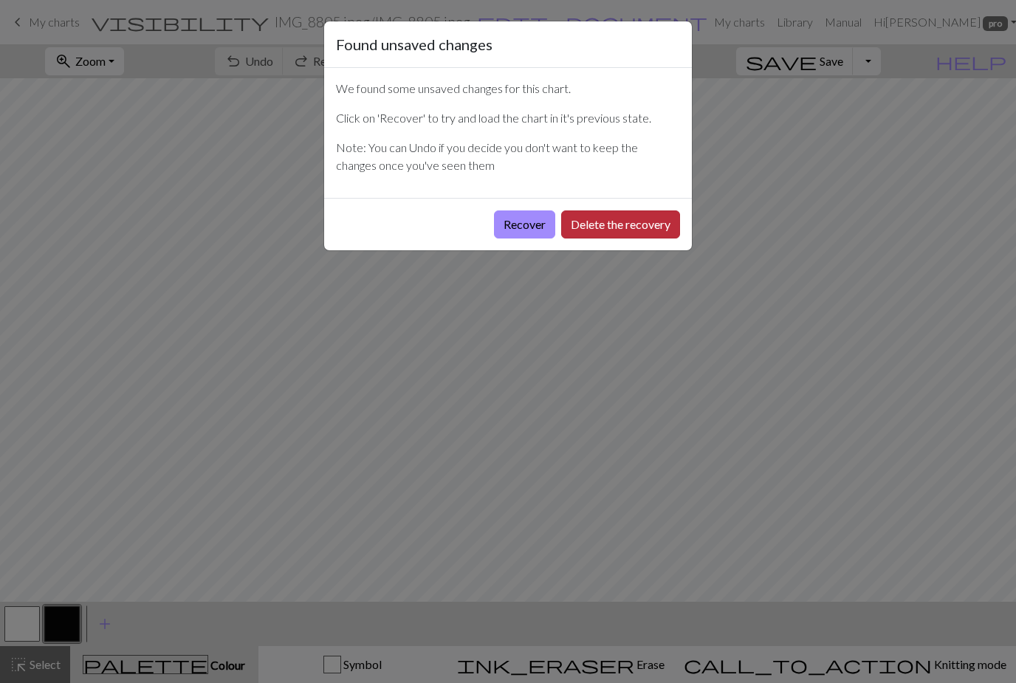
click at [624, 225] on button "Delete the recovery" at bounding box center [620, 225] width 119 height 28
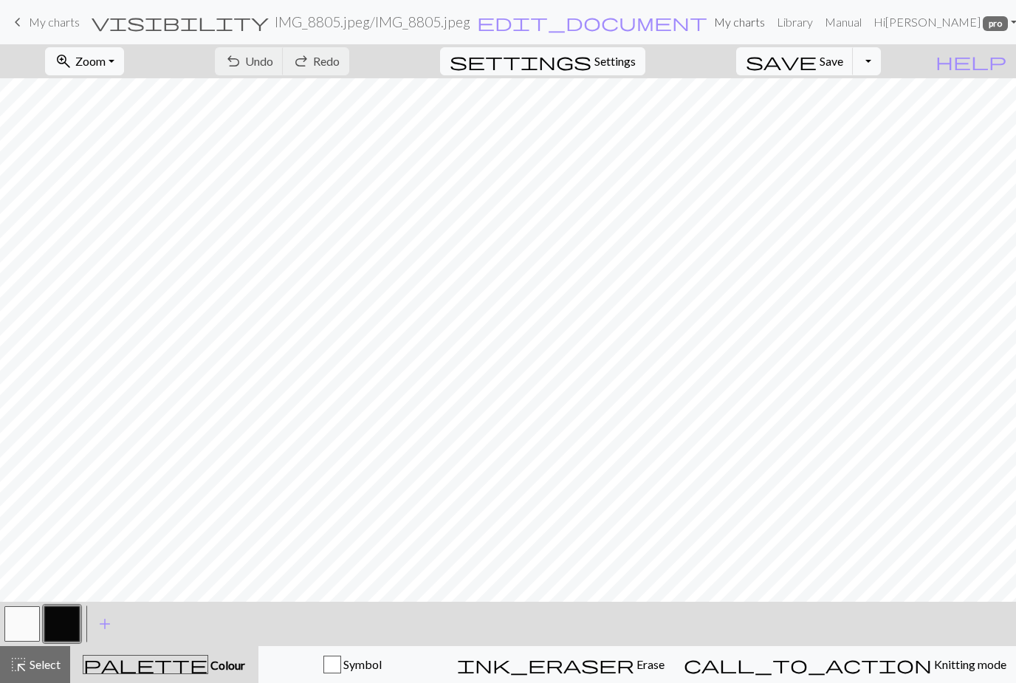
click at [744, 23] on link "My charts" at bounding box center [739, 22] width 63 height 30
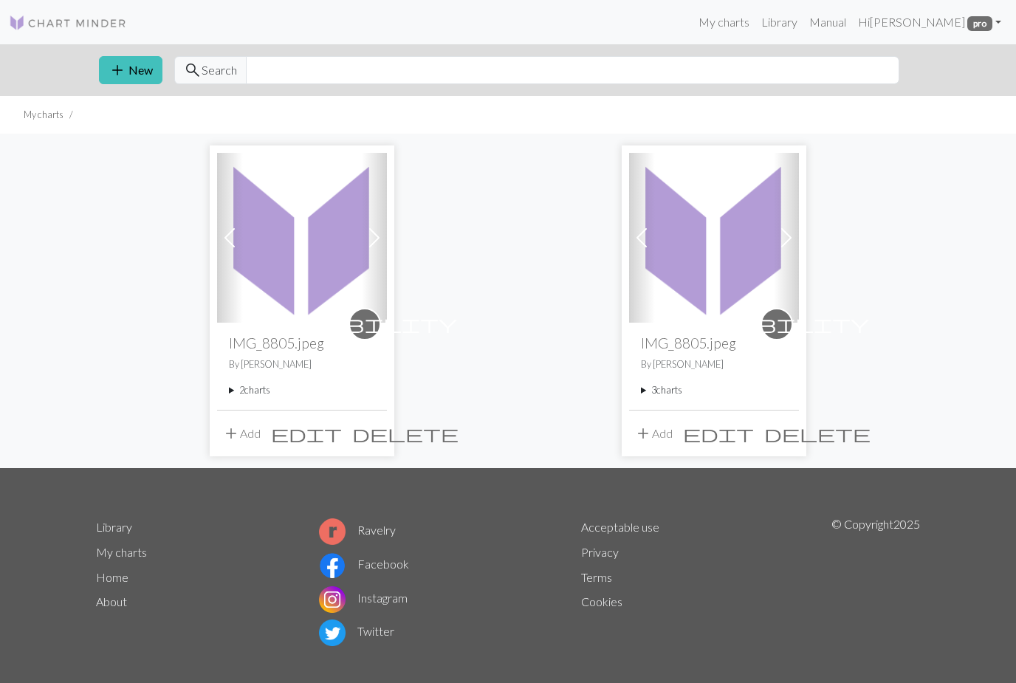
click at [722, 312] on img at bounding box center [714, 238] width 170 height 170
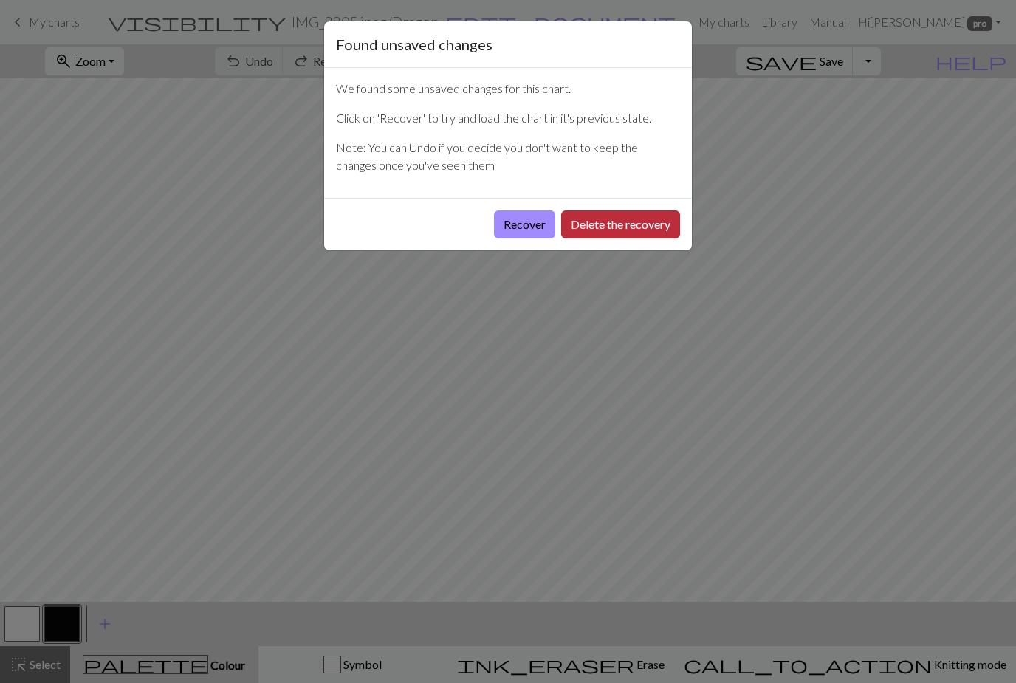
click at [621, 232] on button "Delete the recovery" at bounding box center [620, 225] width 119 height 28
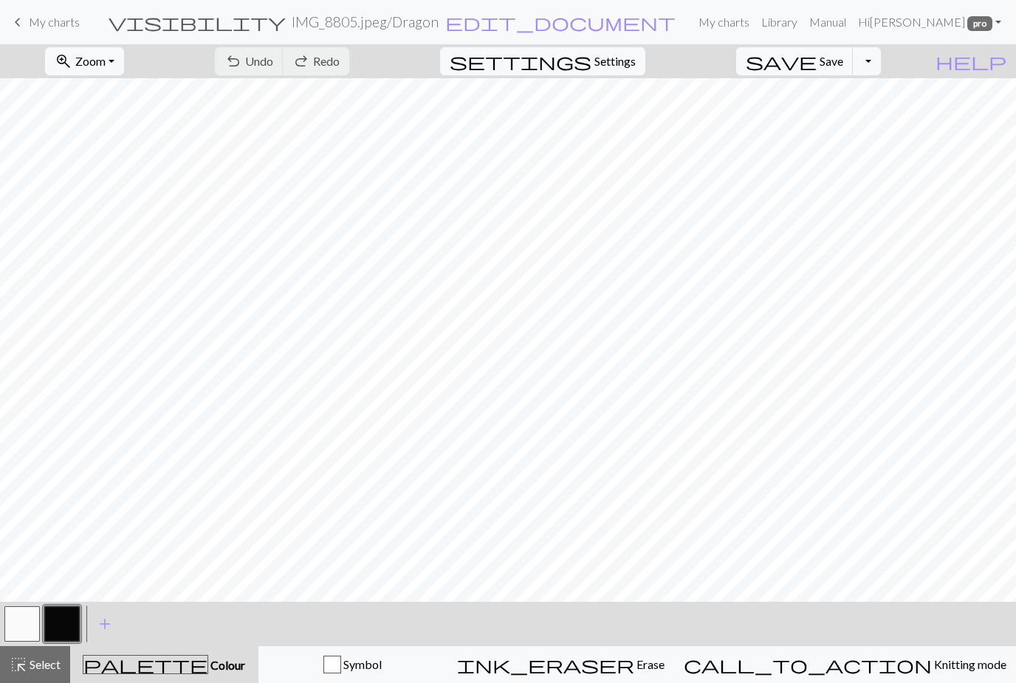
click at [43, 30] on link "keyboard_arrow_left My charts" at bounding box center [44, 22] width 71 height 25
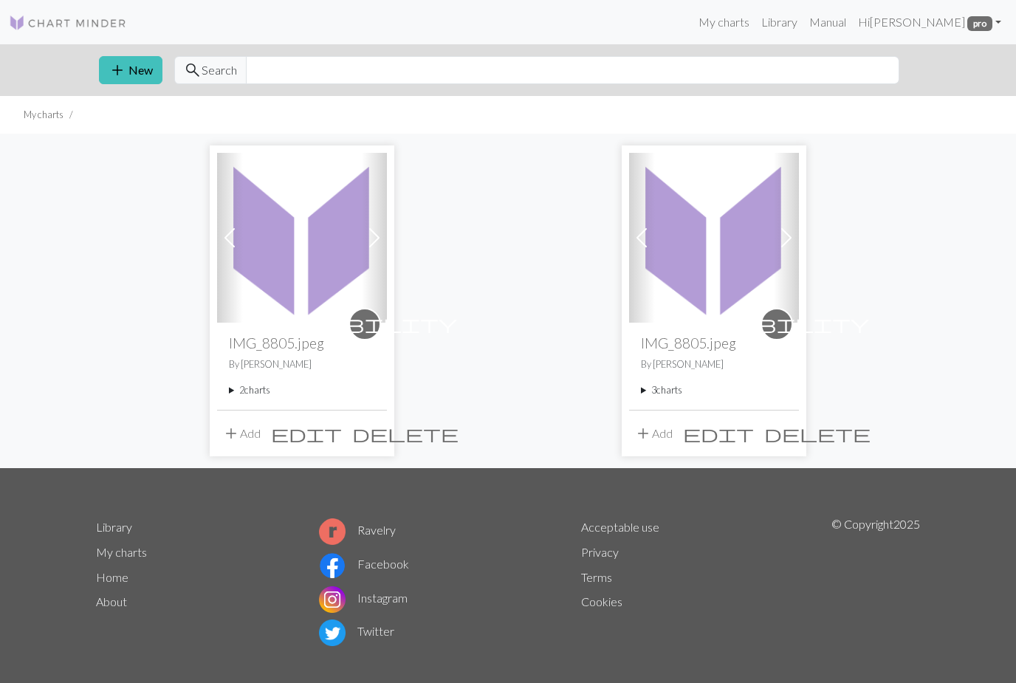
click at [648, 394] on summary "3 charts" at bounding box center [714, 390] width 146 height 14
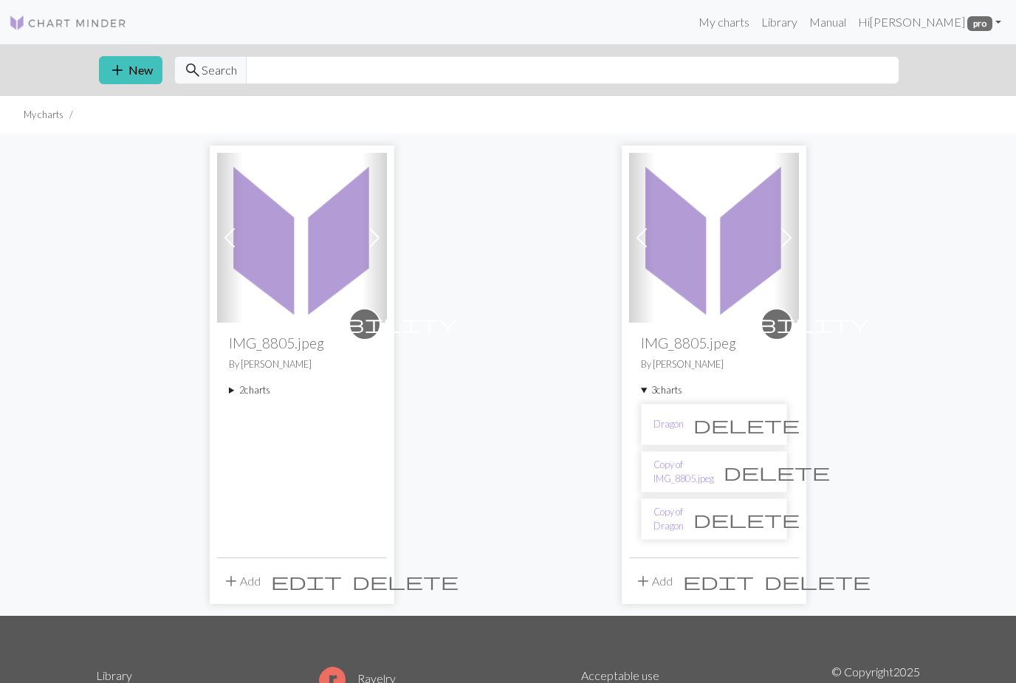
click at [248, 388] on summary "2 charts" at bounding box center [302, 390] width 146 height 14
click at [290, 428] on link "IMG_8805.jpeg" at bounding box center [272, 424] width 61 height 14
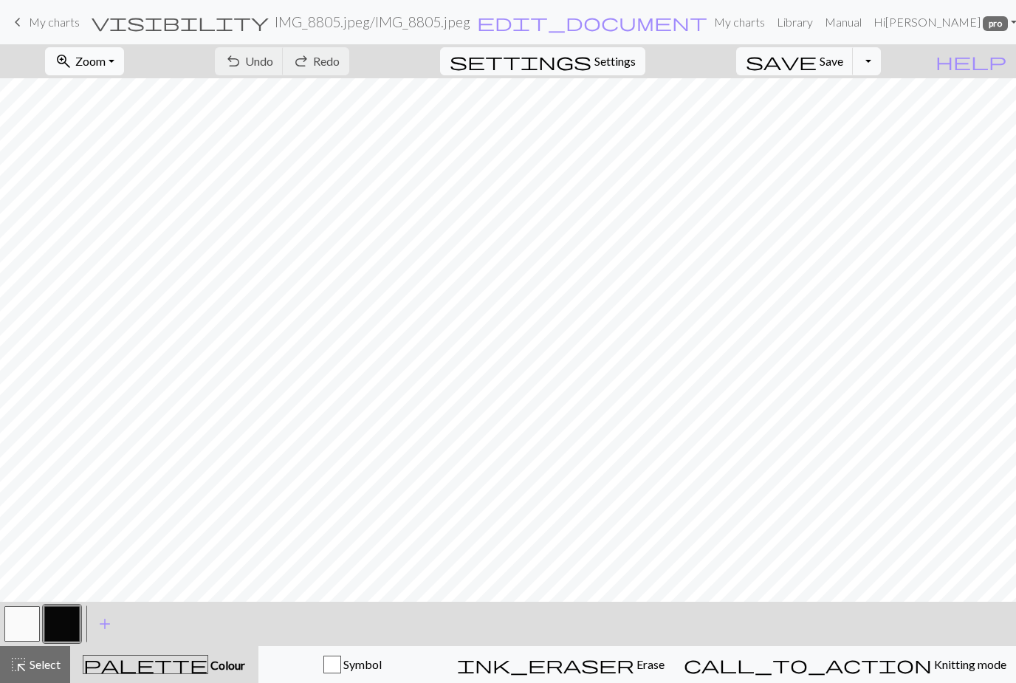
click at [124, 56] on button "zoom_in Zoom Zoom" at bounding box center [84, 61] width 79 height 28
click at [106, 98] on button "Fit all" at bounding box center [104, 94] width 117 height 24
click at [665, 669] on span "Erase" at bounding box center [650, 664] width 30 height 14
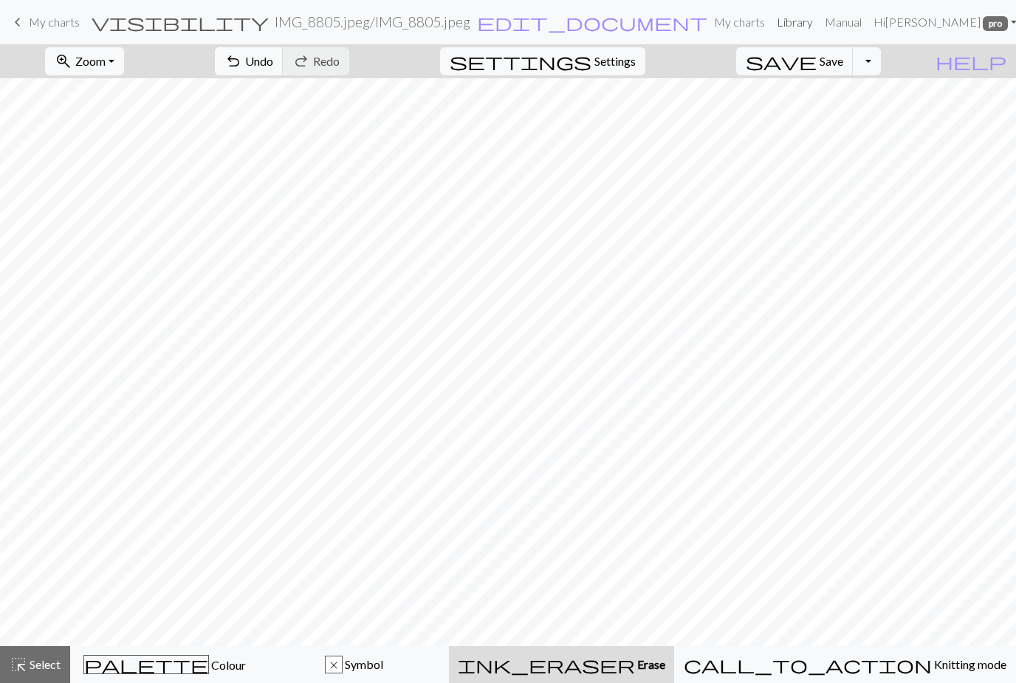
click at [805, 25] on link "Library" at bounding box center [795, 22] width 48 height 30
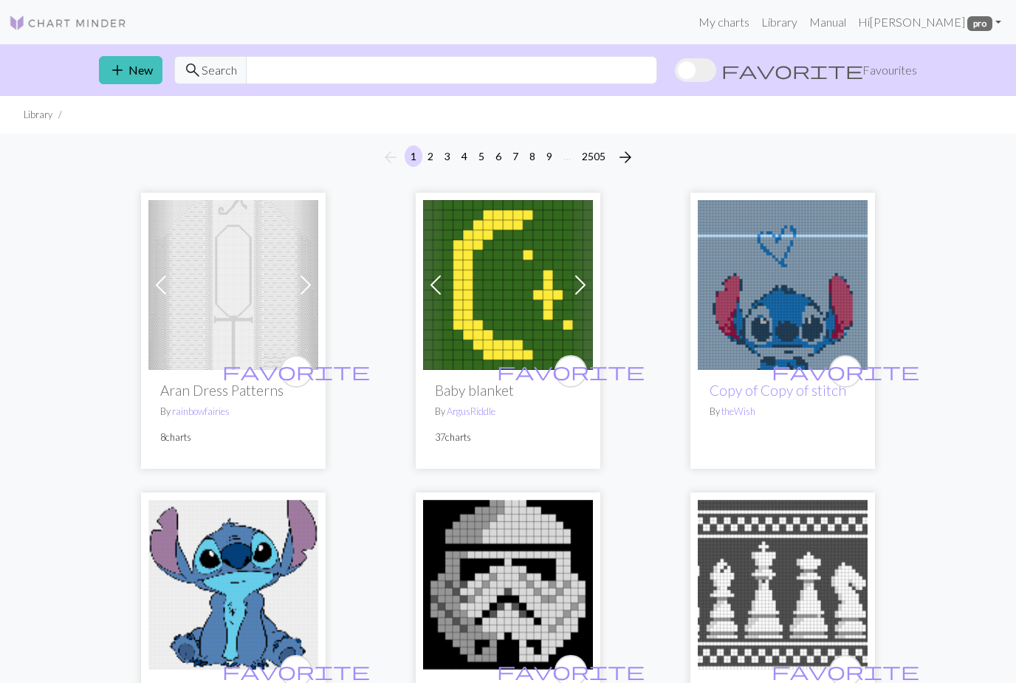
click at [42, 118] on li "Library" at bounding box center [38, 115] width 29 height 14
click at [756, 19] on link "My charts" at bounding box center [724, 22] width 63 height 30
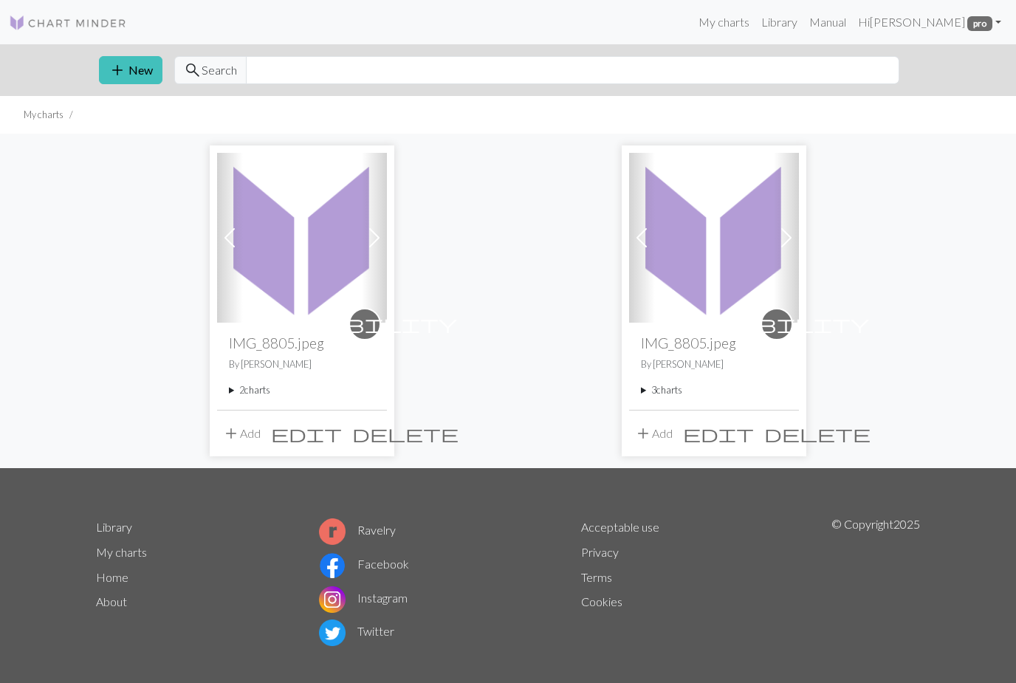
click at [248, 390] on summary "2 charts" at bounding box center [302, 390] width 146 height 14
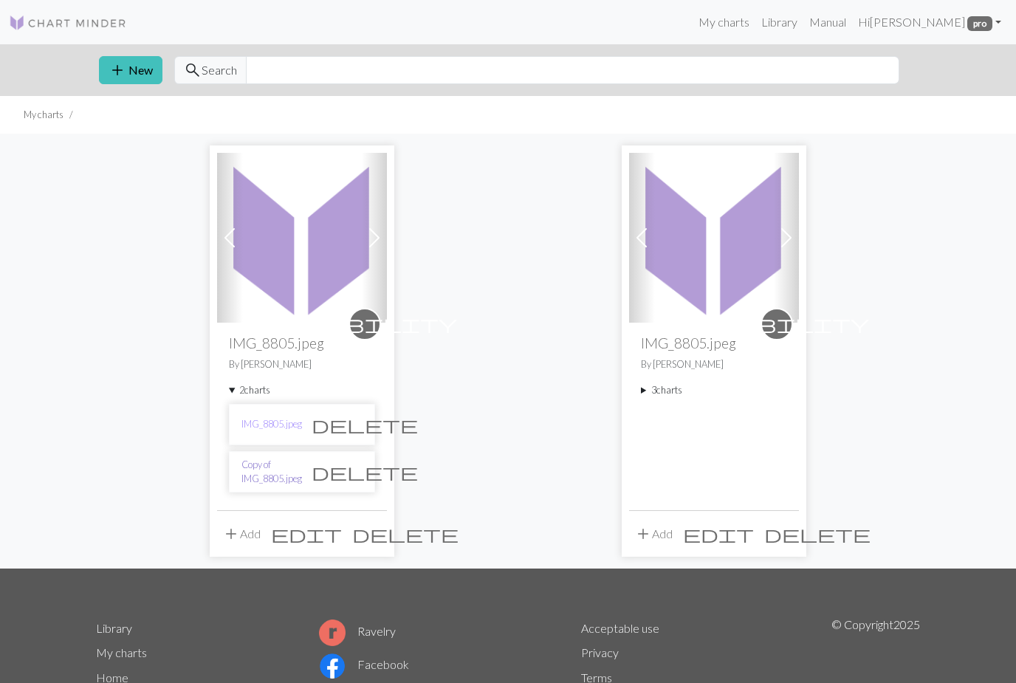
click at [299, 476] on link "Copy of IMG_8805.jpeg" at bounding box center [272, 472] width 61 height 28
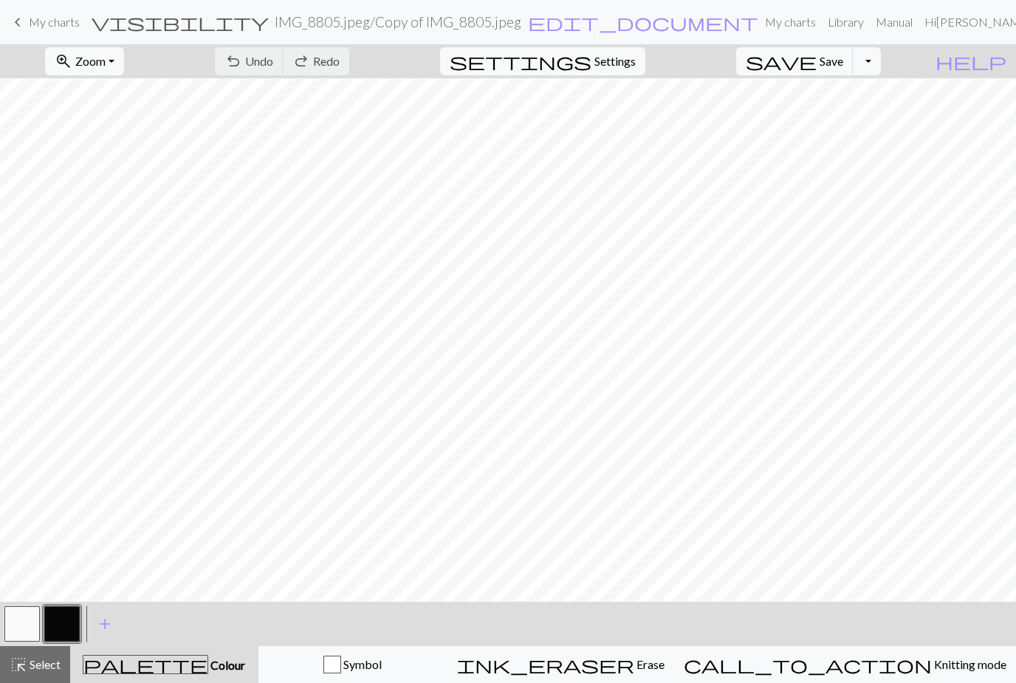
click at [124, 66] on button "zoom_in Zoom Zoom" at bounding box center [84, 61] width 79 height 28
click at [107, 93] on button "Fit all" at bounding box center [104, 94] width 117 height 24
click at [124, 72] on button "zoom_in Zoom Zoom" at bounding box center [84, 61] width 79 height 28
click at [95, 186] on button "50%" at bounding box center [104, 177] width 117 height 24
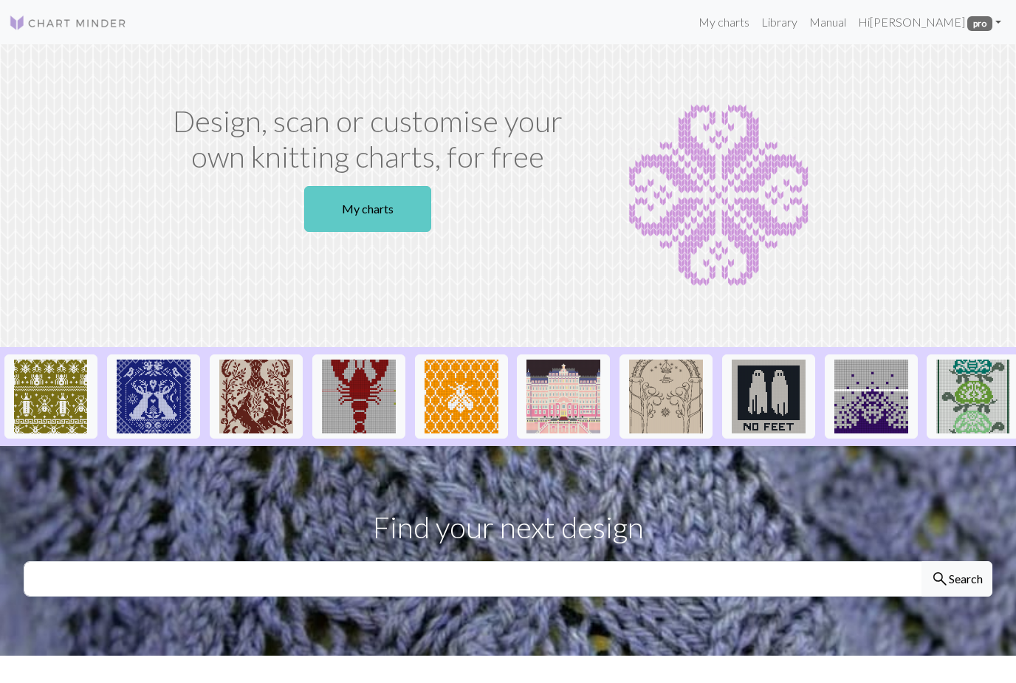
click at [394, 212] on link "My charts" at bounding box center [367, 209] width 127 height 46
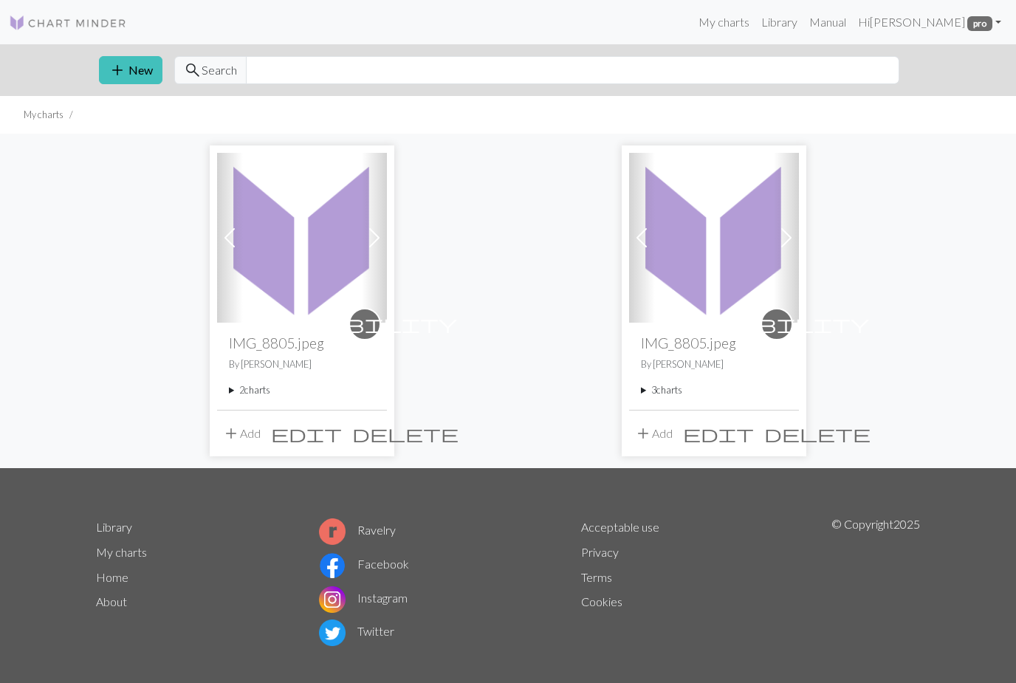
click at [247, 395] on summary "2 charts" at bounding box center [302, 390] width 146 height 14
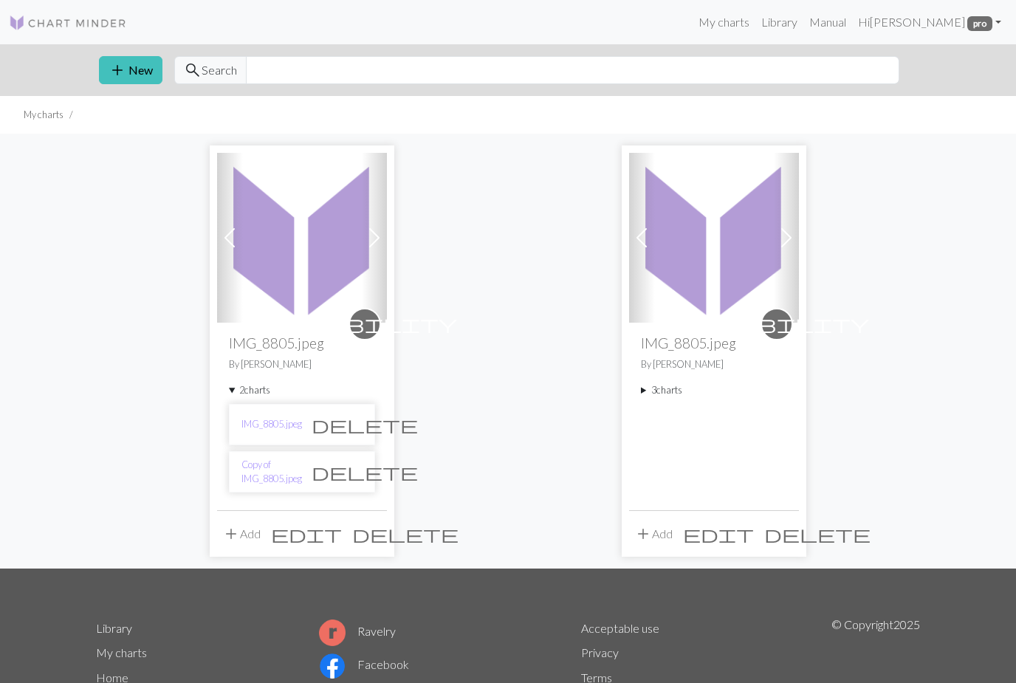
click at [283, 474] on link "Copy of IMG_8805.jpeg" at bounding box center [272, 472] width 61 height 28
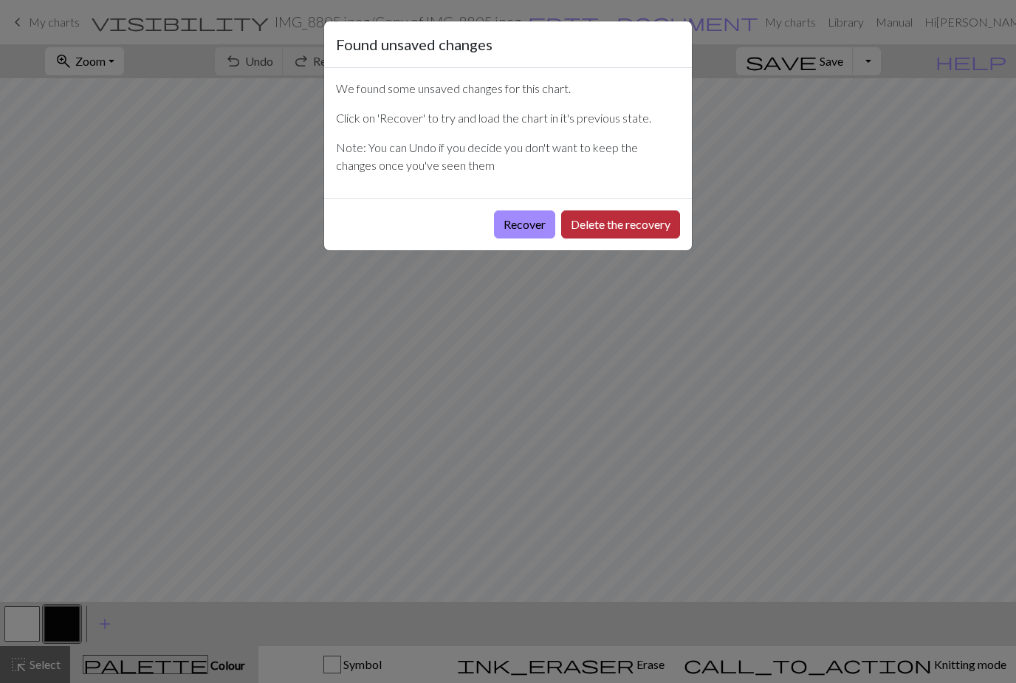
click at [617, 229] on button "Delete the recovery" at bounding box center [620, 225] width 119 height 28
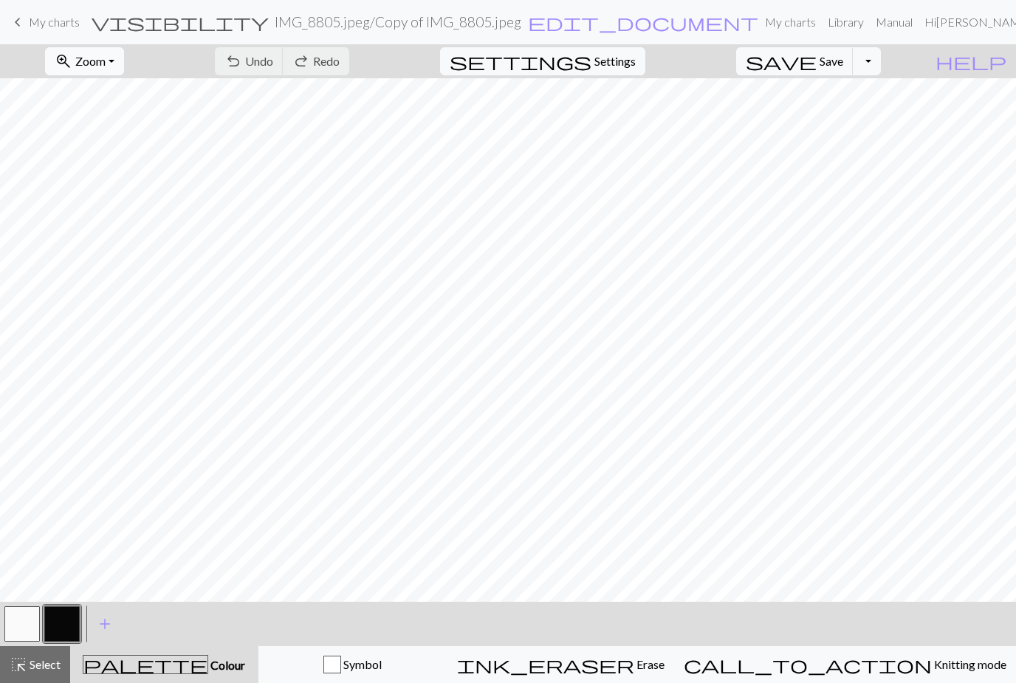
click at [124, 64] on button "zoom_in Zoom Zoom" at bounding box center [84, 61] width 79 height 28
click at [109, 107] on button "Fit width" at bounding box center [104, 118] width 117 height 24
click at [124, 67] on button "zoom_in Zoom Zoom" at bounding box center [84, 61] width 79 height 28
click at [115, 100] on button "Fit all" at bounding box center [104, 94] width 117 height 24
click at [50, 24] on span "My charts" at bounding box center [54, 22] width 51 height 14
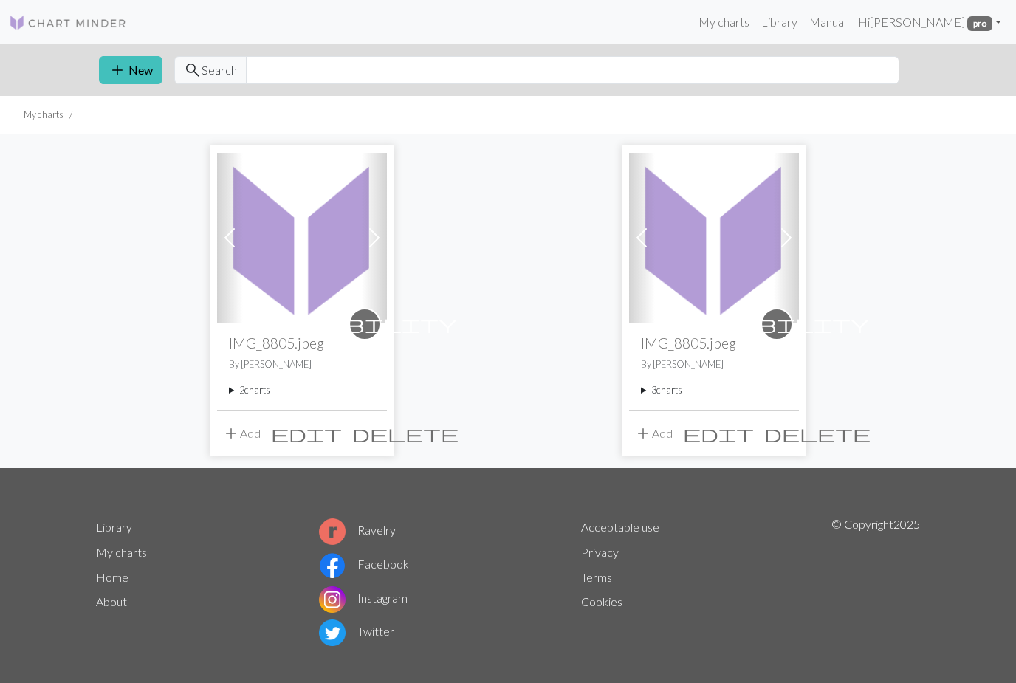
click at [669, 394] on summary "3 charts" at bounding box center [714, 390] width 146 height 14
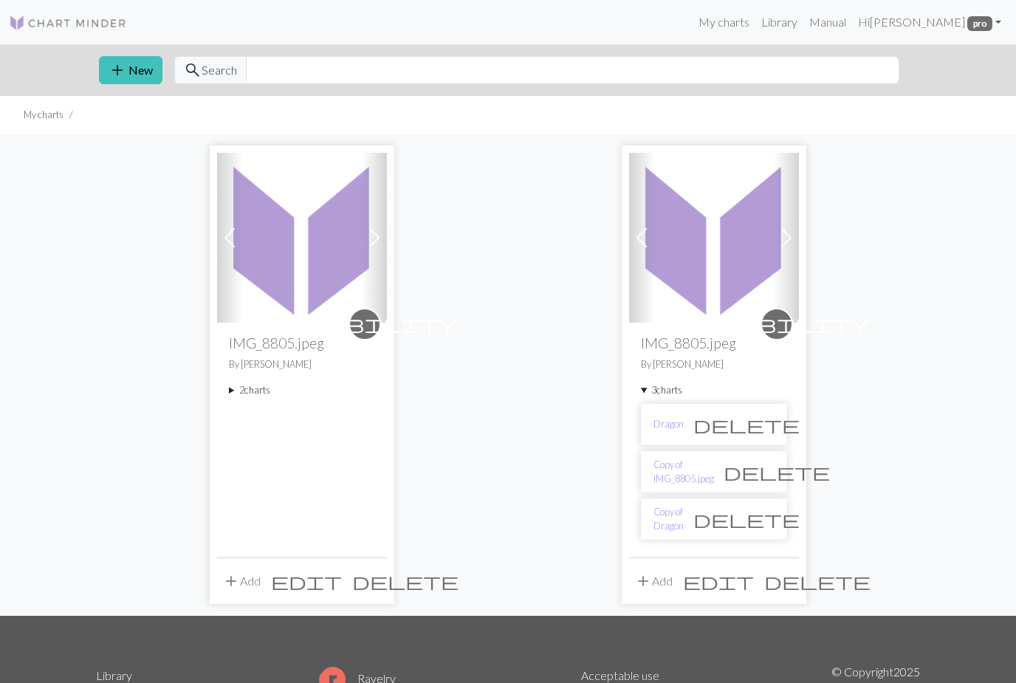
click at [706, 428] on li "Dragon delete" at bounding box center [714, 424] width 146 height 41
click at [661, 430] on link "Dragon" at bounding box center [669, 424] width 30 height 14
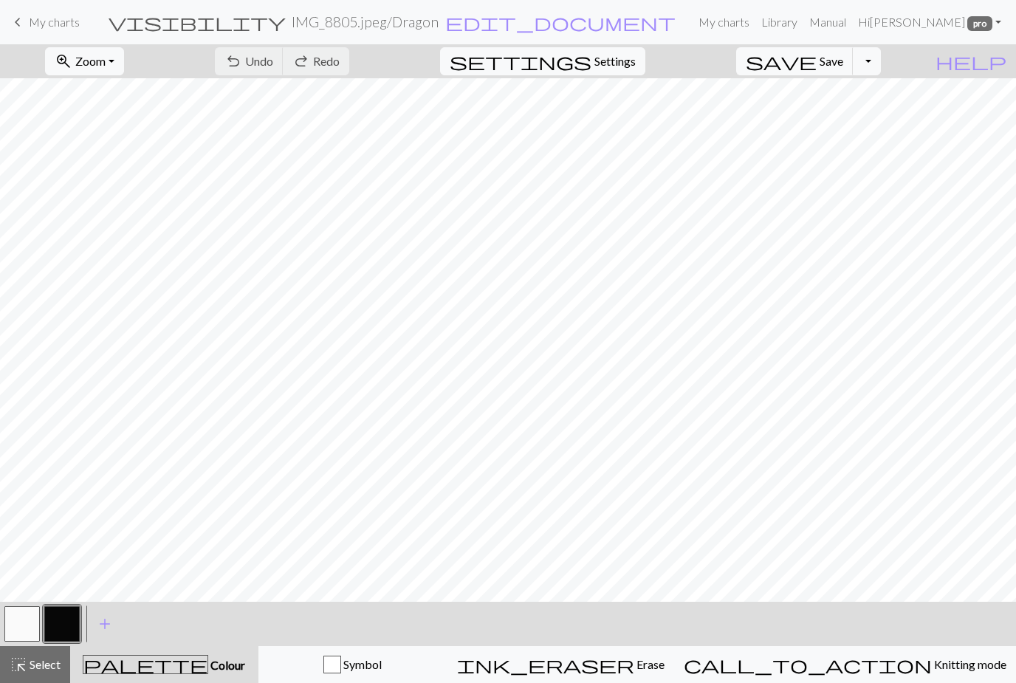
click at [124, 58] on button "zoom_in Zoom Zoom" at bounding box center [84, 61] width 79 height 28
click at [109, 98] on button "Fit all" at bounding box center [104, 94] width 117 height 24
